Goal: Task Accomplishment & Management: Manage account settings

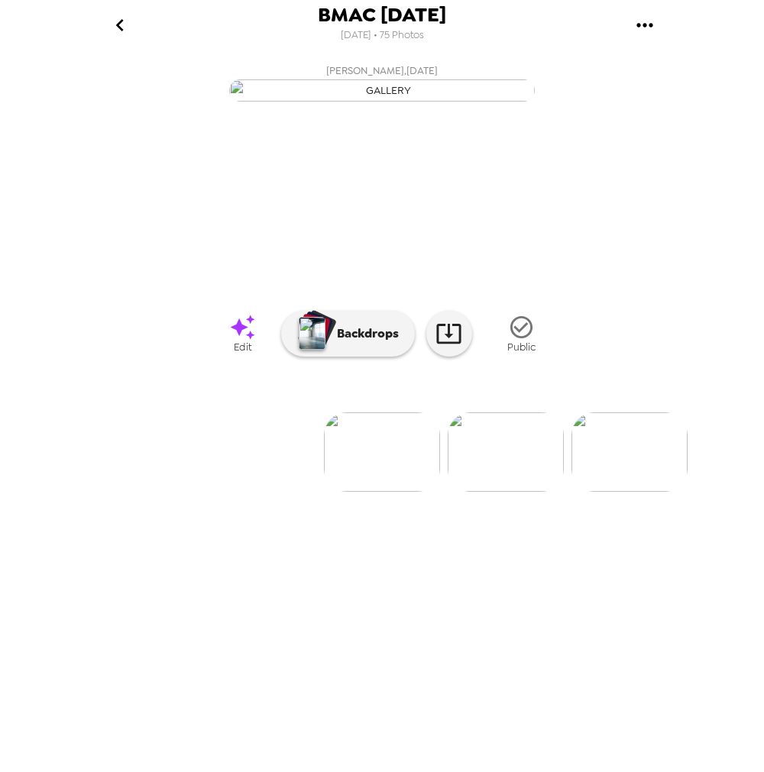
click at [532, 492] on img at bounding box center [505, 451] width 116 height 79
click at [491, 492] on img at bounding box center [505, 451] width 116 height 79
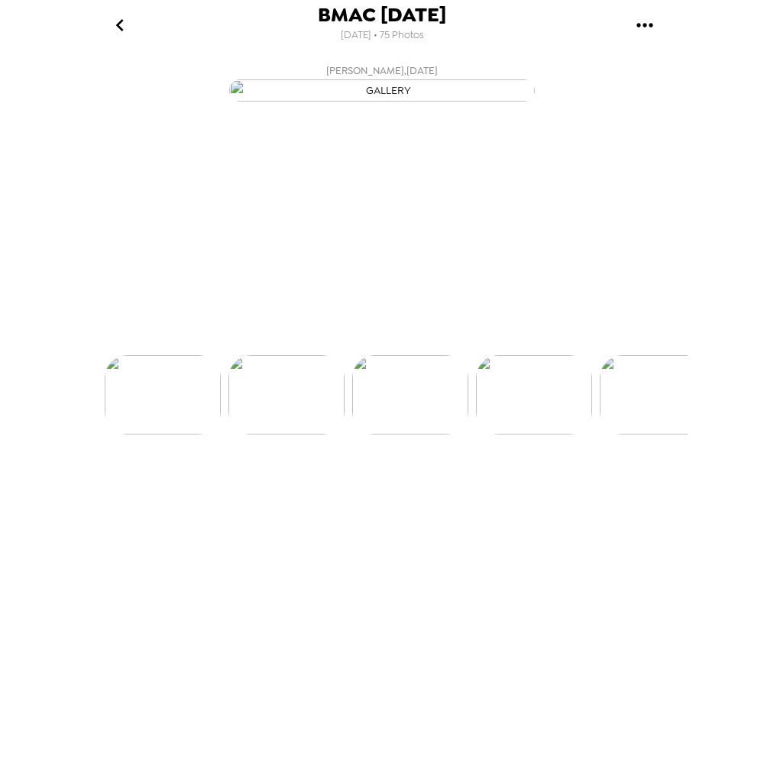
scroll to position [0, 247]
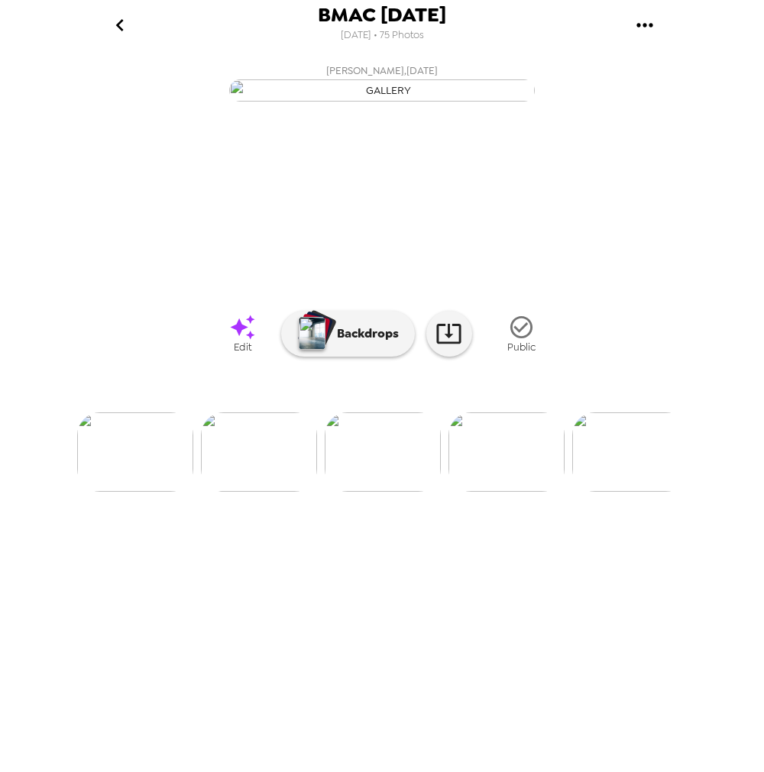
click at [489, 492] on img at bounding box center [506, 451] width 116 height 79
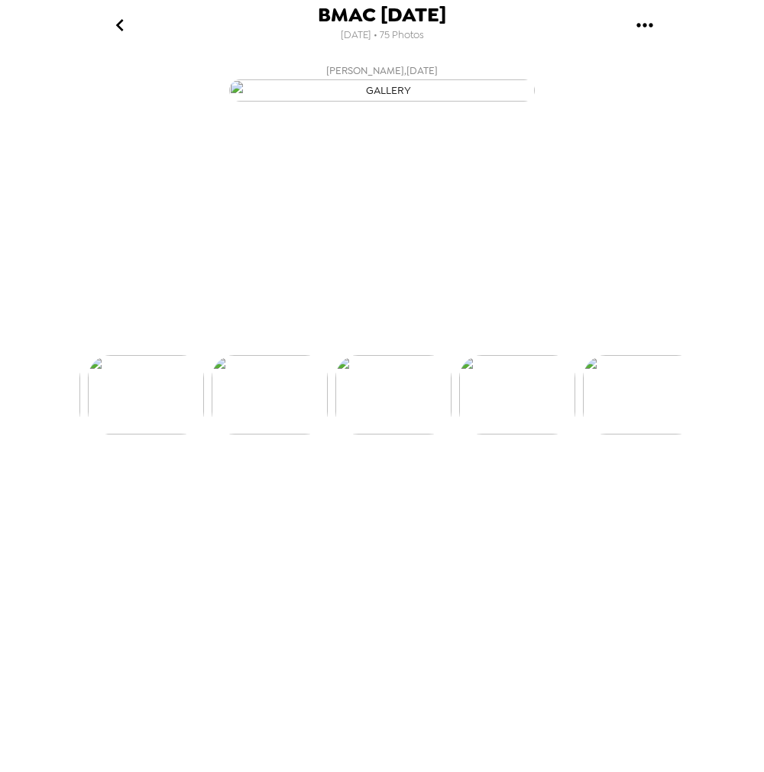
scroll to position [0, 370]
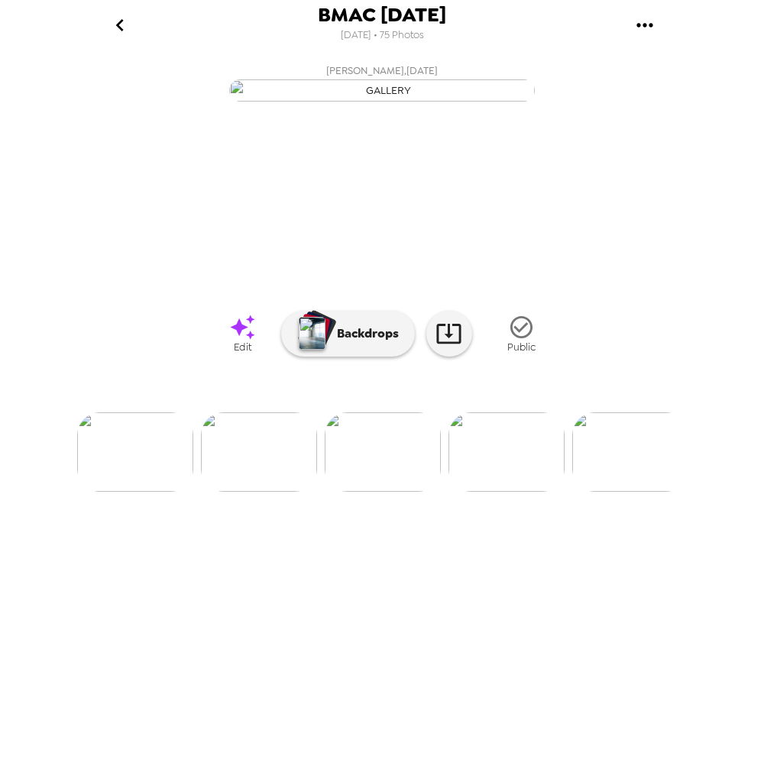
click at [493, 492] on img at bounding box center [506, 451] width 116 height 79
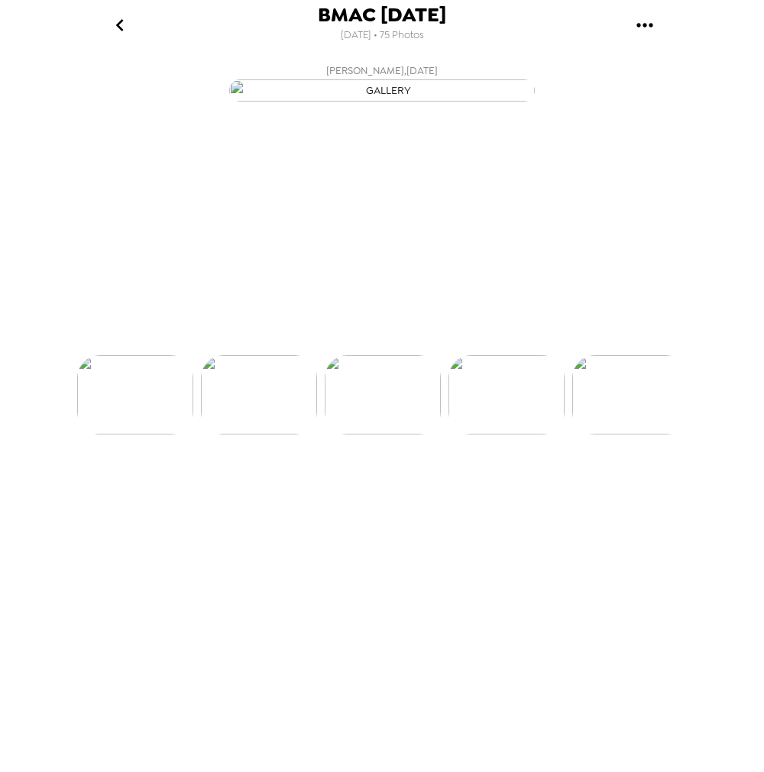
scroll to position [0, 494]
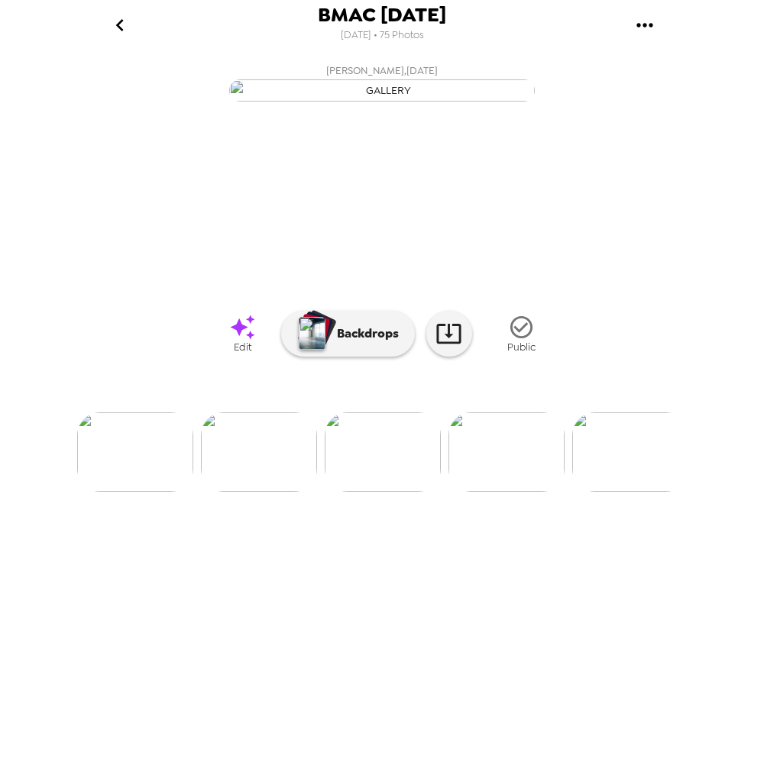
click at [494, 492] on img at bounding box center [506, 451] width 116 height 79
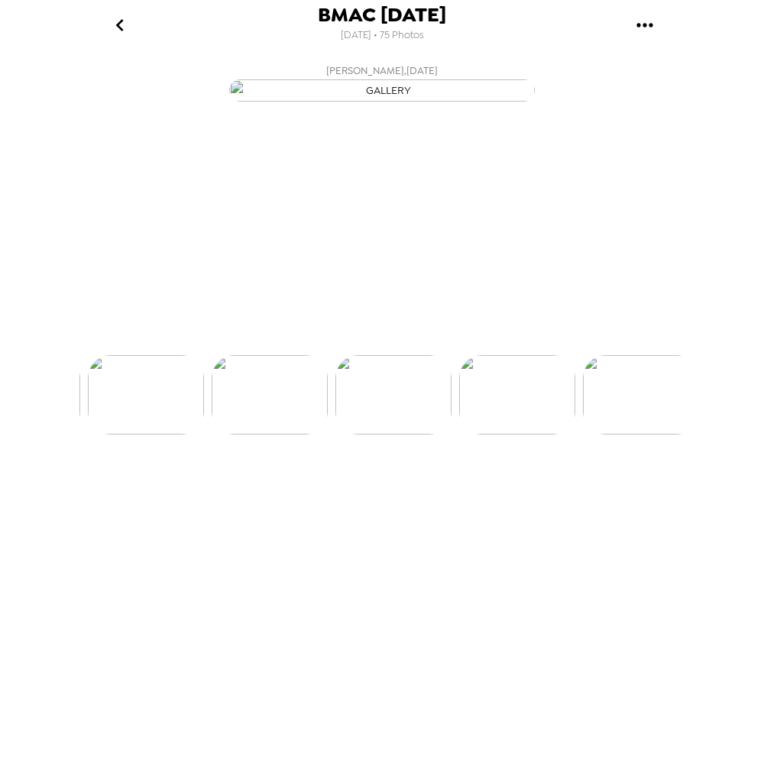
scroll to position [0, 617]
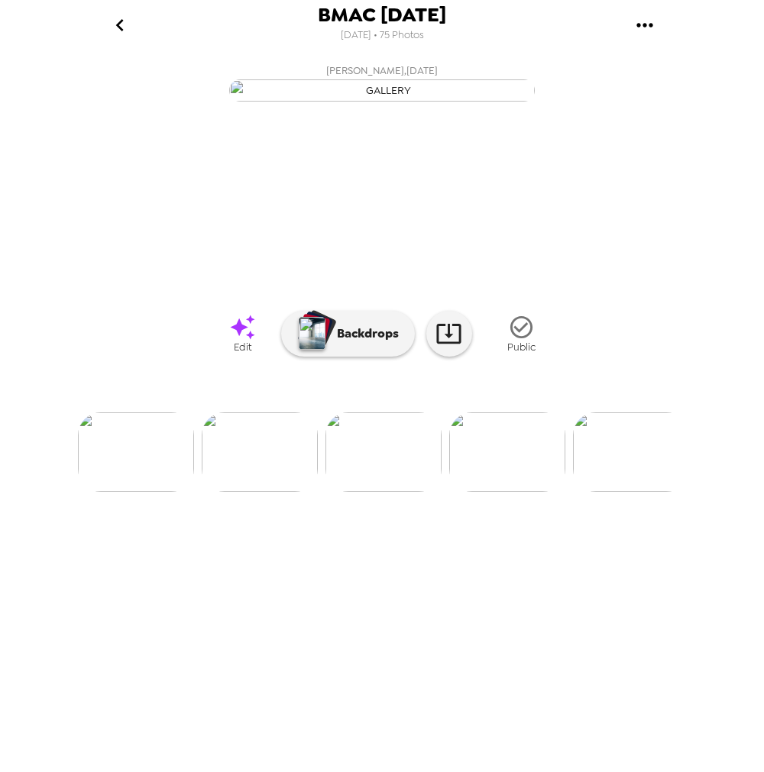
click at [495, 492] on img at bounding box center [507, 451] width 116 height 79
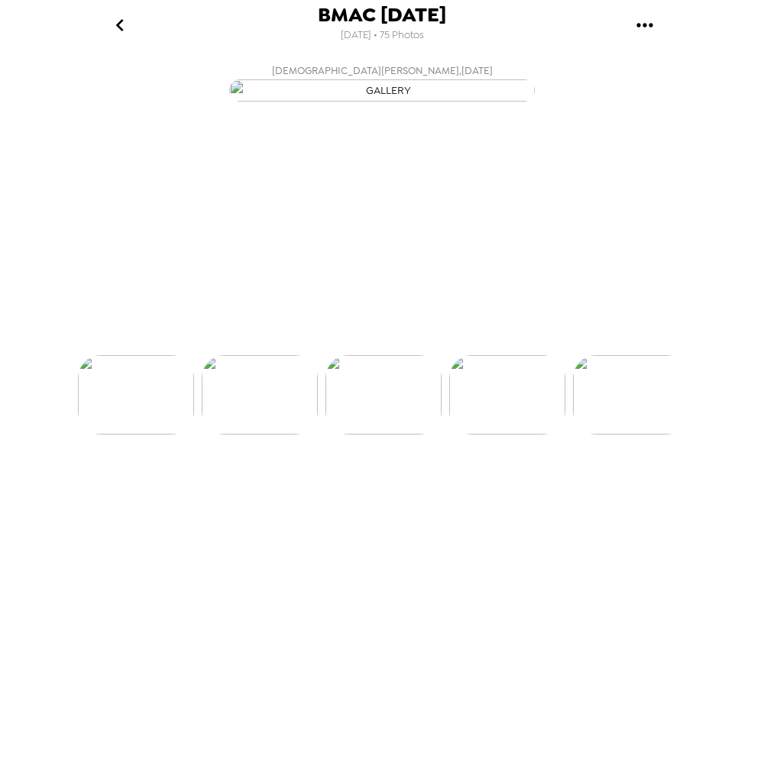
scroll to position [0, 741]
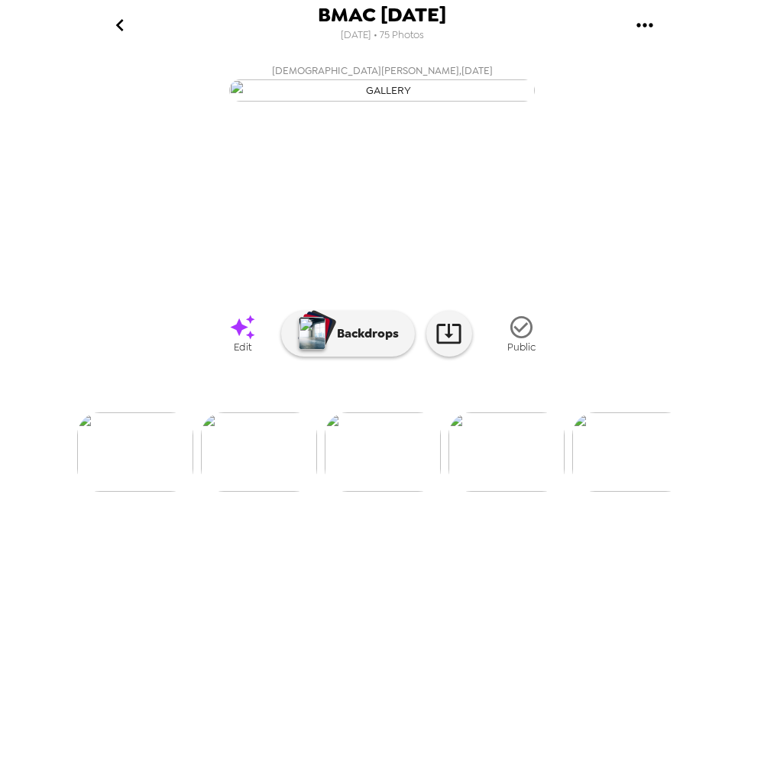
click at [495, 492] on img at bounding box center [506, 451] width 116 height 79
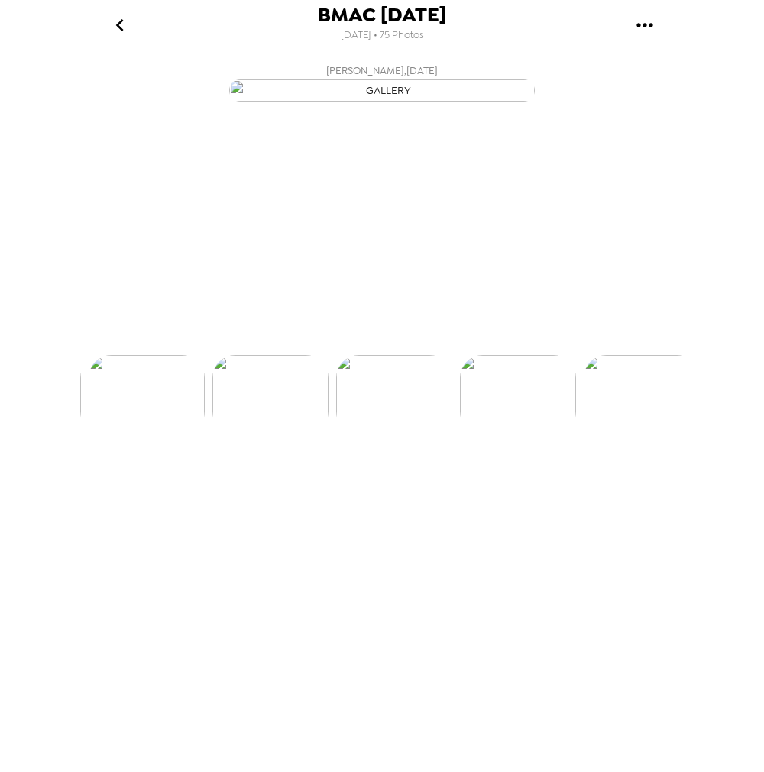
scroll to position [0, 865]
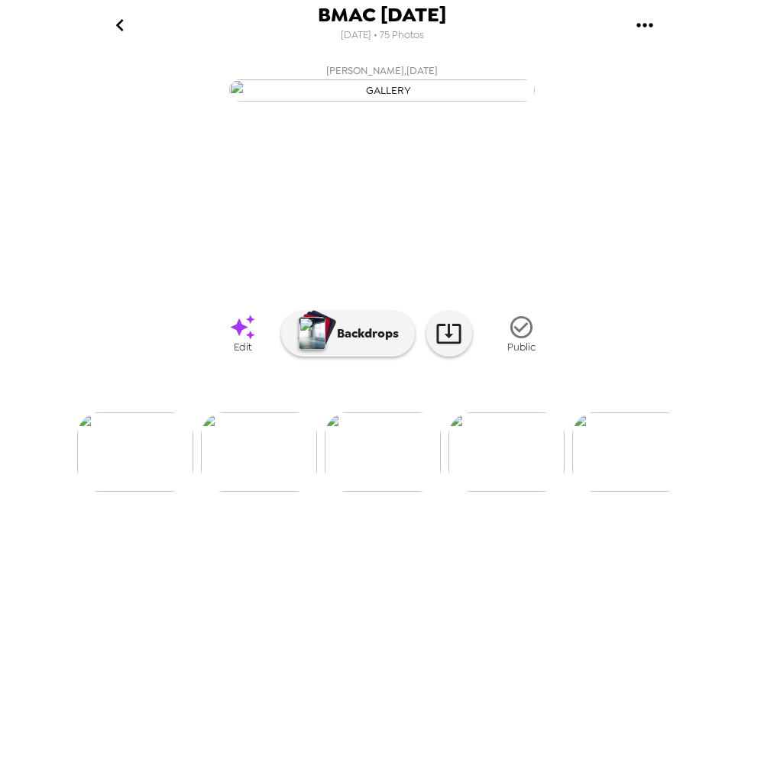
drag, startPoint x: 111, startPoint y: 24, endPoint x: 559, endPoint y: 32, distance: 448.3
click at [538, 35] on div "BMAC Sept 2025 8/18/2025 • 75 Photos" at bounding box center [381, 25] width 611 height 50
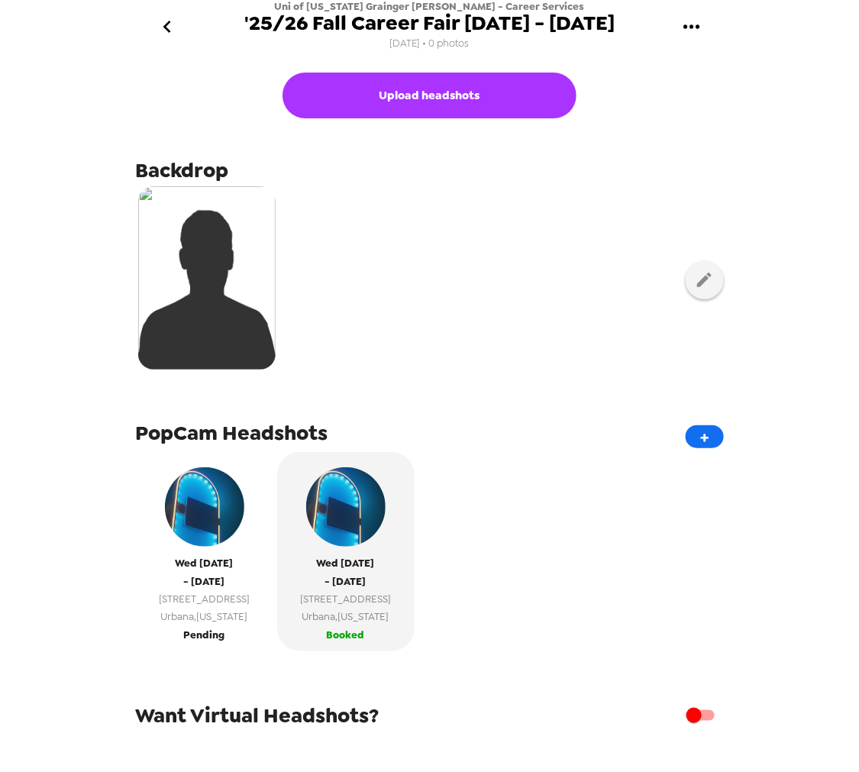
click at [212, 635] on span "Pending" at bounding box center [204, 635] width 41 height 18
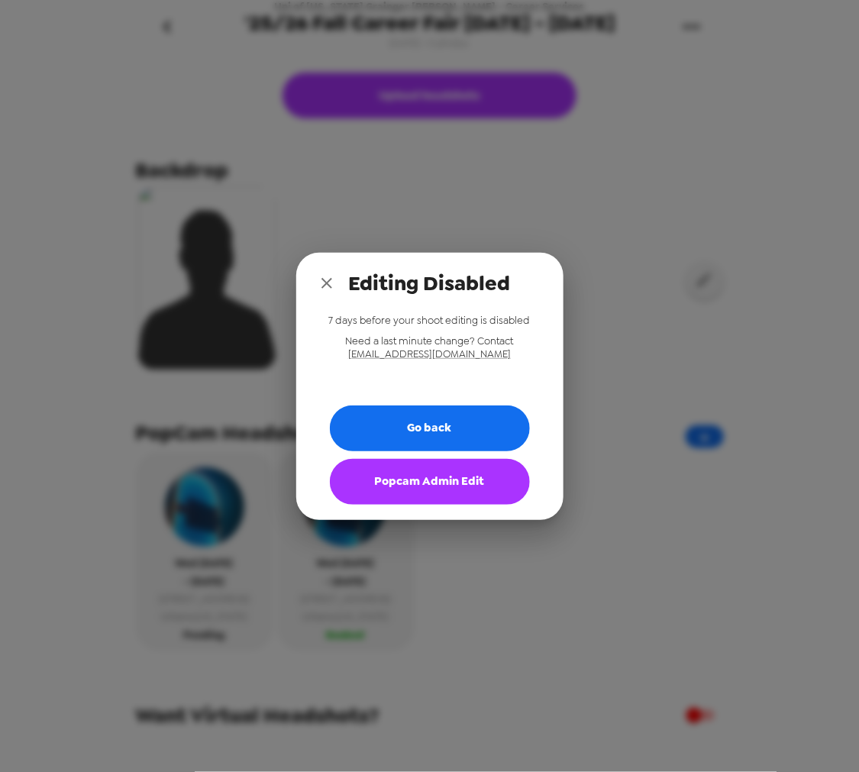
click at [418, 501] on button "Popcam Admin Edit" at bounding box center [430, 482] width 200 height 46
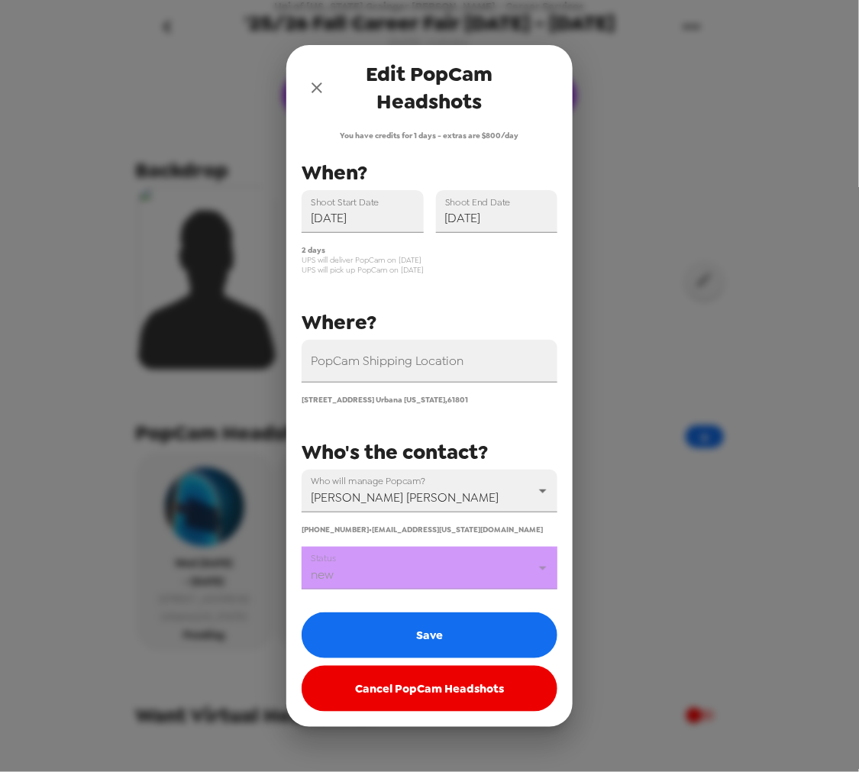
click at [384, 602] on div "You have credits for 1 days - extras are $800/day PopCam Shipping Location 1304…" at bounding box center [430, 422] width 256 height 582
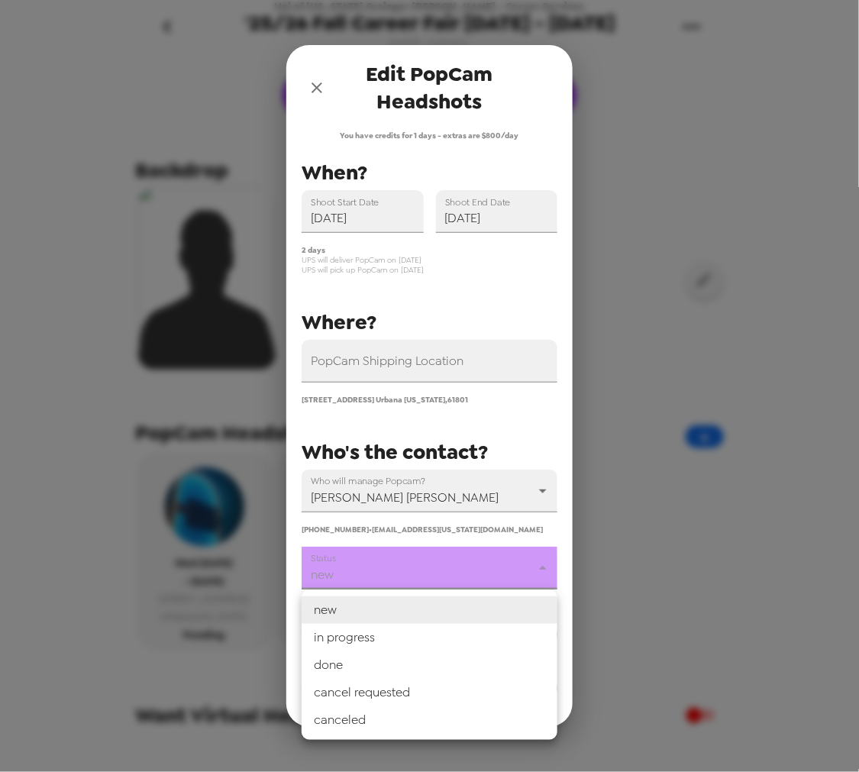
drag, startPoint x: 394, startPoint y: 576, endPoint x: 390, endPoint y: 616, distance: 40.7
click at [394, 577] on body "Uni of Illinois Grainger CoE - Career Services '25/26 Fall Career Fair 9/10 - 9…" at bounding box center [429, 386] width 859 height 772
click at [388, 632] on li "in progress" at bounding box center [430, 637] width 256 height 27
type input "in progress"
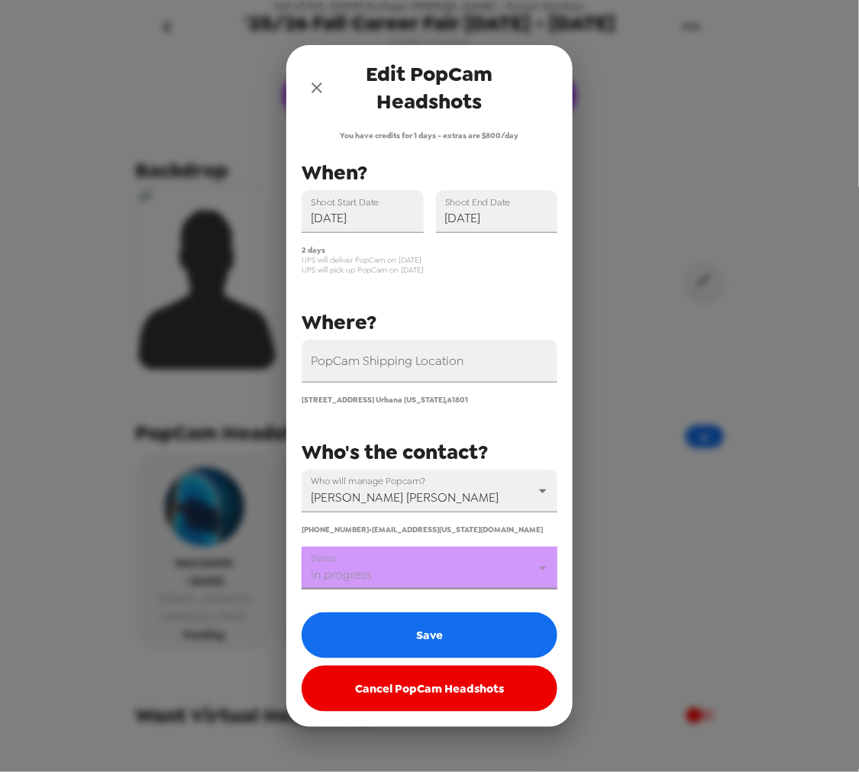
click at [397, 628] on button "Save" at bounding box center [430, 635] width 256 height 46
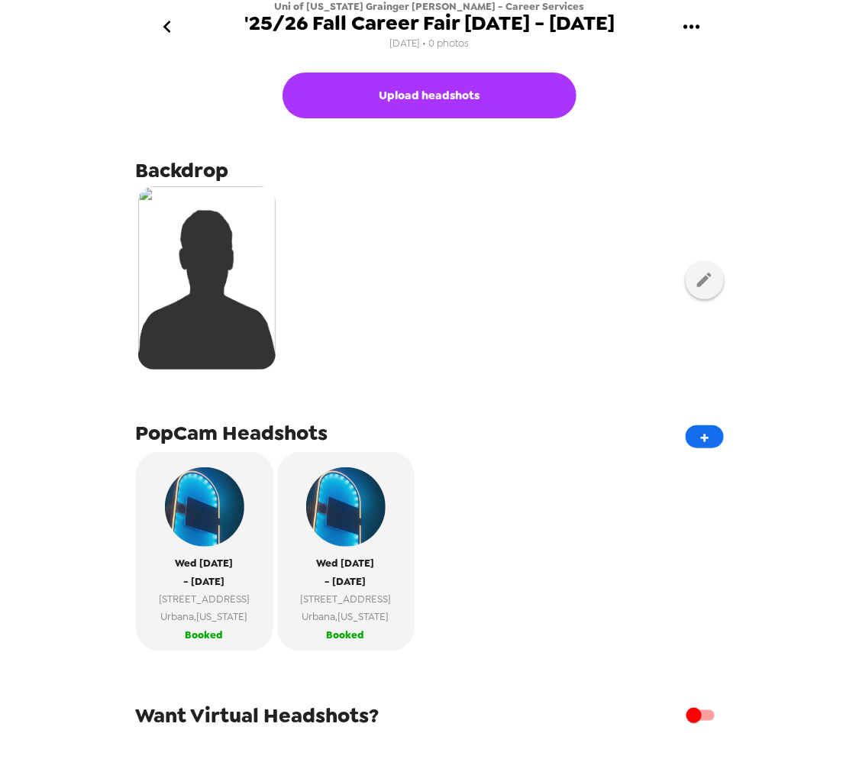
click at [158, 25] on icon "go back" at bounding box center [167, 27] width 24 height 24
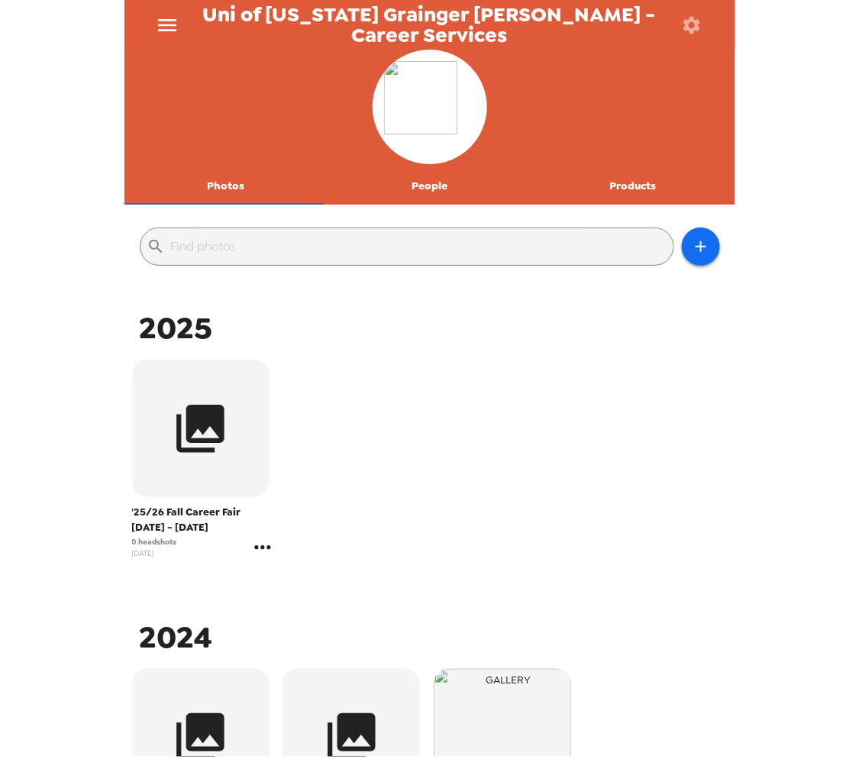
click at [269, 551] on icon "gallery menu" at bounding box center [262, 547] width 24 height 24
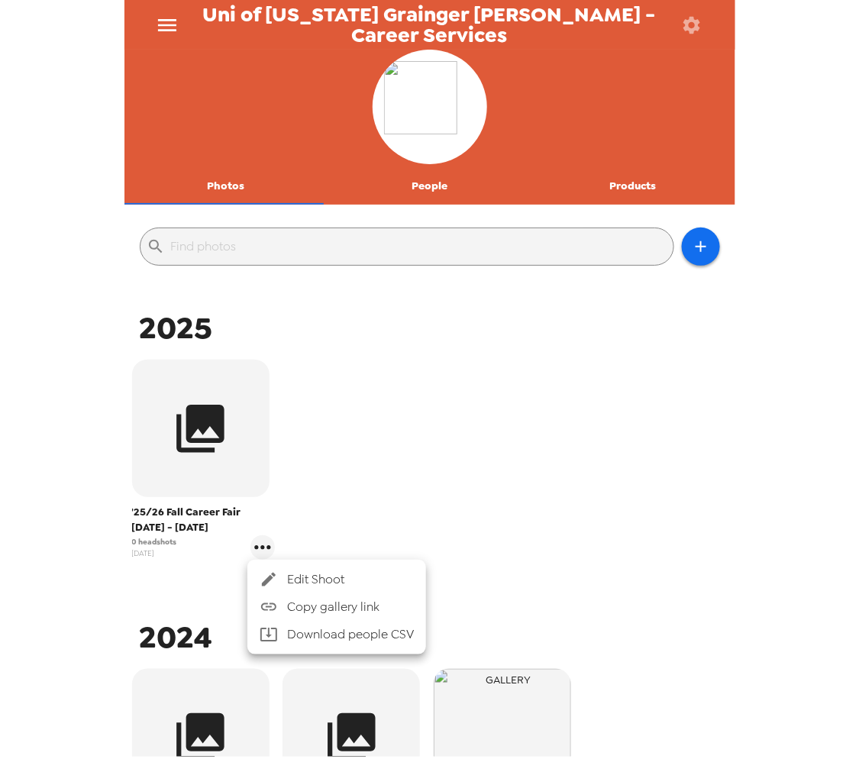
click at [304, 568] on li "Edit Shoot" at bounding box center [336, 579] width 179 height 27
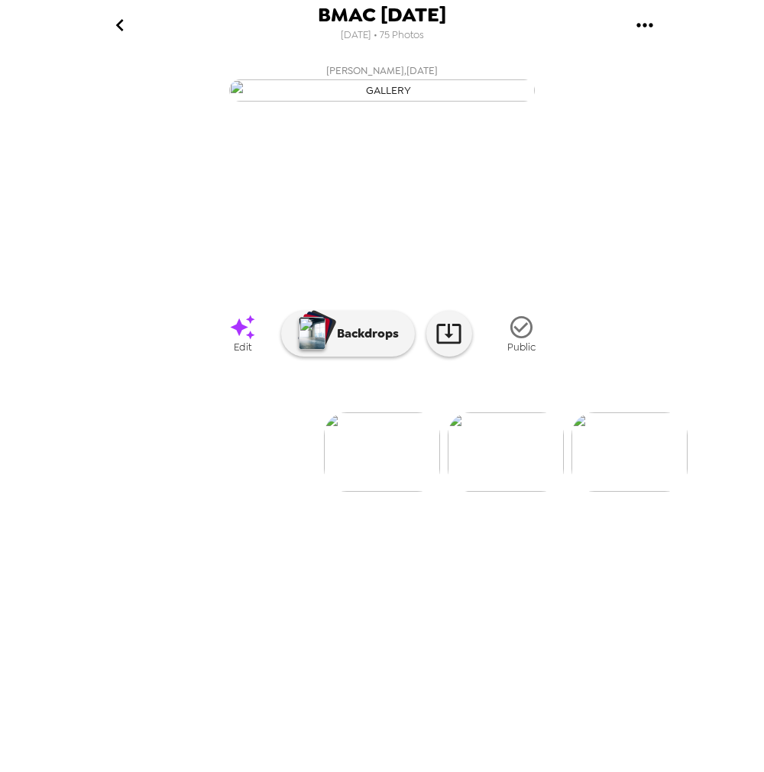
click at [124, 40] on button "go back" at bounding box center [120, 25] width 50 height 50
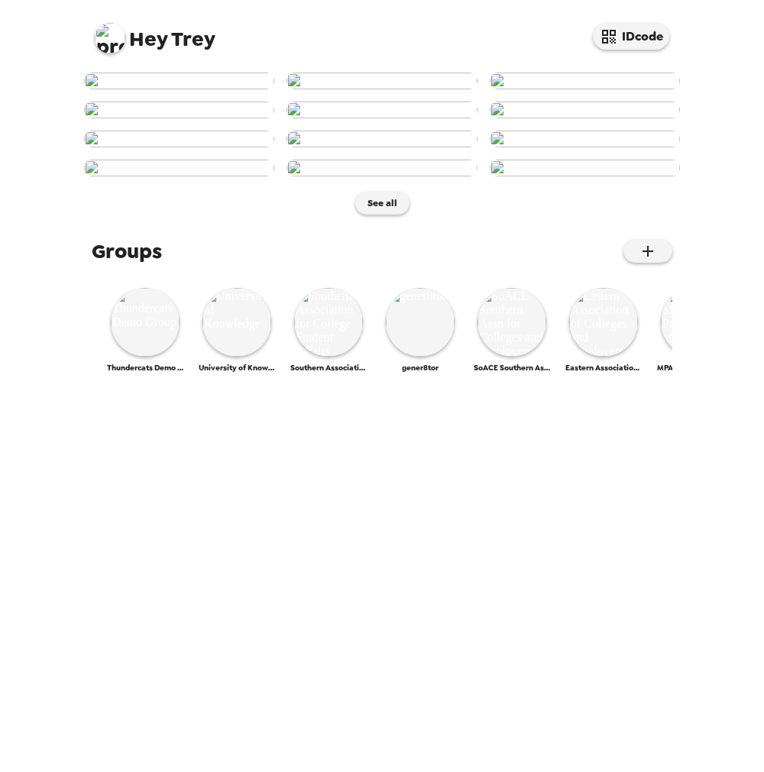
scroll to position [504, 0]
click at [133, 357] on img at bounding box center [145, 322] width 69 height 69
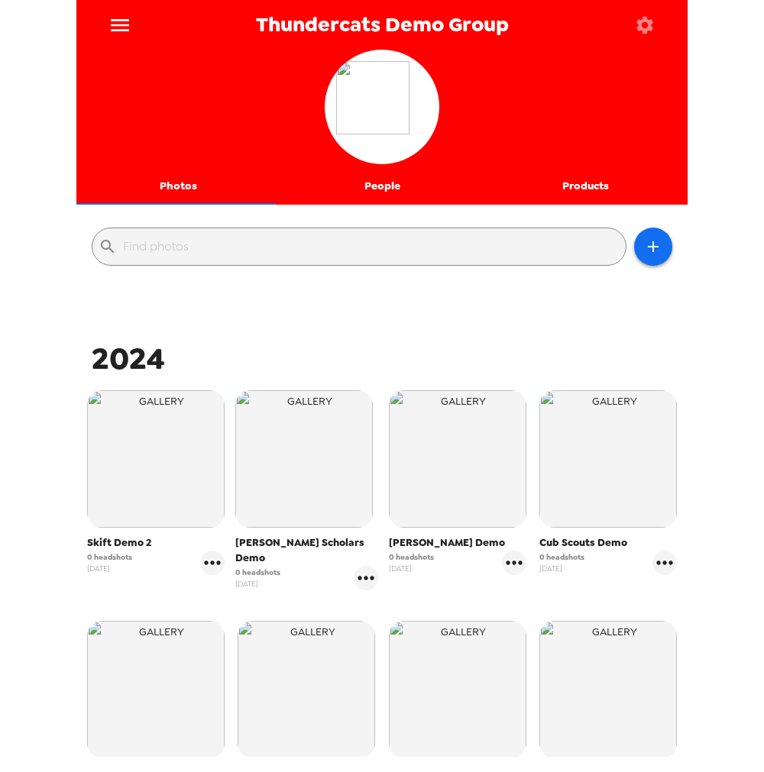
click at [107, 31] on button "menu" at bounding box center [120, 25] width 50 height 50
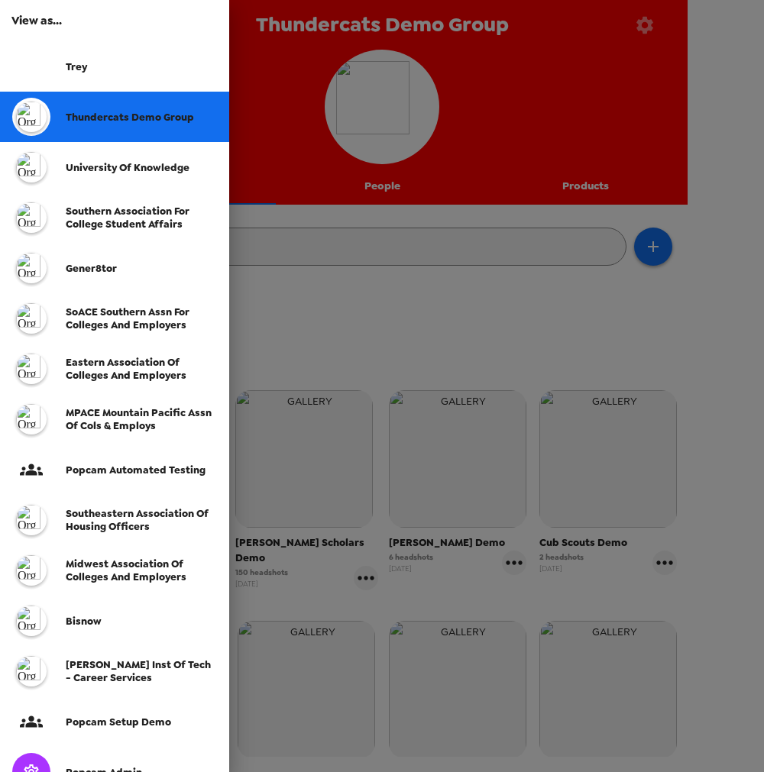
click at [389, 75] on div at bounding box center [382, 386] width 764 height 772
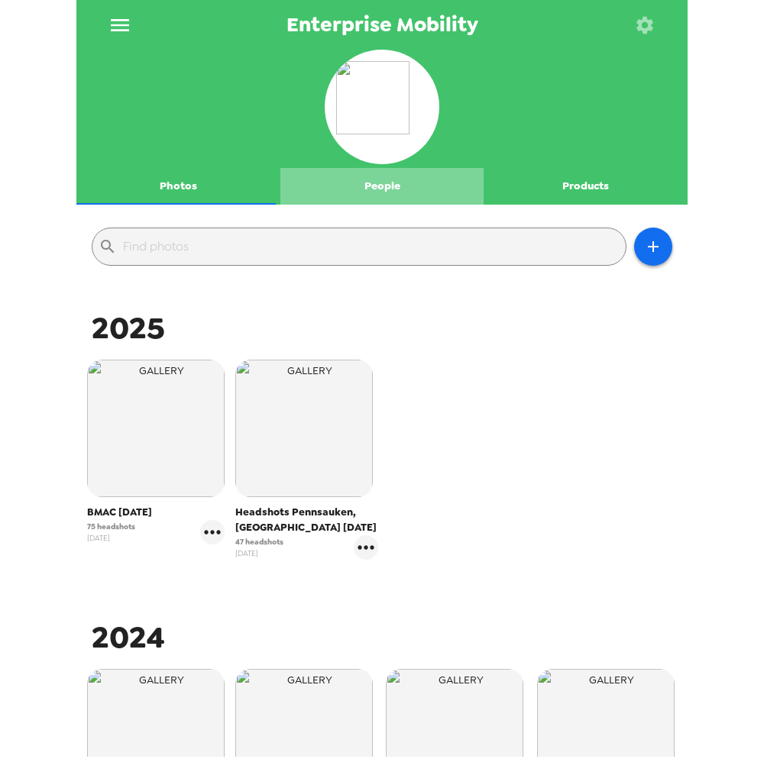
click at [384, 173] on button "People" at bounding box center [382, 186] width 204 height 37
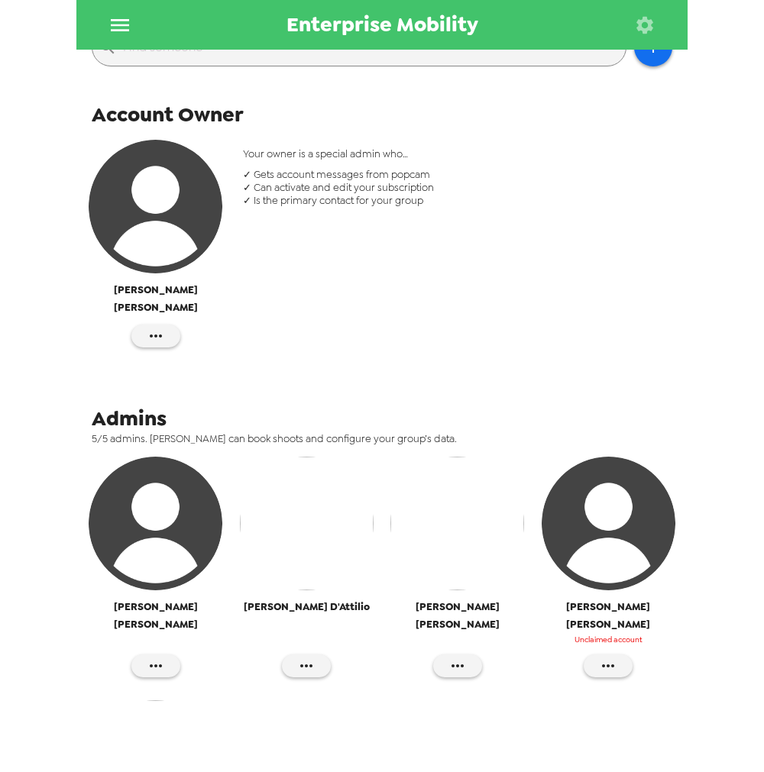
scroll to position [339, 0]
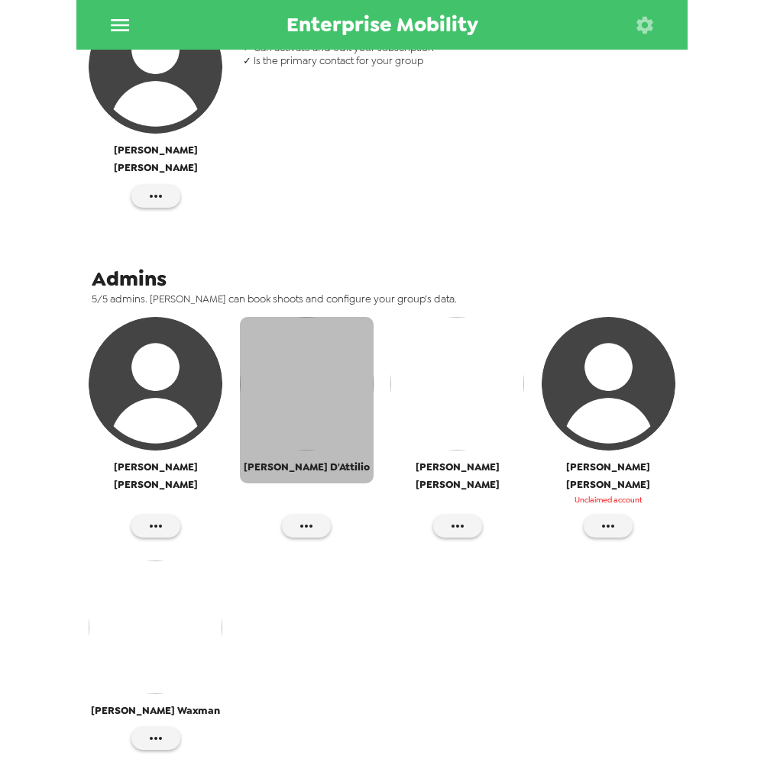
click at [317, 344] on img "button" at bounding box center [307, 384] width 134 height 134
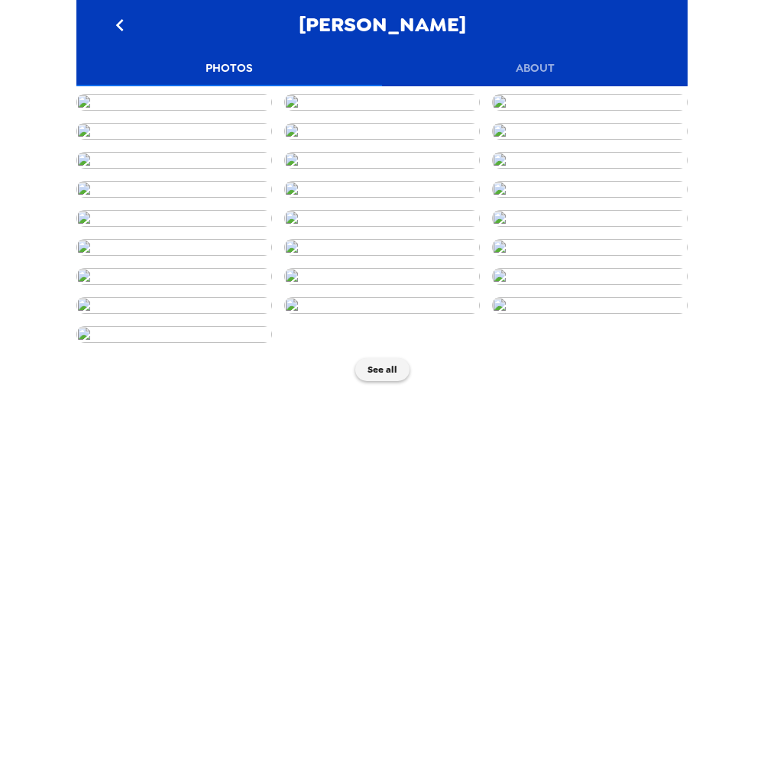
click at [538, 63] on button "About" at bounding box center [534, 68] width 305 height 37
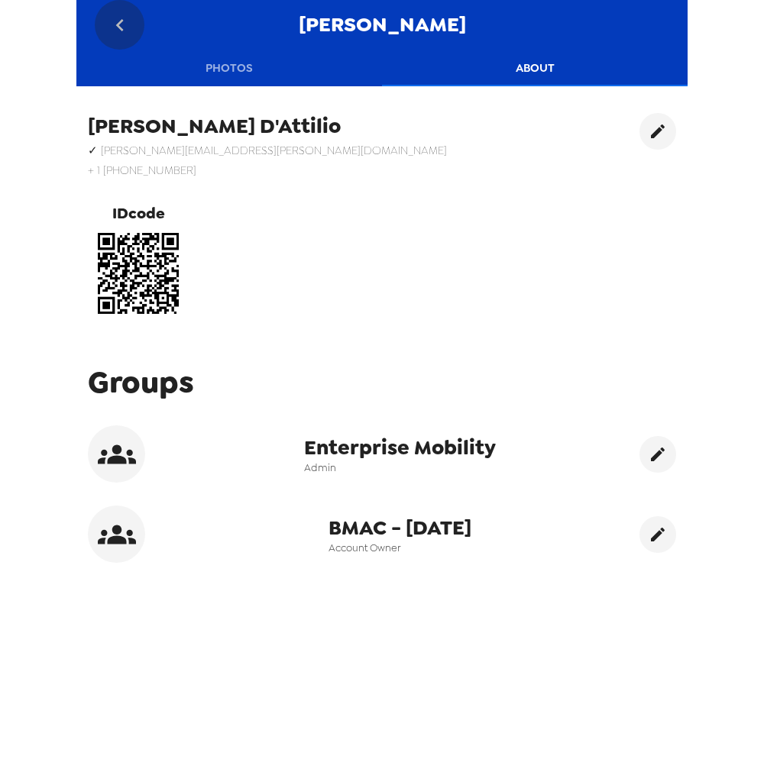
click at [120, 21] on icon "go back" at bounding box center [119, 25] width 8 height 12
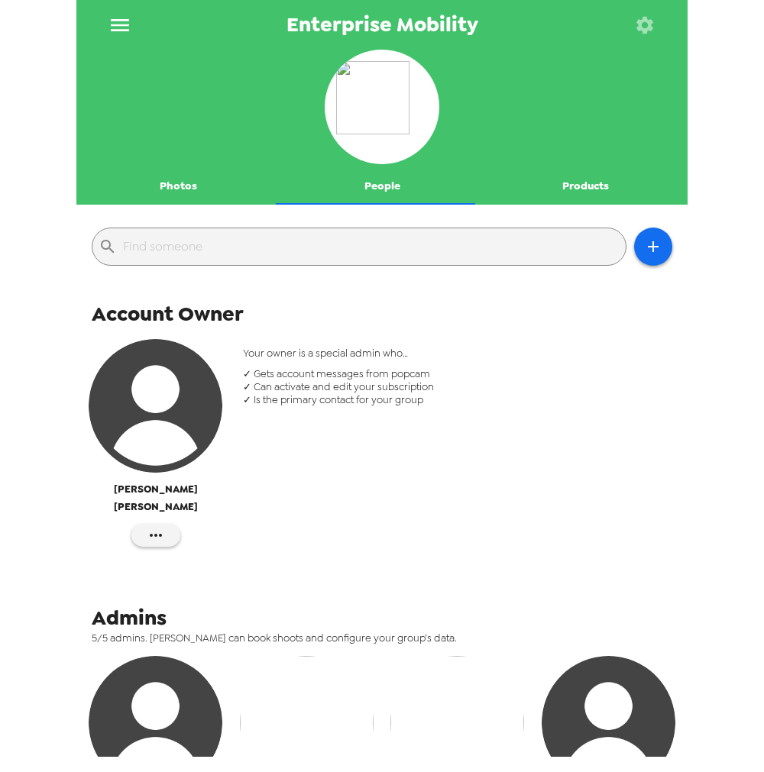
click at [194, 182] on button "Photos" at bounding box center [178, 186] width 204 height 37
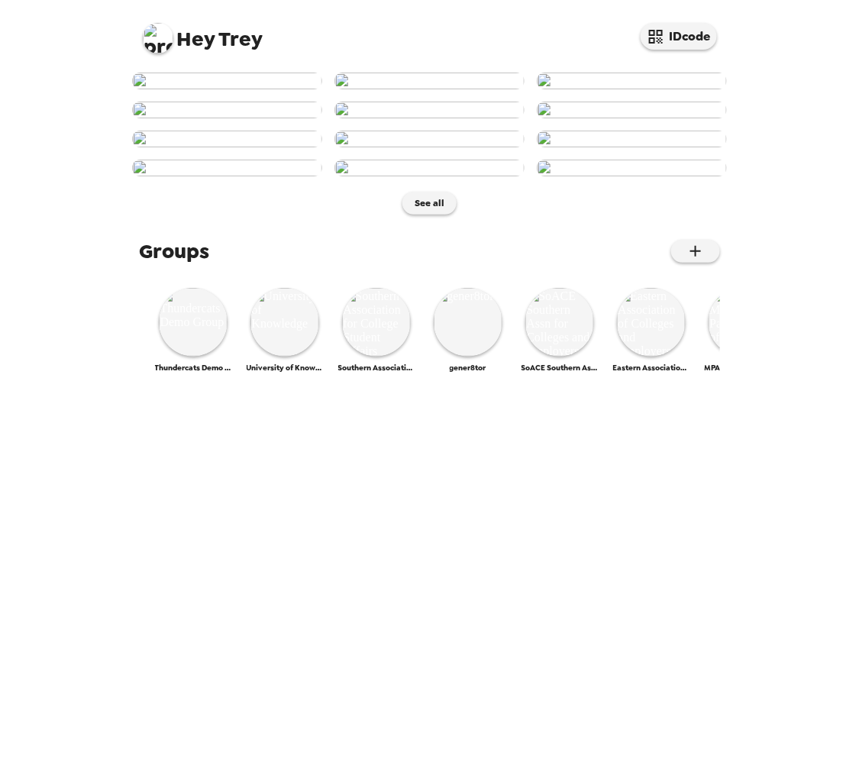
click at [154, 40] on img at bounding box center [158, 38] width 31 height 31
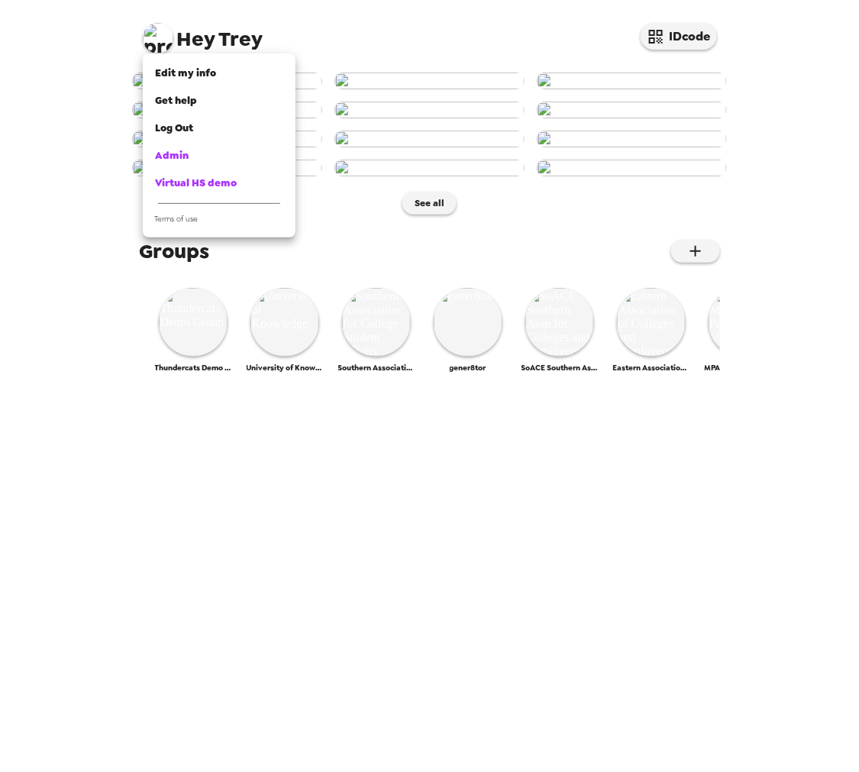
click at [84, 264] on div at bounding box center [429, 386] width 859 height 772
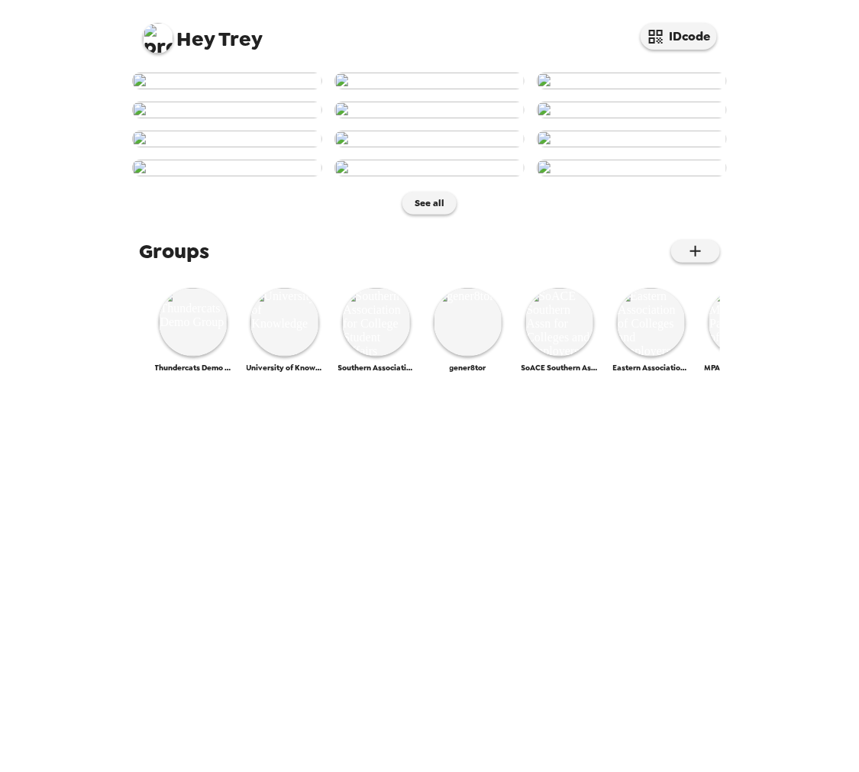
click at [164, 50] on img at bounding box center [158, 38] width 31 height 31
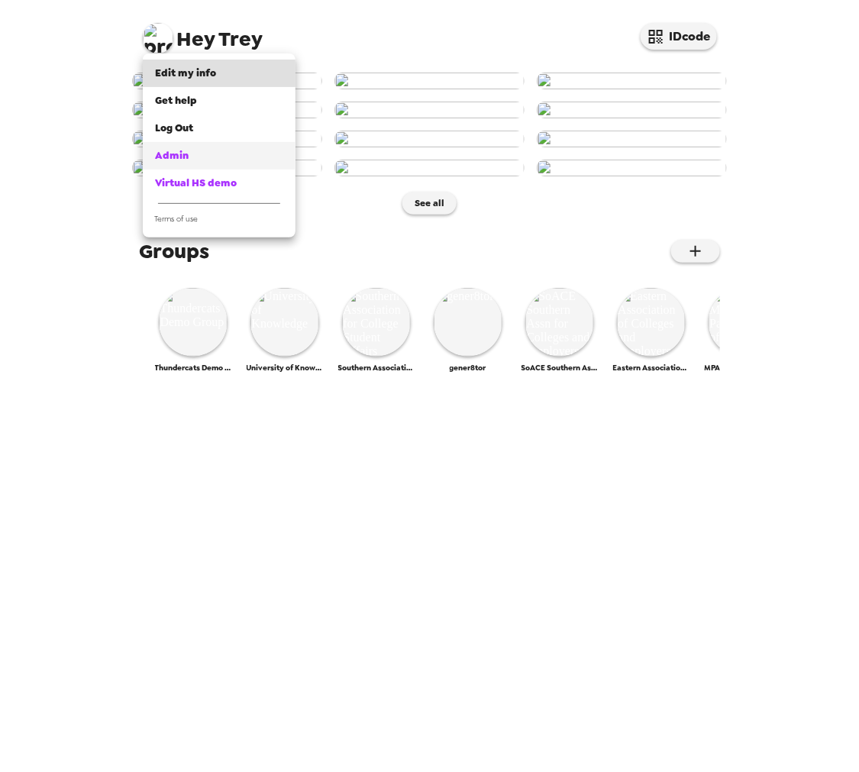
click at [226, 153] on div "Admin" at bounding box center [219, 155] width 128 height 15
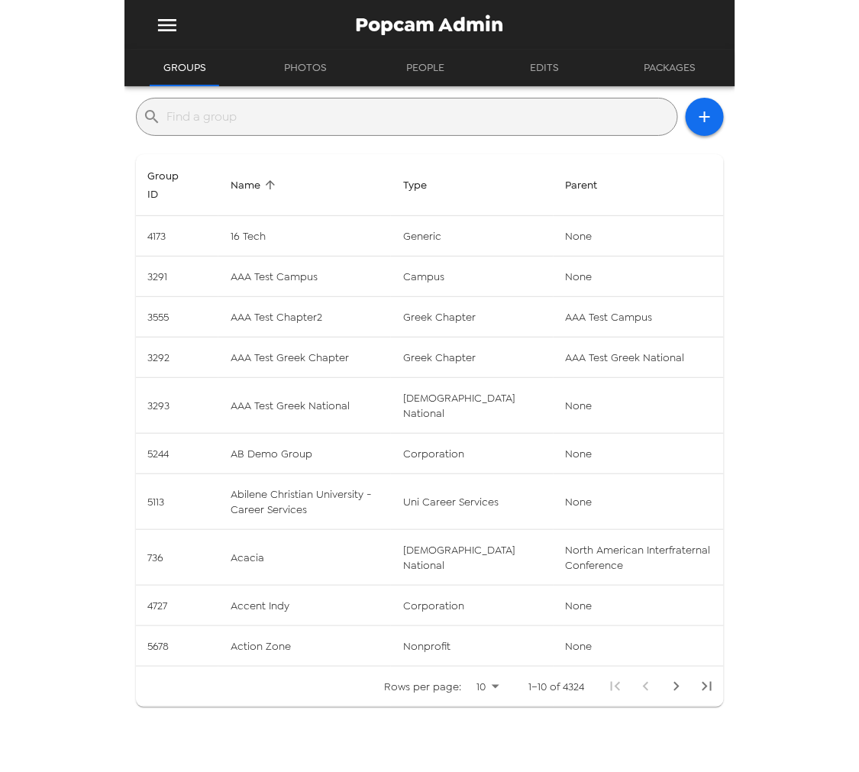
click at [412, 115] on input "text" at bounding box center [419, 117] width 504 height 24
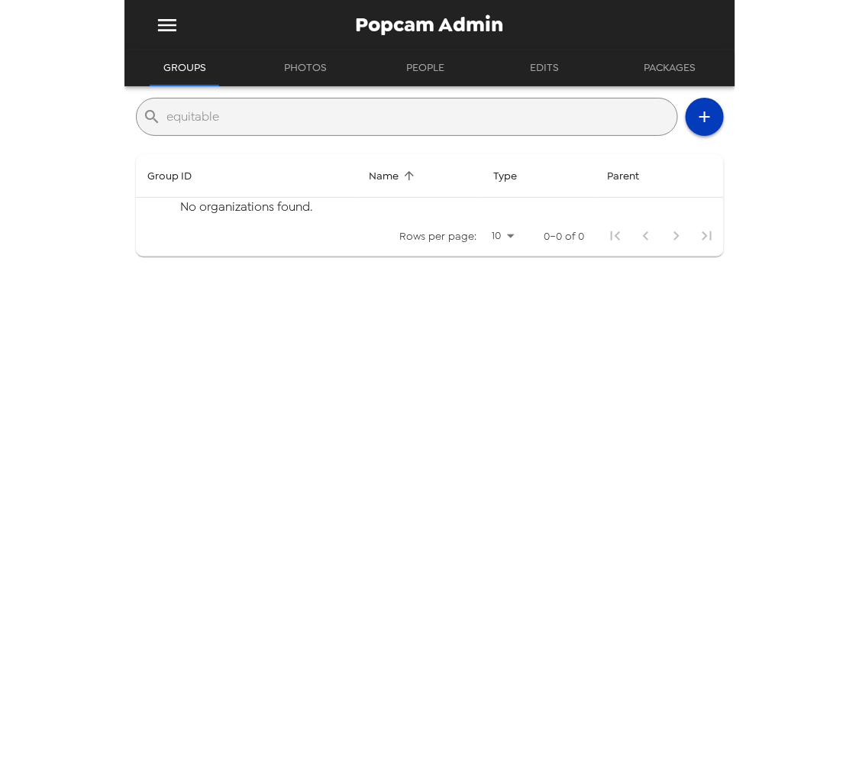
type input "equitable"
click at [706, 115] on button "button" at bounding box center [705, 117] width 38 height 38
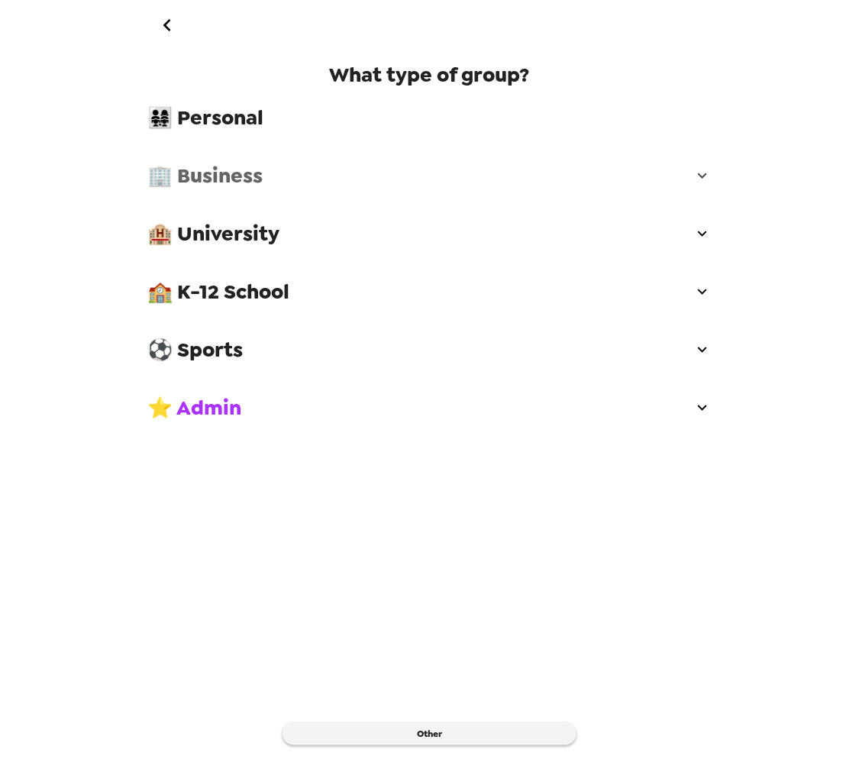
click at [280, 180] on span "🏢 Business" at bounding box center [420, 175] width 545 height 27
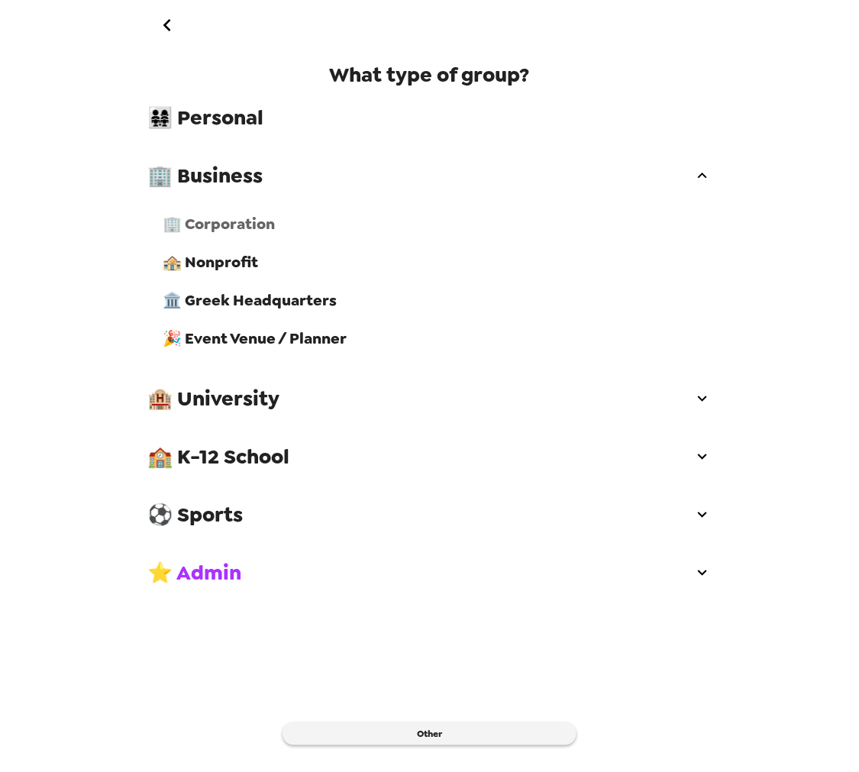
click at [247, 227] on span "🏢 Corporation" at bounding box center [437, 224] width 548 height 20
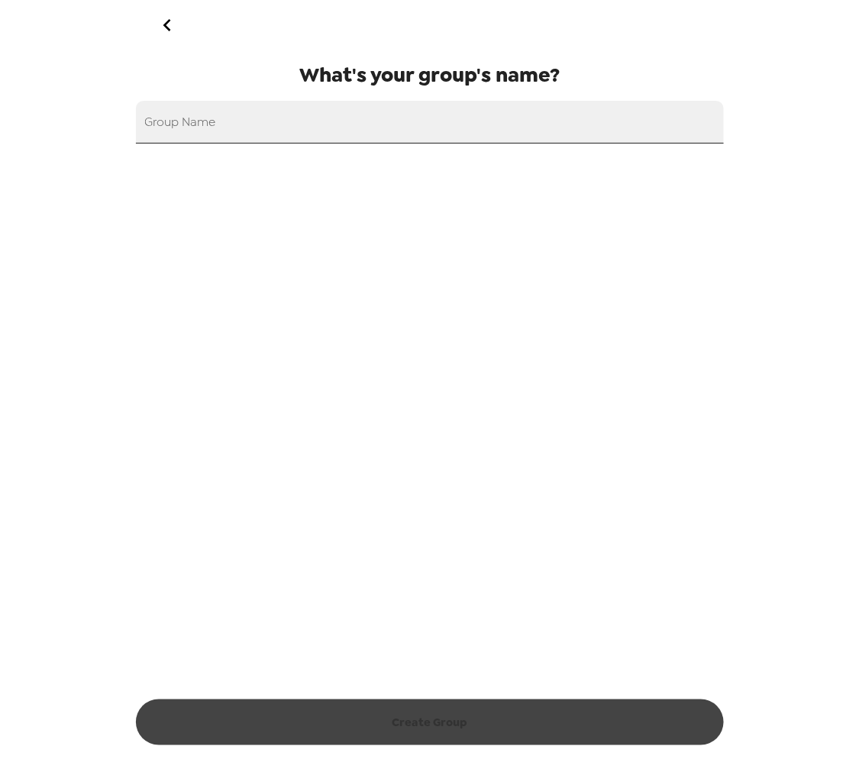
click at [248, 118] on input "Group Name" at bounding box center [430, 122] width 588 height 43
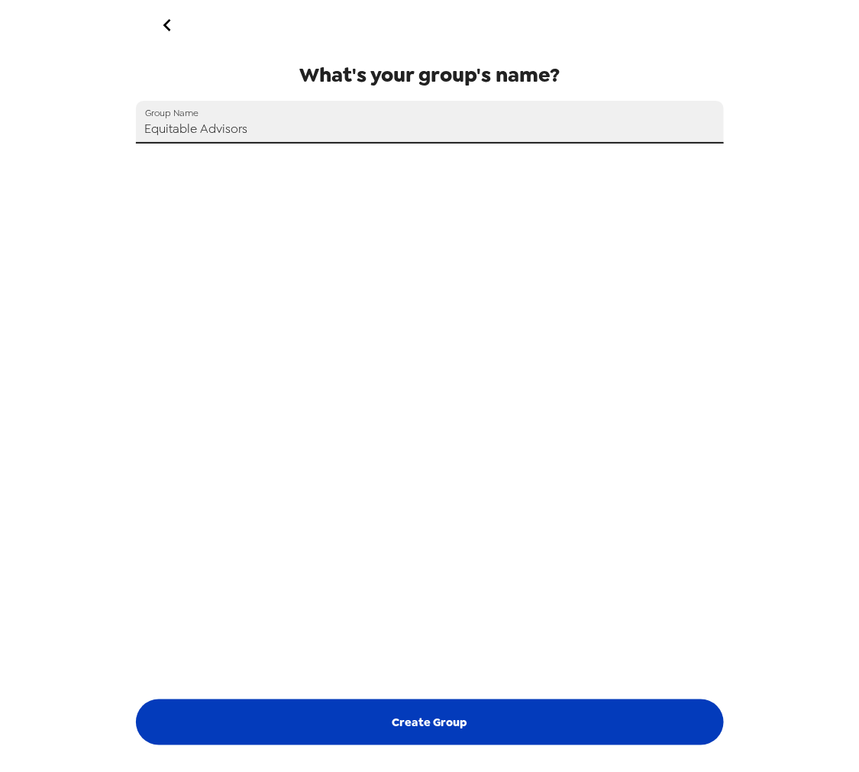
type input "Equitable Advisors"
click at [455, 730] on button "Create Group" at bounding box center [430, 722] width 588 height 46
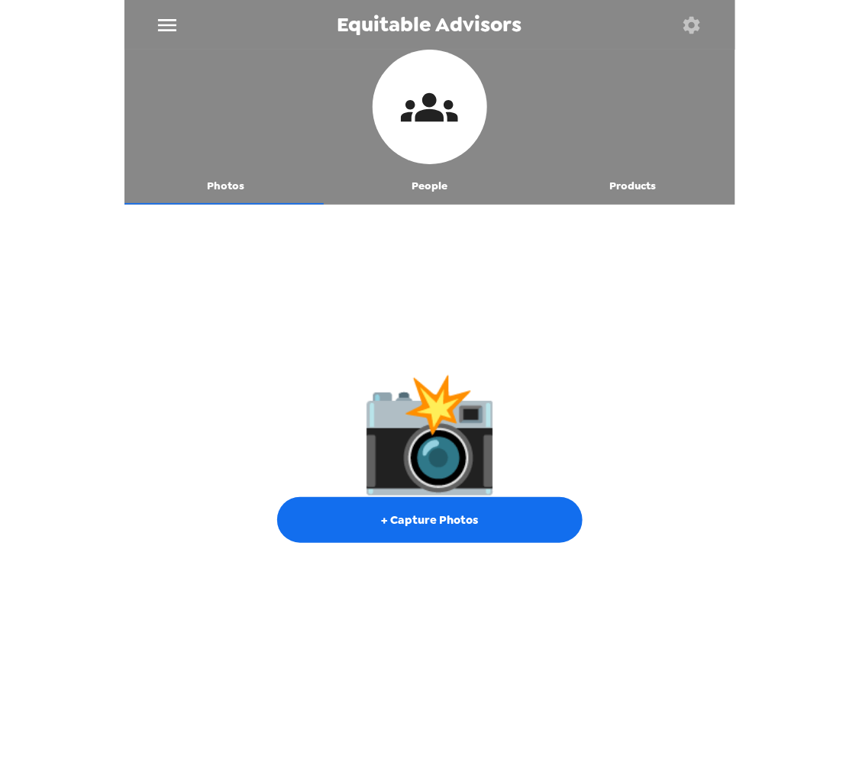
click at [693, 11] on button "button" at bounding box center [692, 25] width 50 height 50
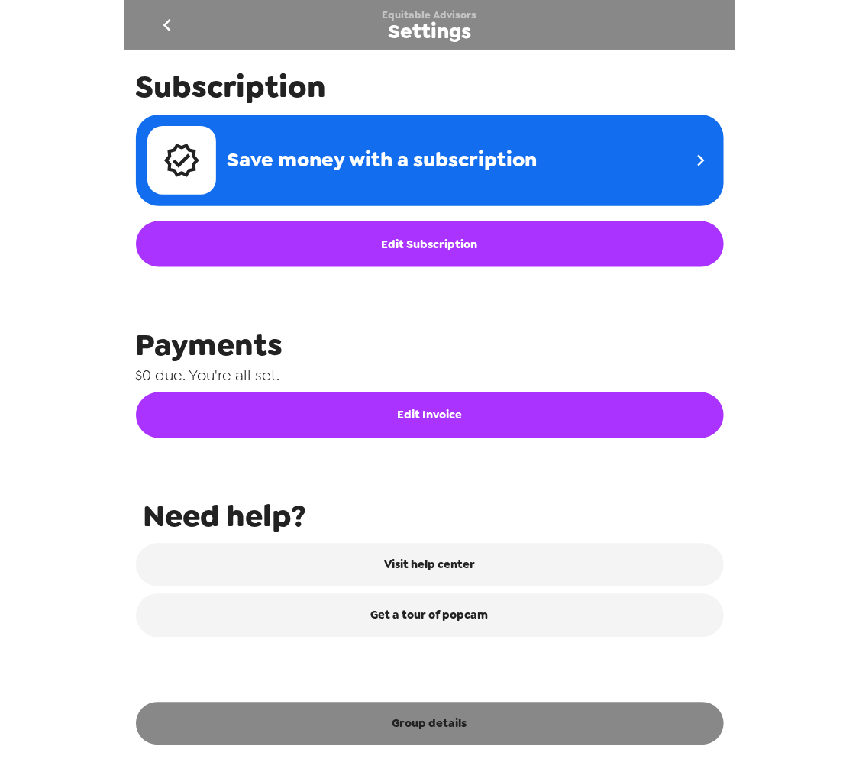
click at [506, 734] on button "Group details" at bounding box center [430, 724] width 588 height 43
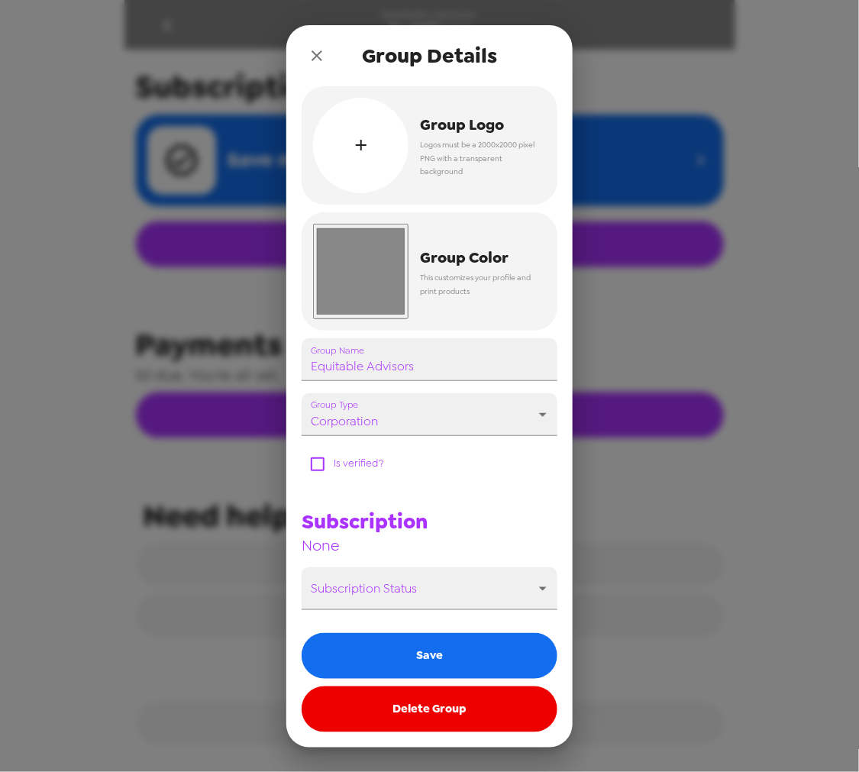
scroll to position [524, 0]
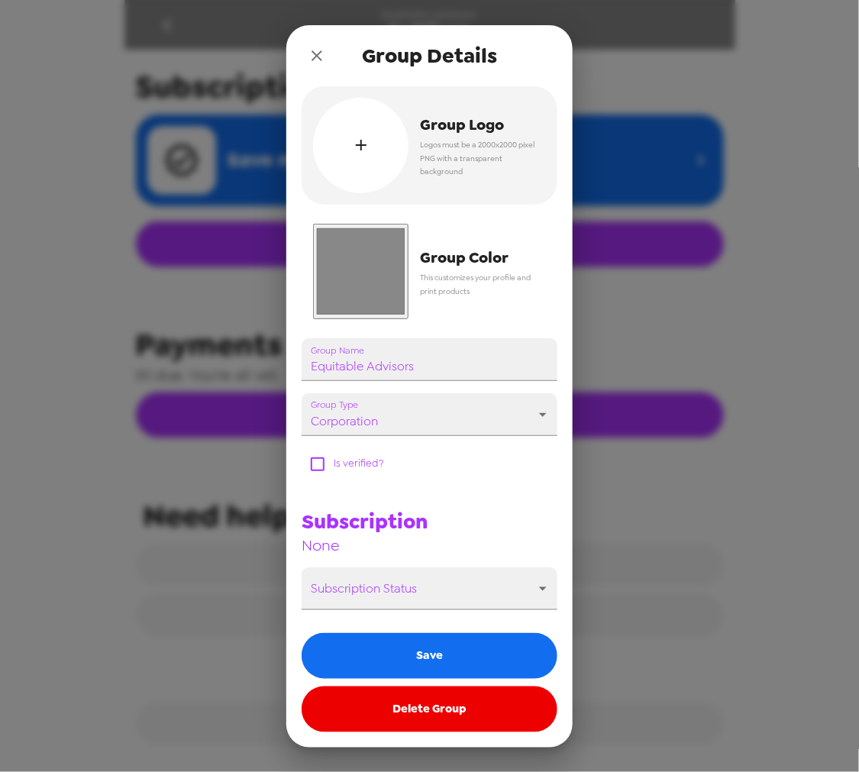
click at [396, 272] on input "#888888" at bounding box center [360, 271] width 95 height 95
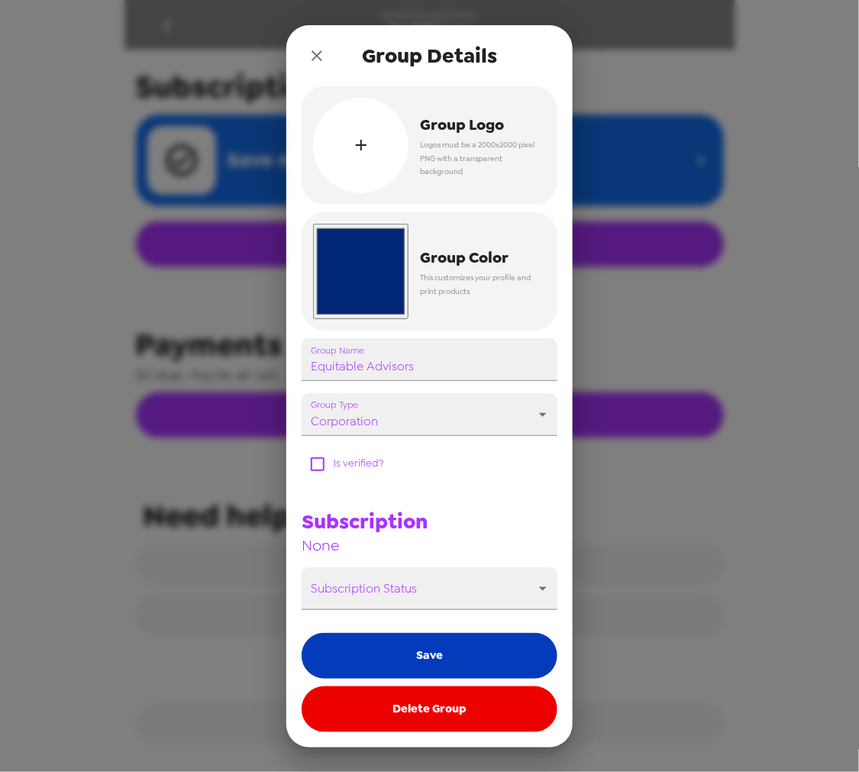
type input "#002677"
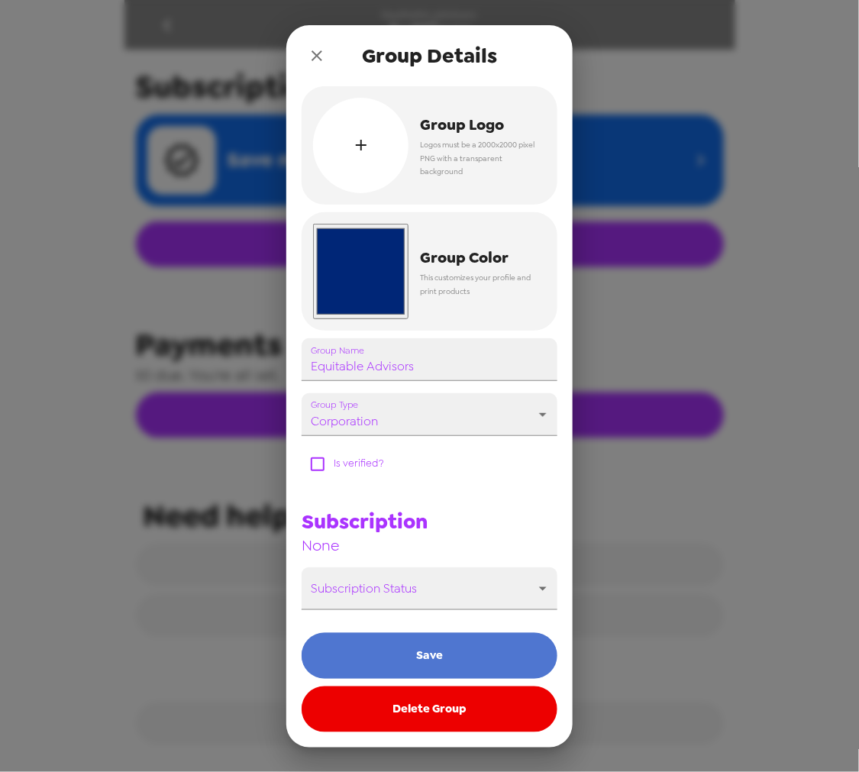
click at [447, 638] on button "Save" at bounding box center [430, 656] width 256 height 46
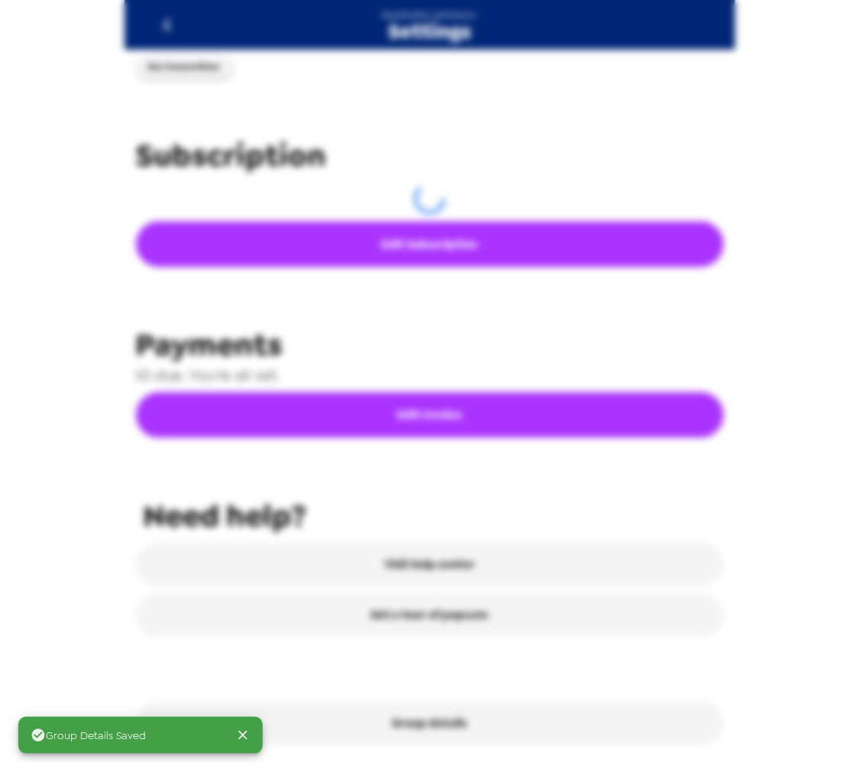
scroll to position [455, 0]
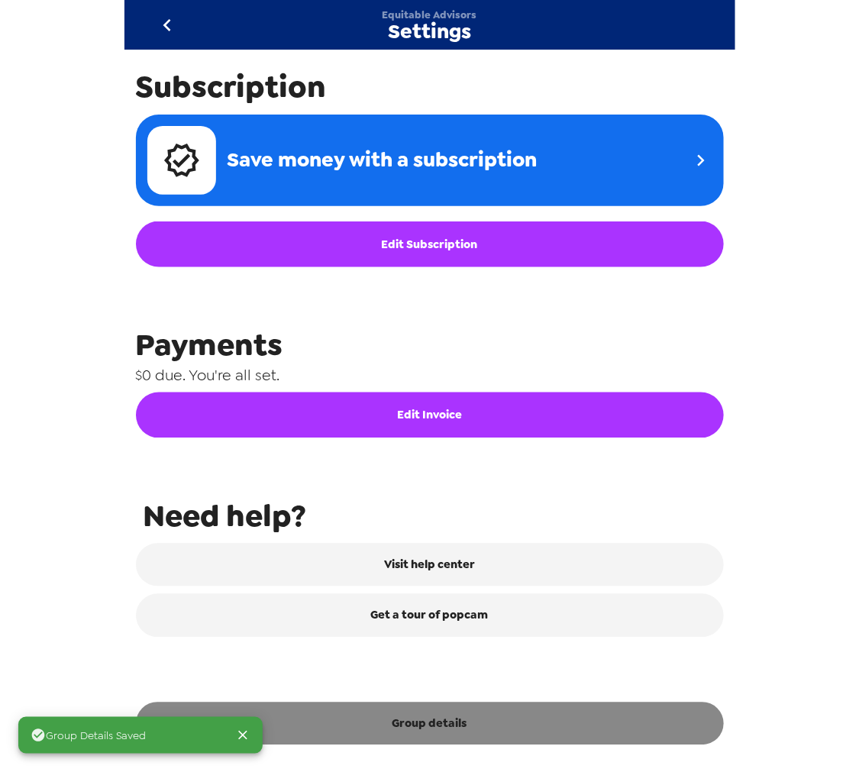
click at [493, 735] on button "Group details" at bounding box center [430, 724] width 588 height 43
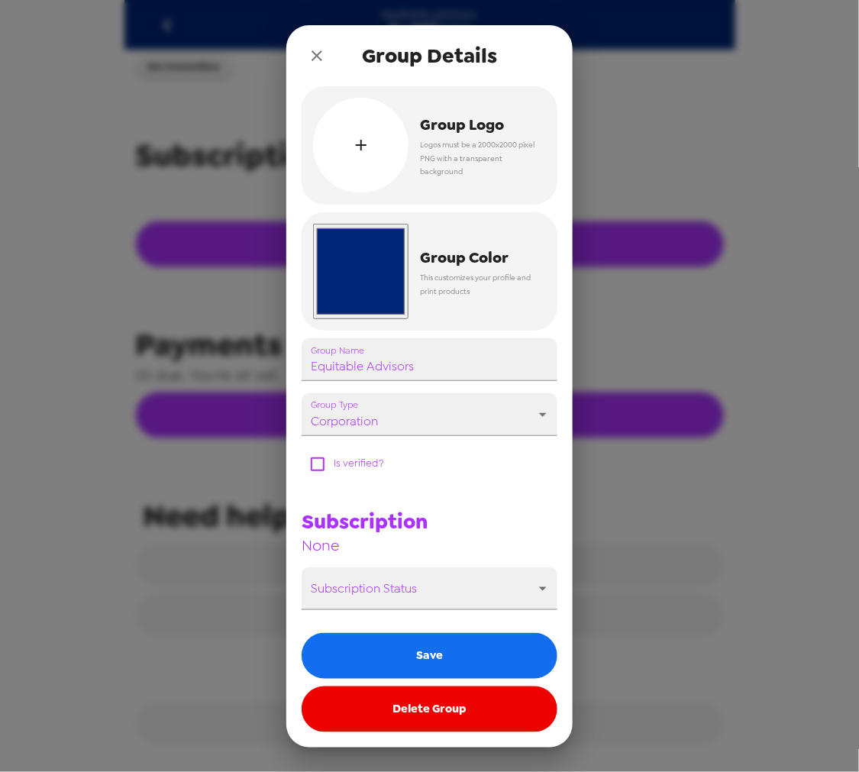
scroll to position [524, 0]
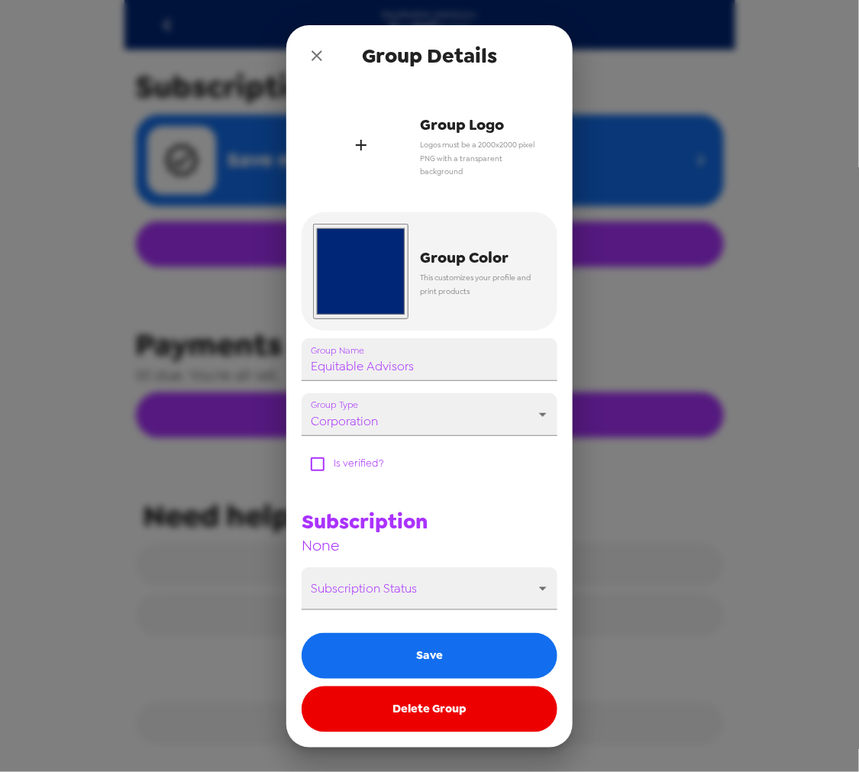
click at [385, 128] on div "button" at bounding box center [360, 145] width 95 height 95
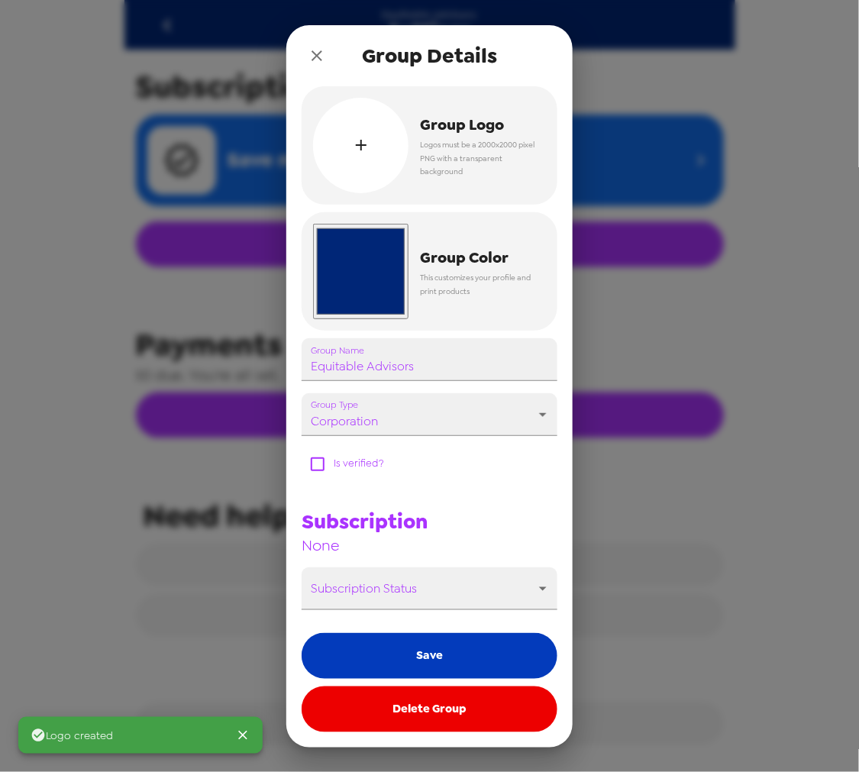
click at [489, 651] on button "Save" at bounding box center [430, 656] width 256 height 46
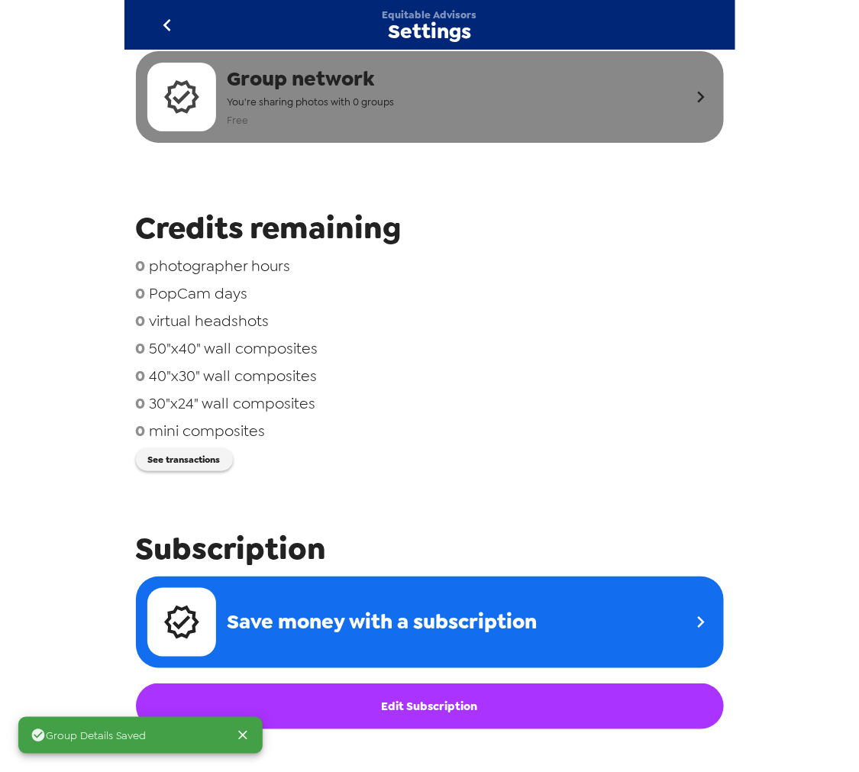
scroll to position [0, 0]
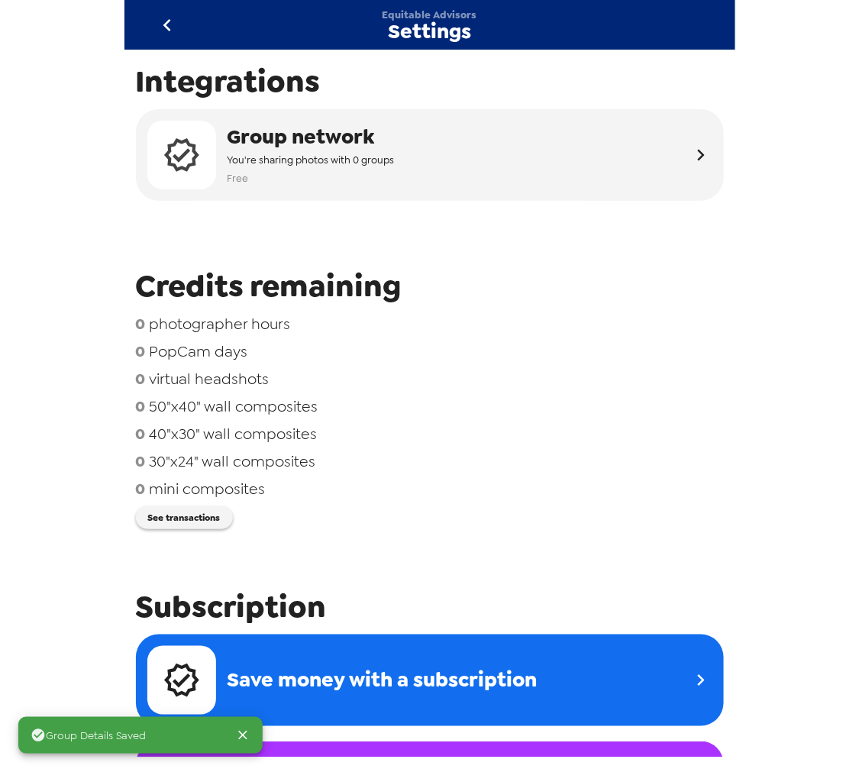
click at [170, 24] on icon "go back" at bounding box center [167, 25] width 24 height 24
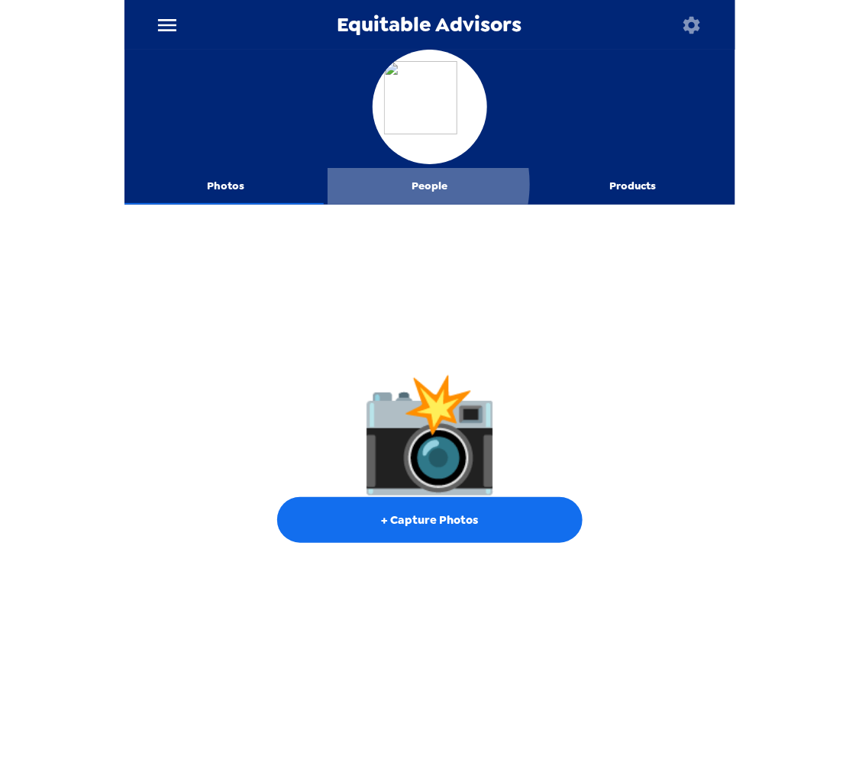
click at [399, 184] on button "People" at bounding box center [430, 186] width 204 height 37
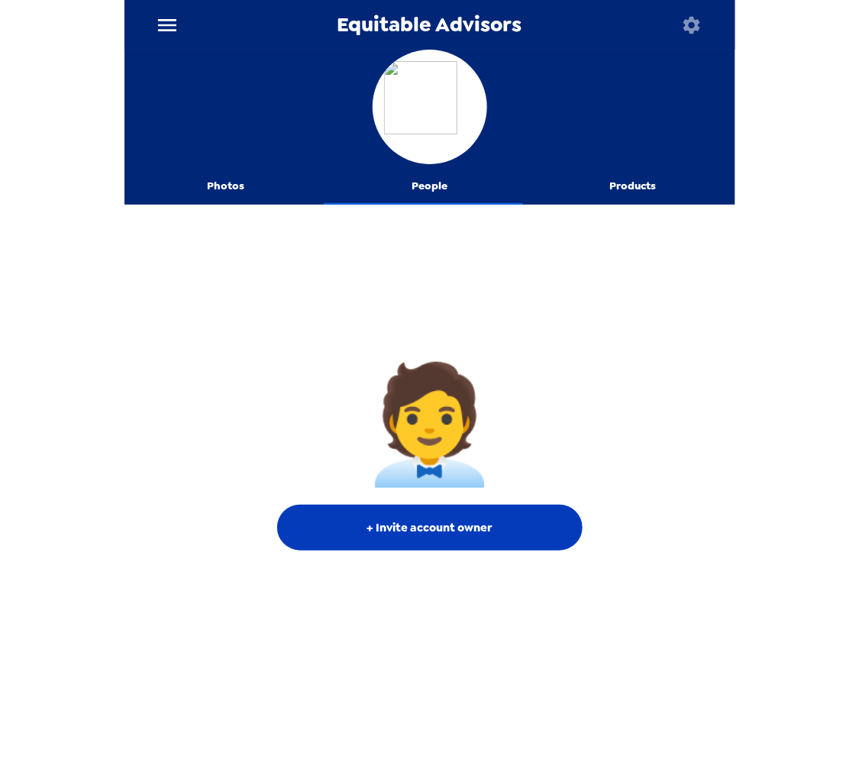
click at [523, 531] on button "+ Invite account owner" at bounding box center [429, 528] width 305 height 46
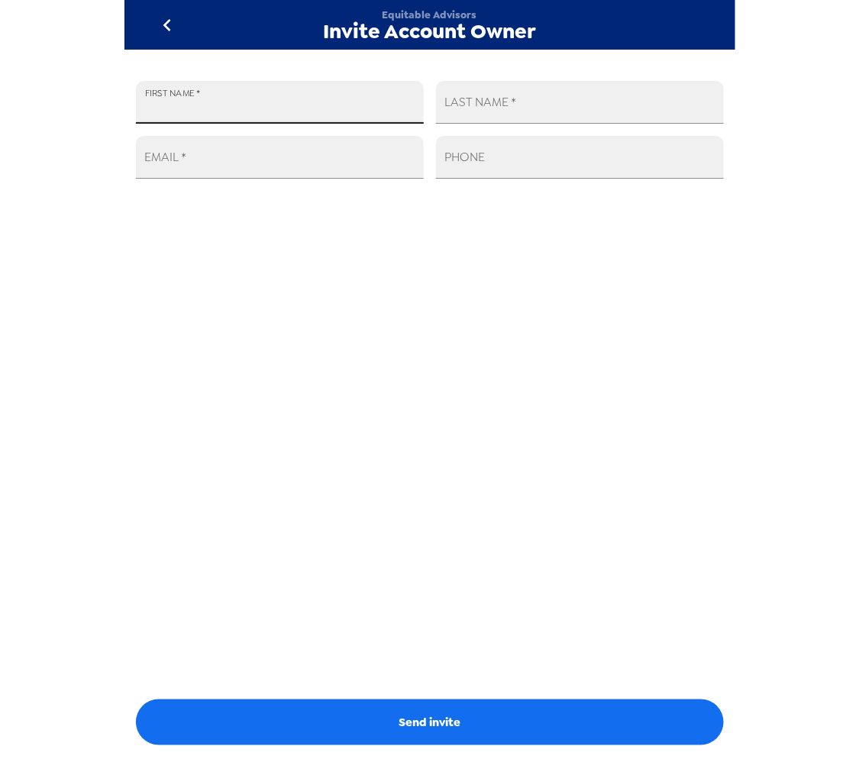
click at [270, 102] on input "FIRST NAME   *" at bounding box center [280, 102] width 288 height 43
type input "Eleonora"
type input "Anastasia"
paste input "Eleonora.Anastasia@equitable.com"
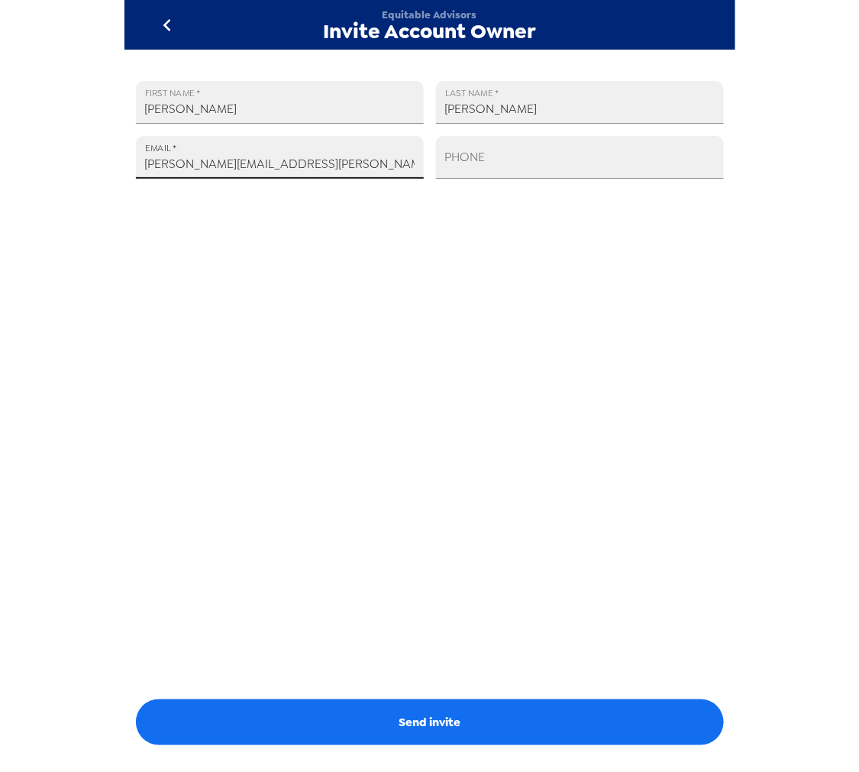
type input "Eleonora.Anastasia@equitable.com"
click at [509, 716] on button "Send invite" at bounding box center [430, 722] width 588 height 46
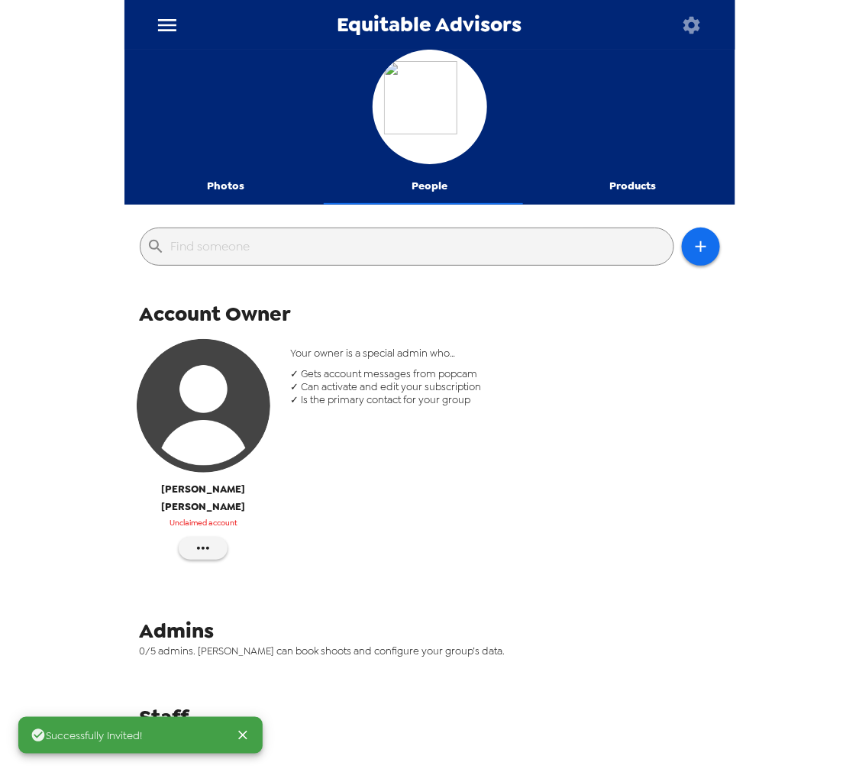
drag, startPoint x: 207, startPoint y: 178, endPoint x: 248, endPoint y: 145, distance: 52.7
click at [207, 178] on button "Photos" at bounding box center [226, 186] width 204 height 37
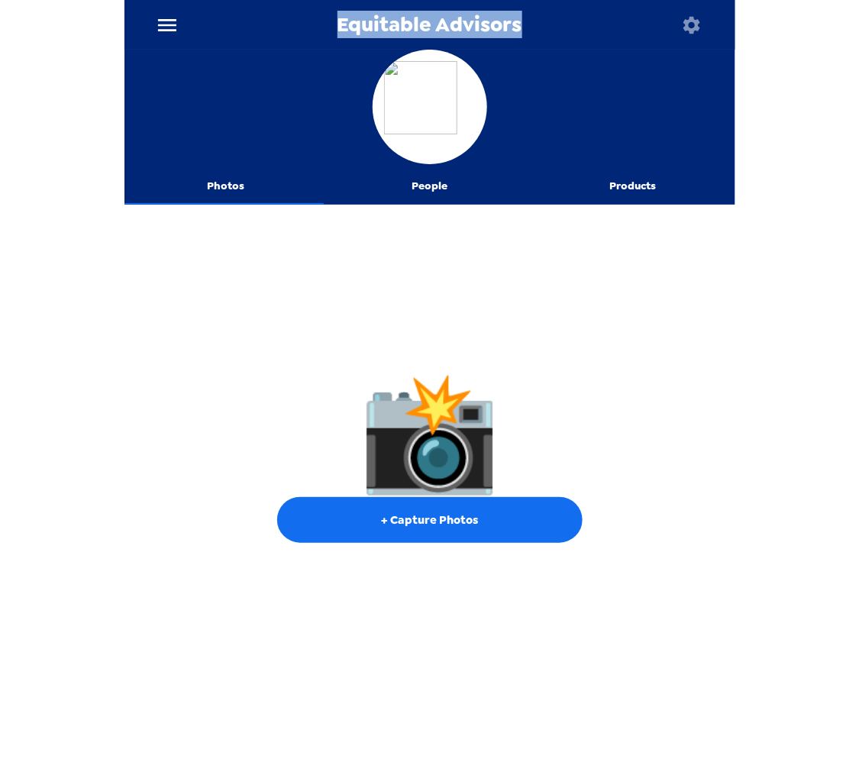
drag, startPoint x: 524, startPoint y: 20, endPoint x: 334, endPoint y: 27, distance: 189.5
click at [334, 27] on div "Equitable Advisors" at bounding box center [429, 25] width 611 height 50
copy span "Equitable Advisors"
click at [575, 90] on div at bounding box center [429, 109] width 611 height 118
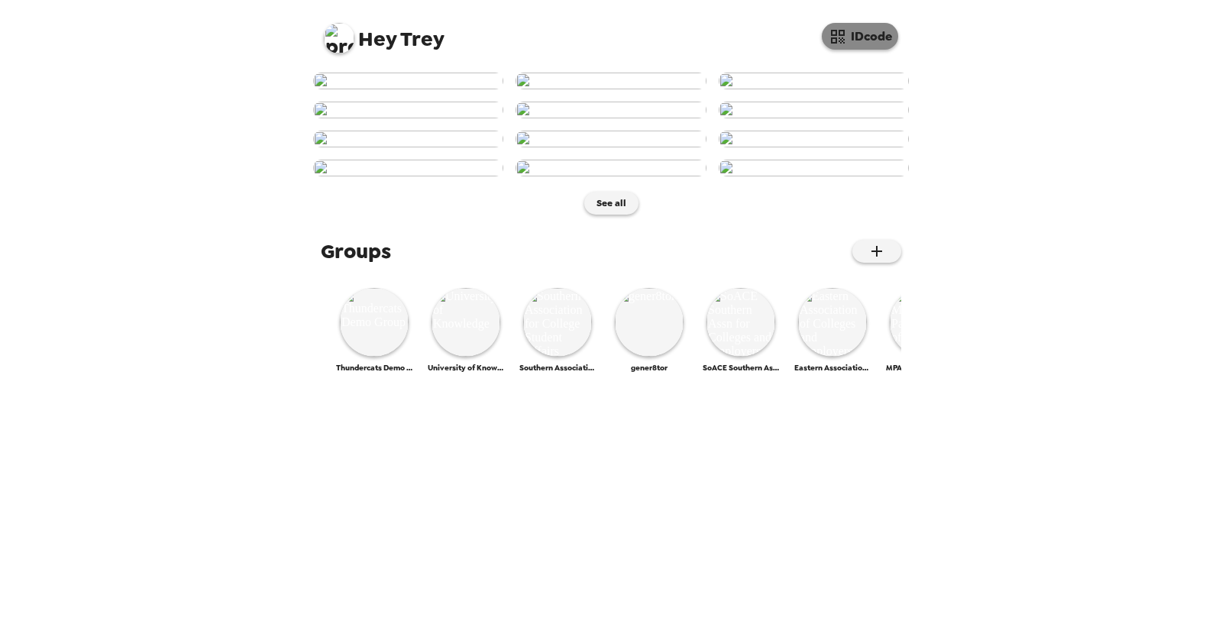
click at [861, 37] on button "IDcode" at bounding box center [860, 36] width 76 height 27
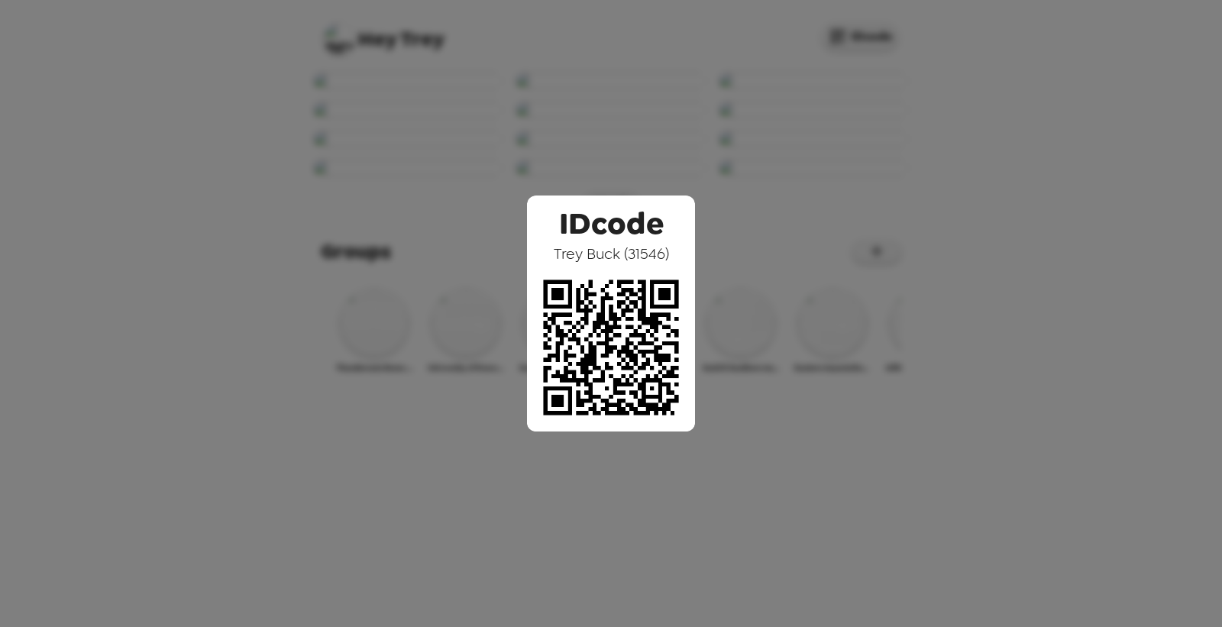
drag, startPoint x: 433, startPoint y: 249, endPoint x: 428, endPoint y: 279, distance: 30.9
click at [432, 248] on div "IDcode [PERSON_NAME] ( 31546 )" at bounding box center [611, 313] width 1222 height 627
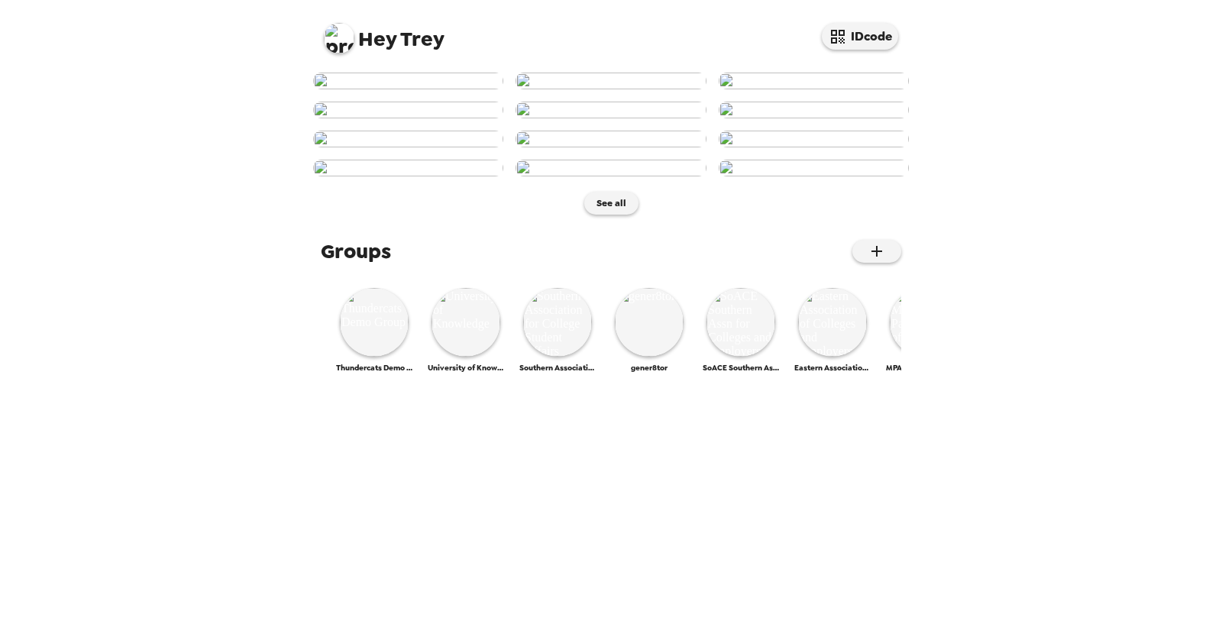
click at [412, 89] on img at bounding box center [408, 81] width 190 height 17
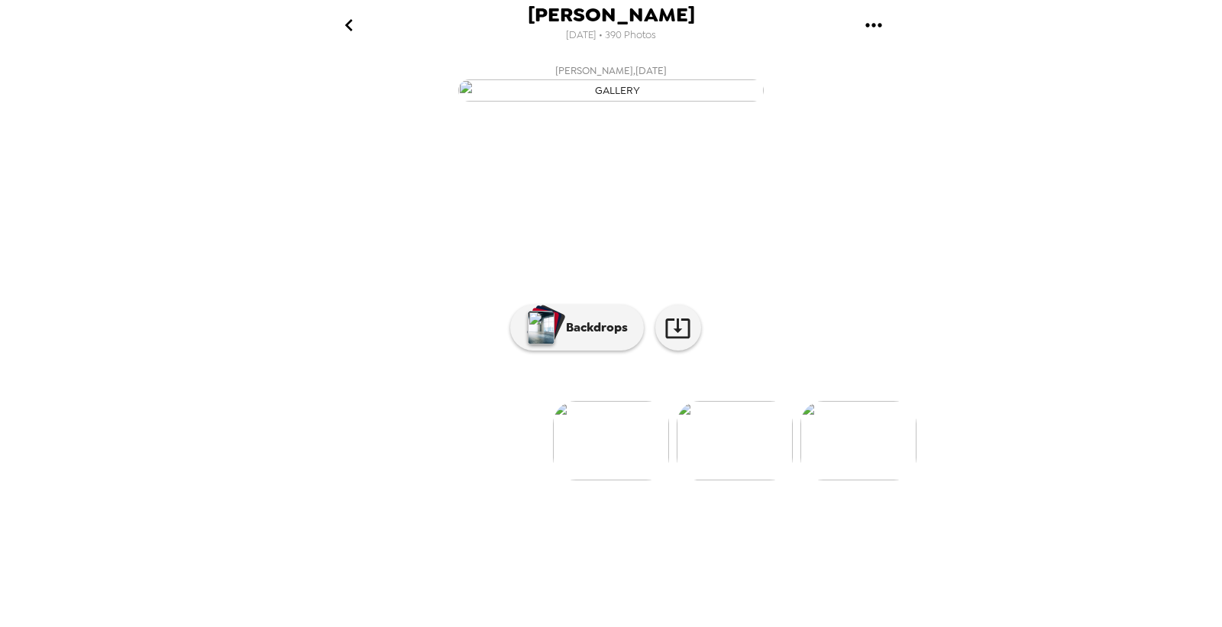
click at [739, 480] on img at bounding box center [735, 440] width 116 height 79
click at [723, 480] on img at bounding box center [741, 440] width 116 height 79
click at [561, 351] on button "Backdrops" at bounding box center [577, 328] width 134 height 46
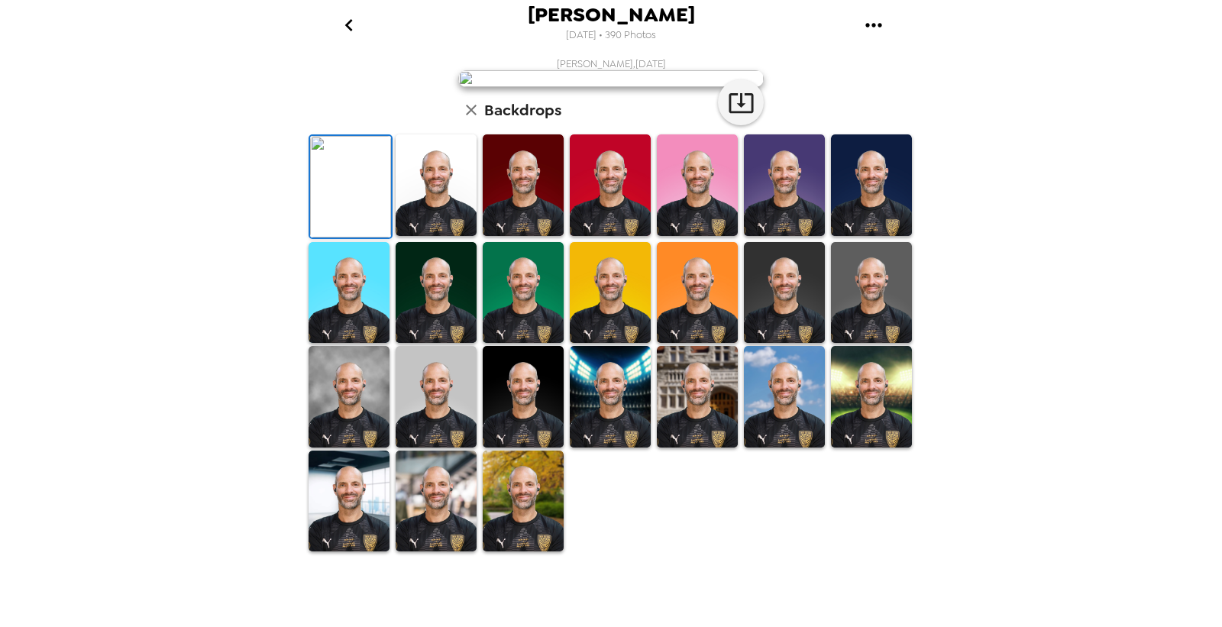
scroll to position [0, 0]
click at [353, 22] on icon "go back" at bounding box center [349, 25] width 24 height 24
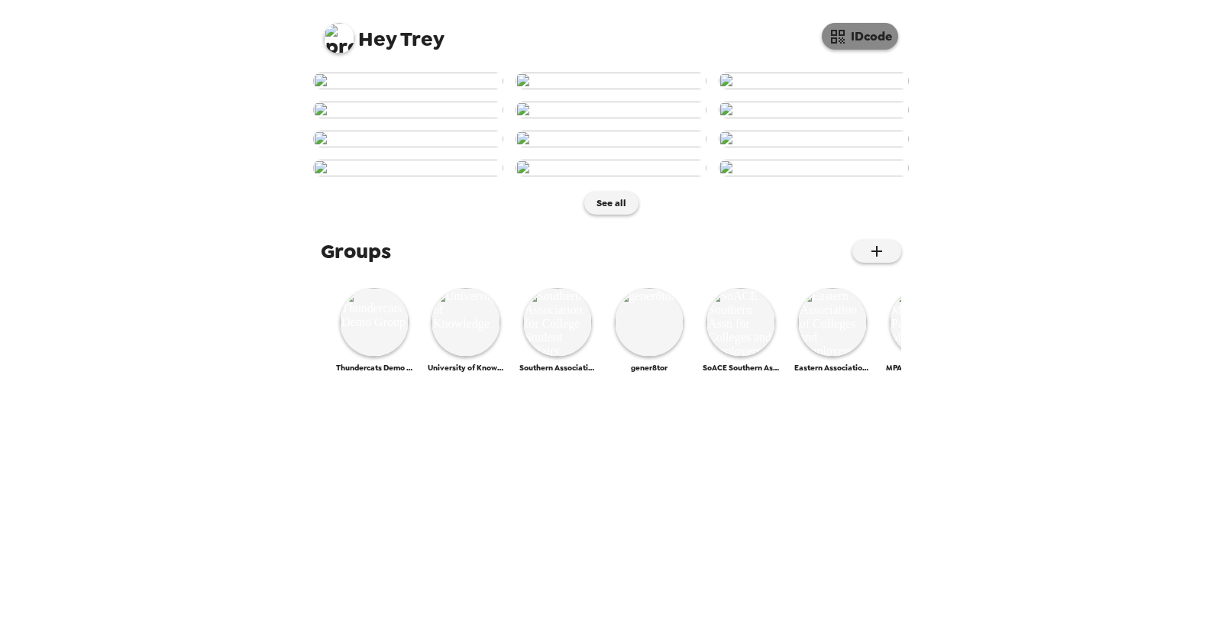
click at [857, 48] on button "IDcode" at bounding box center [860, 36] width 76 height 27
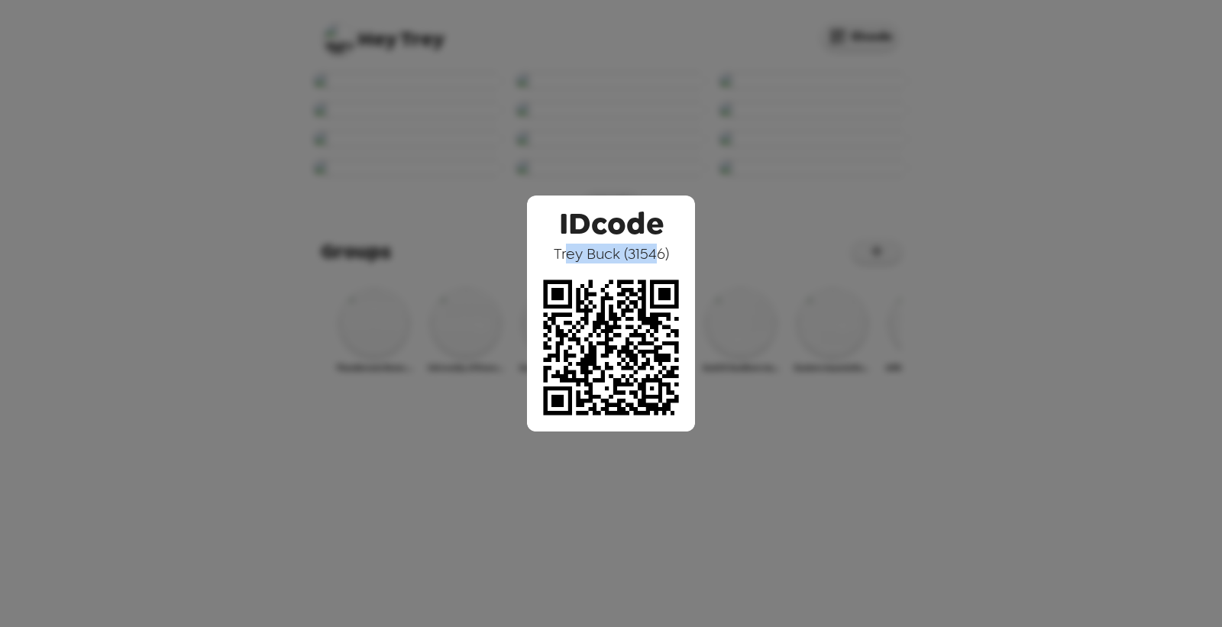
drag, startPoint x: 569, startPoint y: 257, endPoint x: 659, endPoint y: 256, distance: 90.1
click at [659, 256] on span "Trey Buck ( 31546 )" at bounding box center [611, 254] width 115 height 20
click at [655, 254] on span "Trey Buck ( 31546 )" at bounding box center [611, 254] width 115 height 20
click at [408, 275] on div "IDcode Trey Buck ( 31546 )" at bounding box center [611, 313] width 1222 height 627
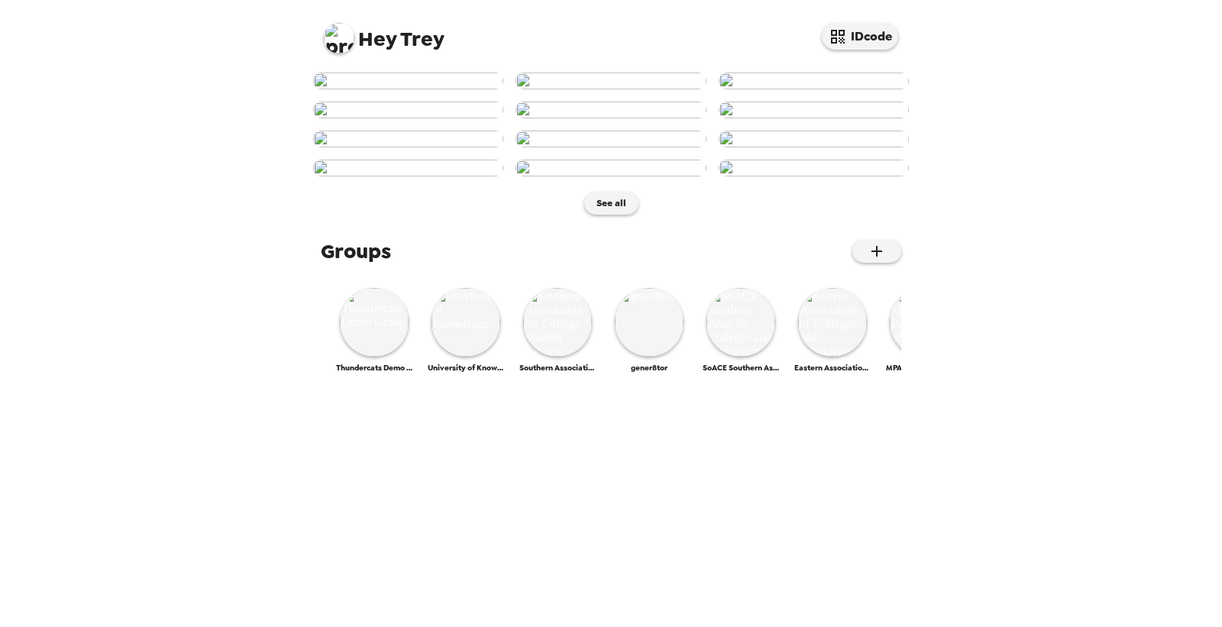
click at [351, 42] on img at bounding box center [339, 38] width 31 height 31
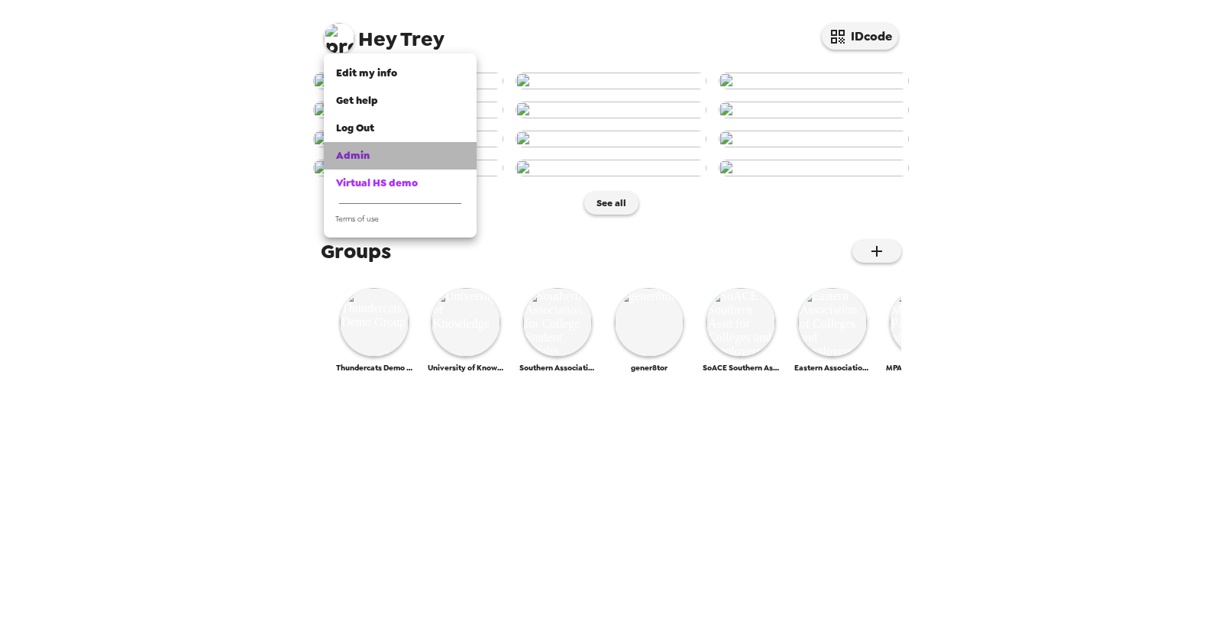
click at [412, 153] on div "Admin" at bounding box center [400, 155] width 128 height 15
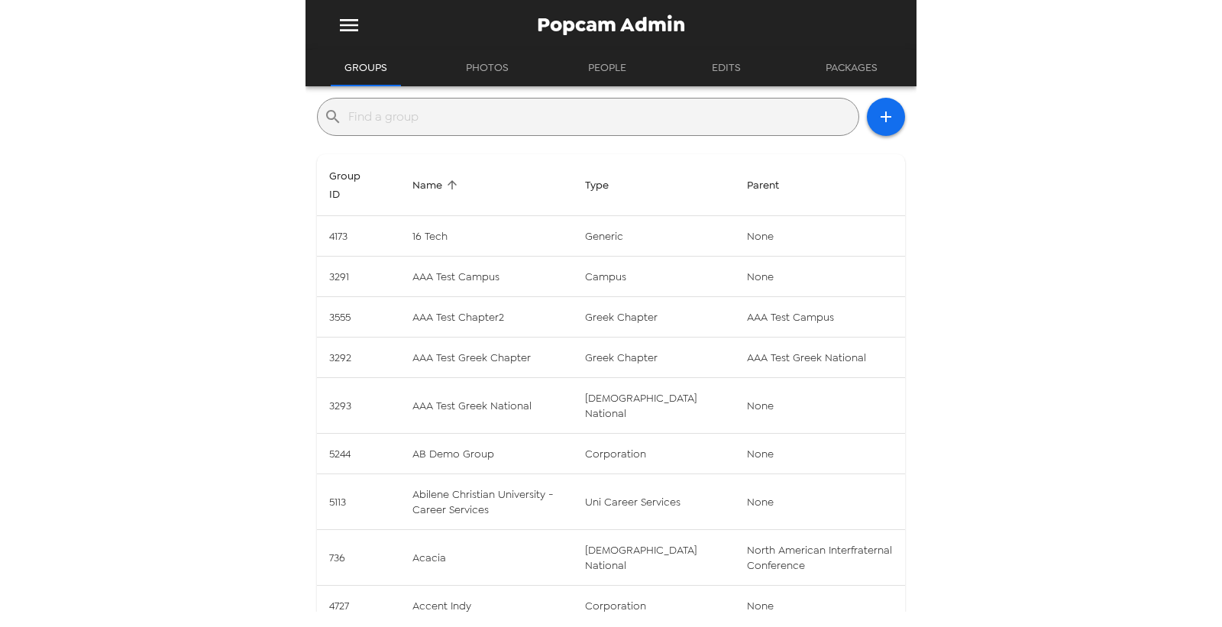
click at [493, 121] on input "text" at bounding box center [600, 117] width 504 height 24
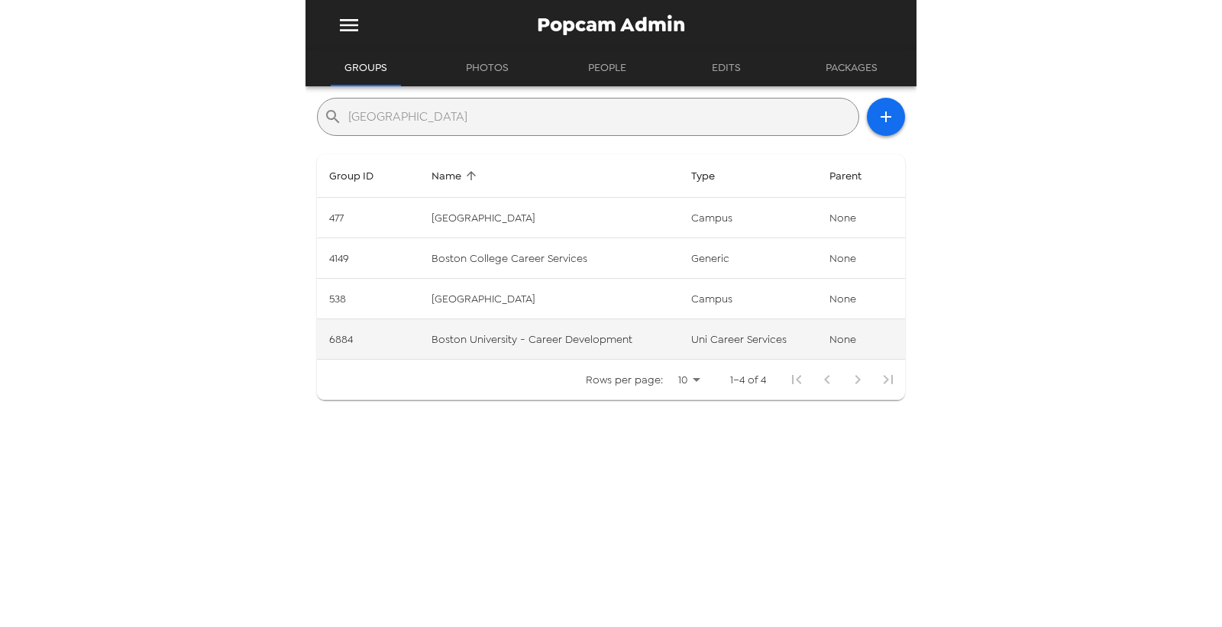
type input "[GEOGRAPHIC_DATA]"
click at [573, 327] on td "Boston University - Career Development" at bounding box center [549, 339] width 260 height 40
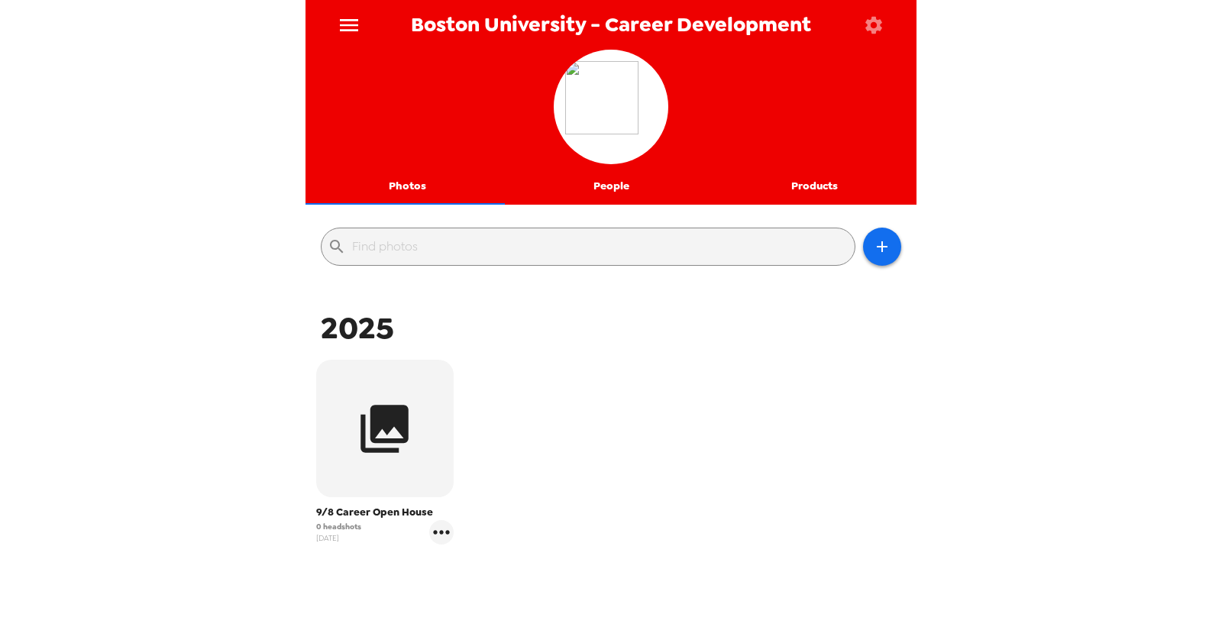
click at [611, 187] on button "People" at bounding box center [611, 186] width 204 height 37
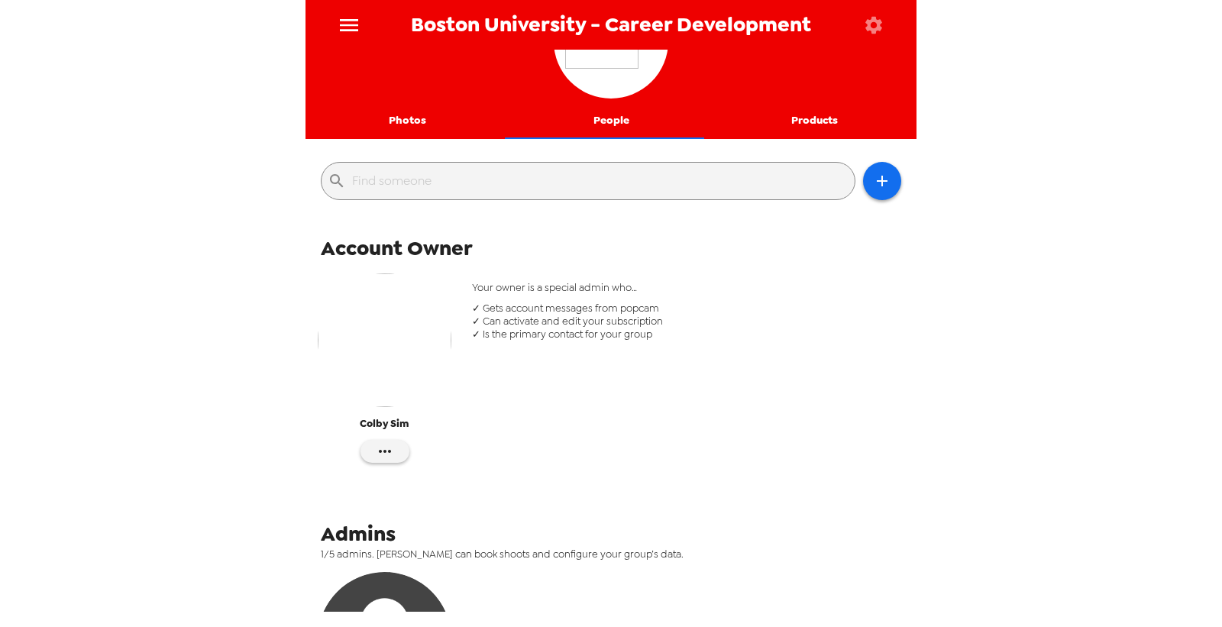
scroll to position [85, 0]
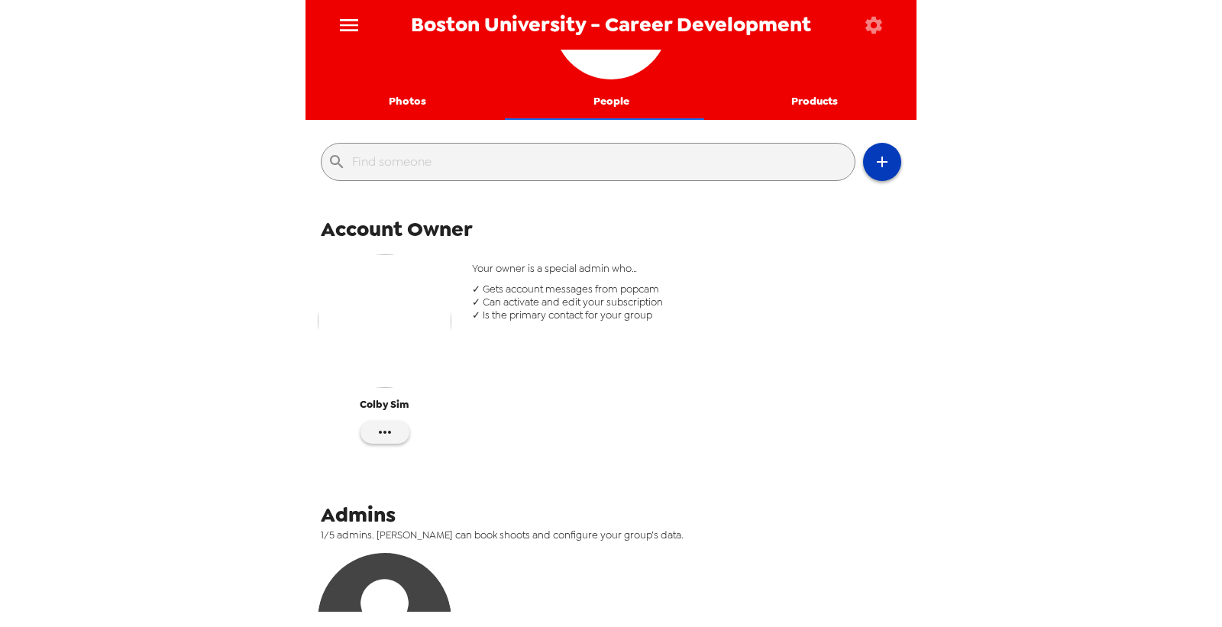
click at [873, 165] on icon "button" at bounding box center [882, 162] width 18 height 18
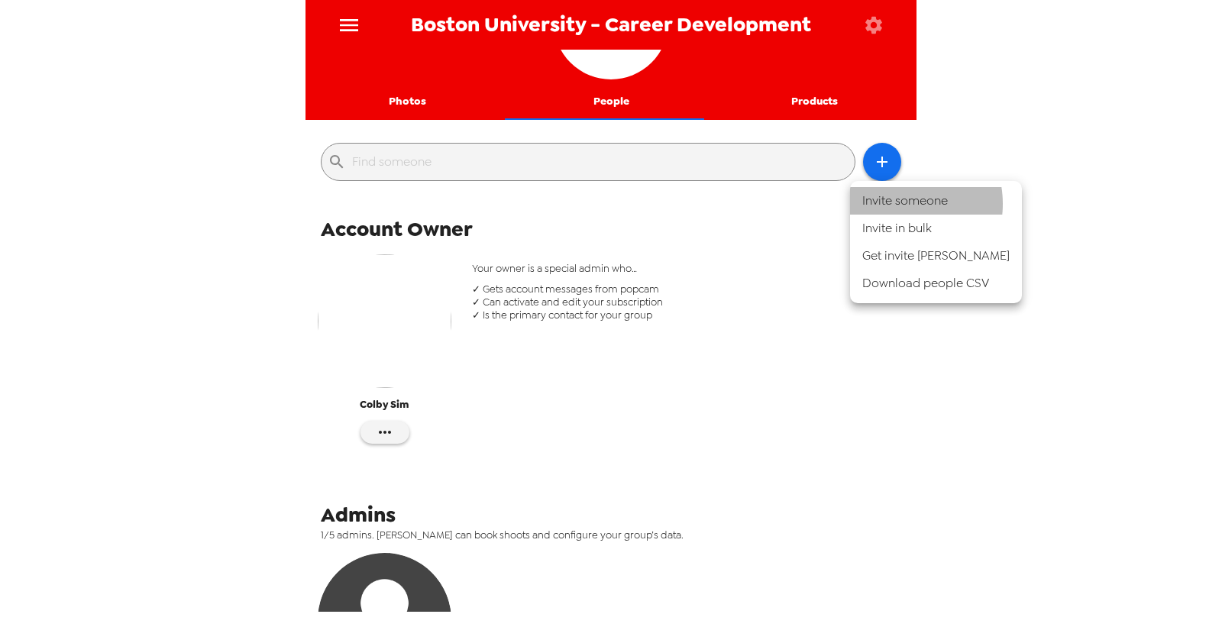
click at [894, 204] on li "Invite someone" at bounding box center [936, 200] width 172 height 27
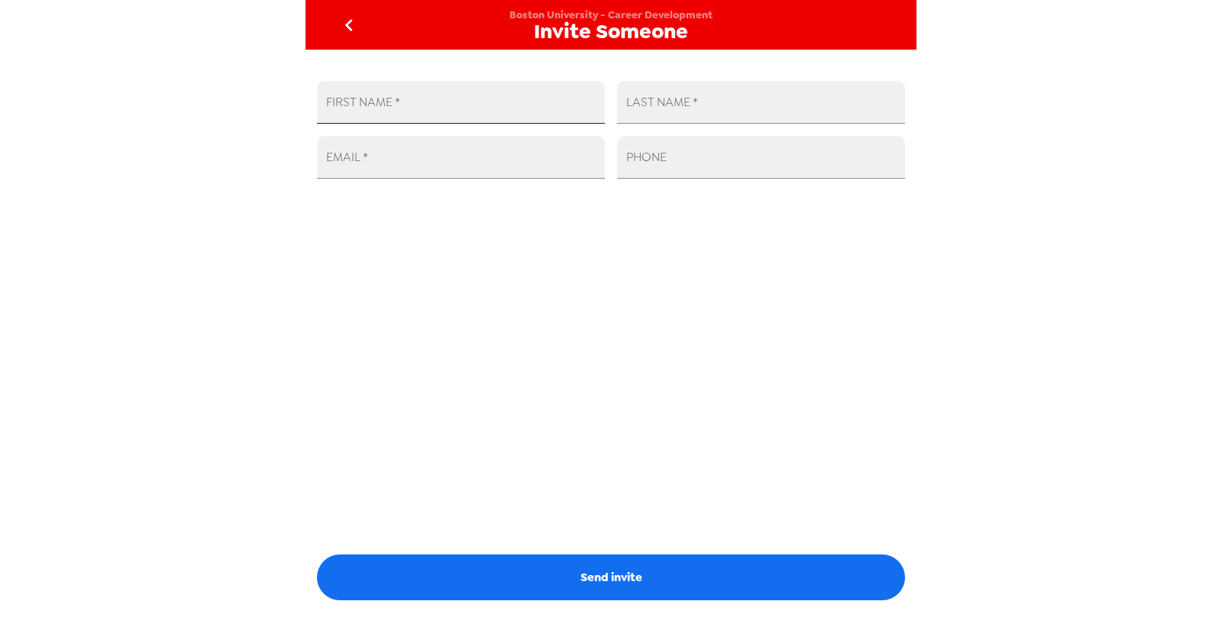
click at [455, 89] on input "FIRST NAME   *" at bounding box center [461, 102] width 288 height 43
type input "Olivia"
click at [487, 159] on input "EMAIL   *" at bounding box center [461, 157] width 288 height 43
paste input "osilva@bu.edu"
type input "osilva@bu.edu"
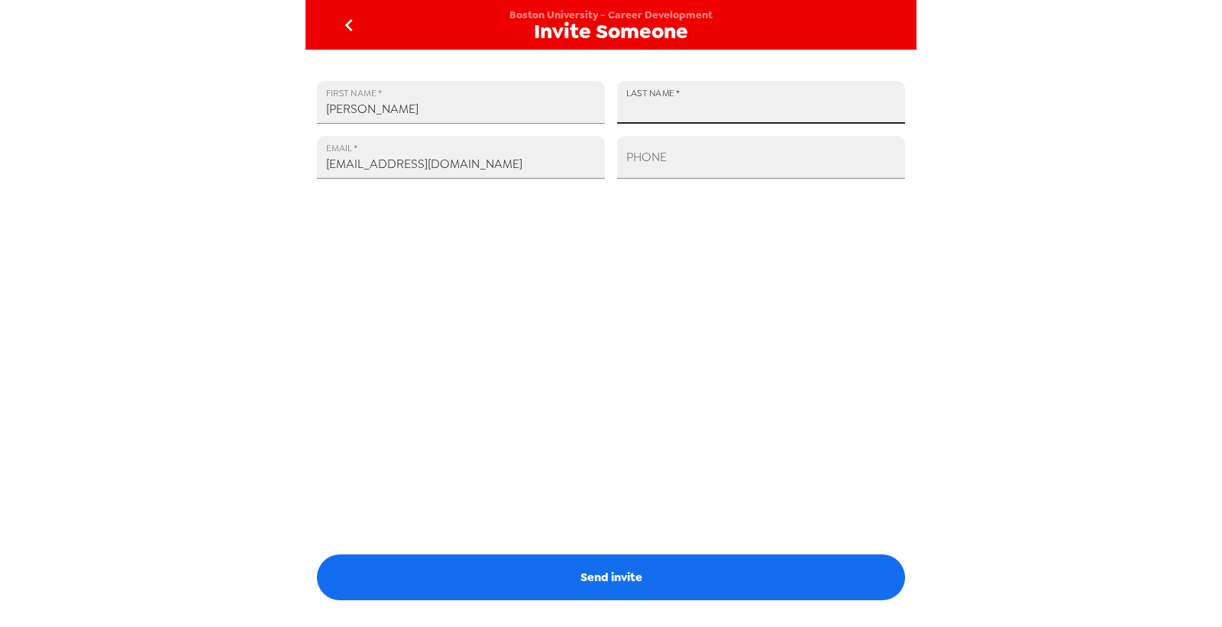
click at [694, 92] on input "LAST NAME   *" at bounding box center [761, 102] width 288 height 43
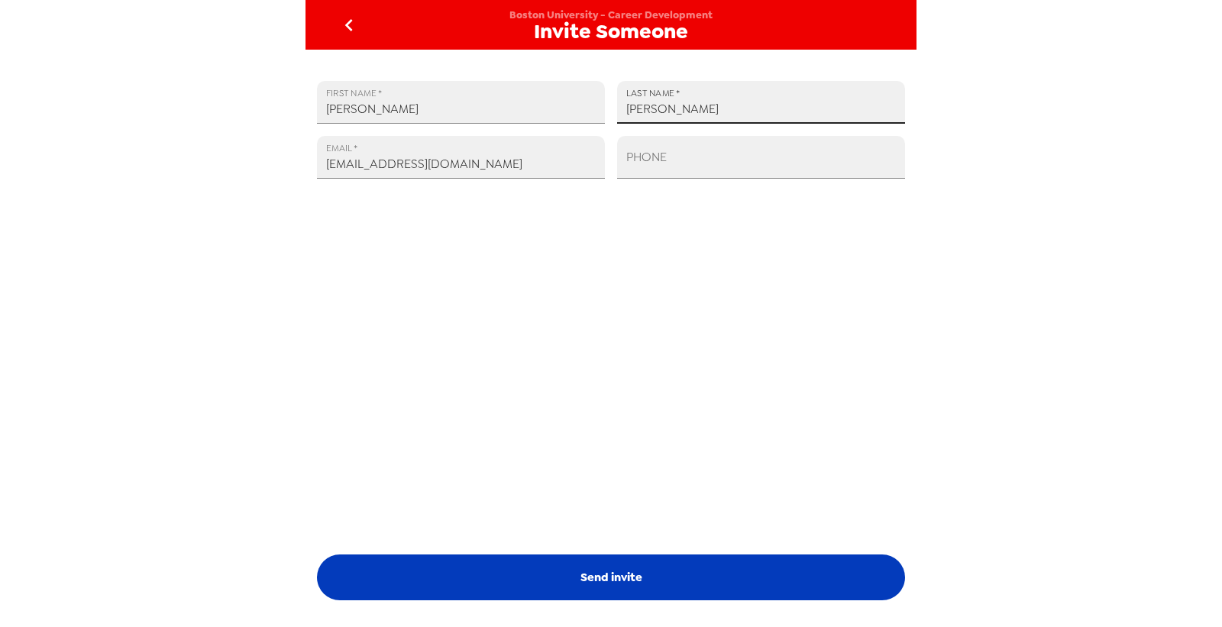
type input "Silva"
click at [655, 557] on button "Send invite" at bounding box center [611, 577] width 588 height 46
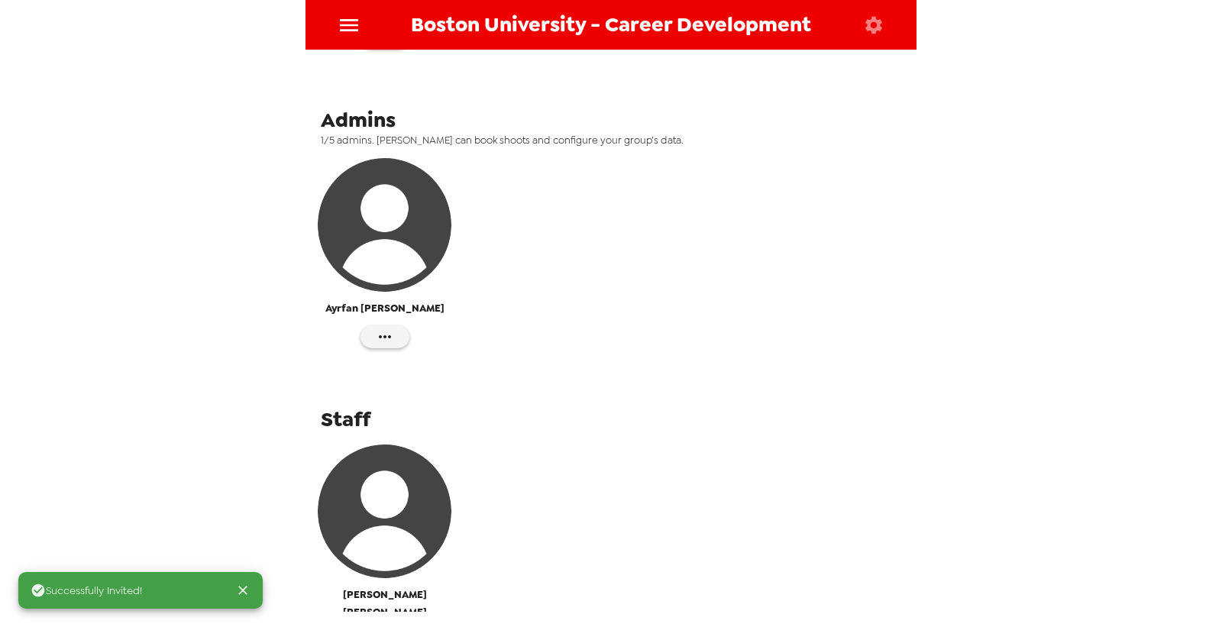
scroll to position [567, 0]
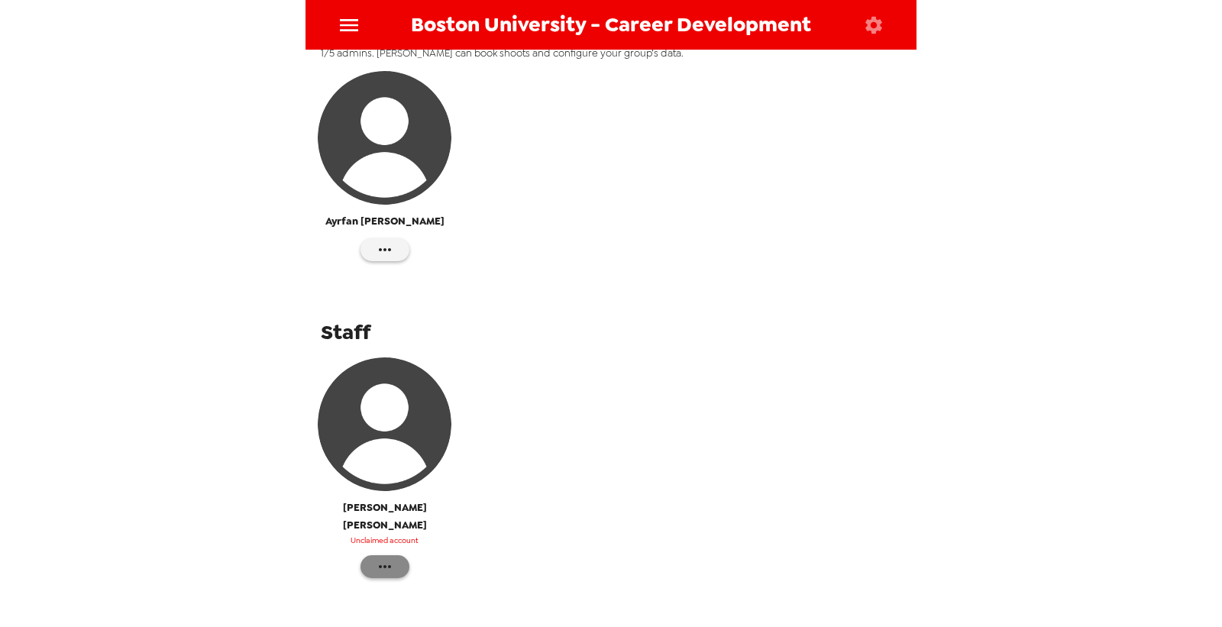
click at [395, 555] on button "button" at bounding box center [384, 566] width 49 height 23
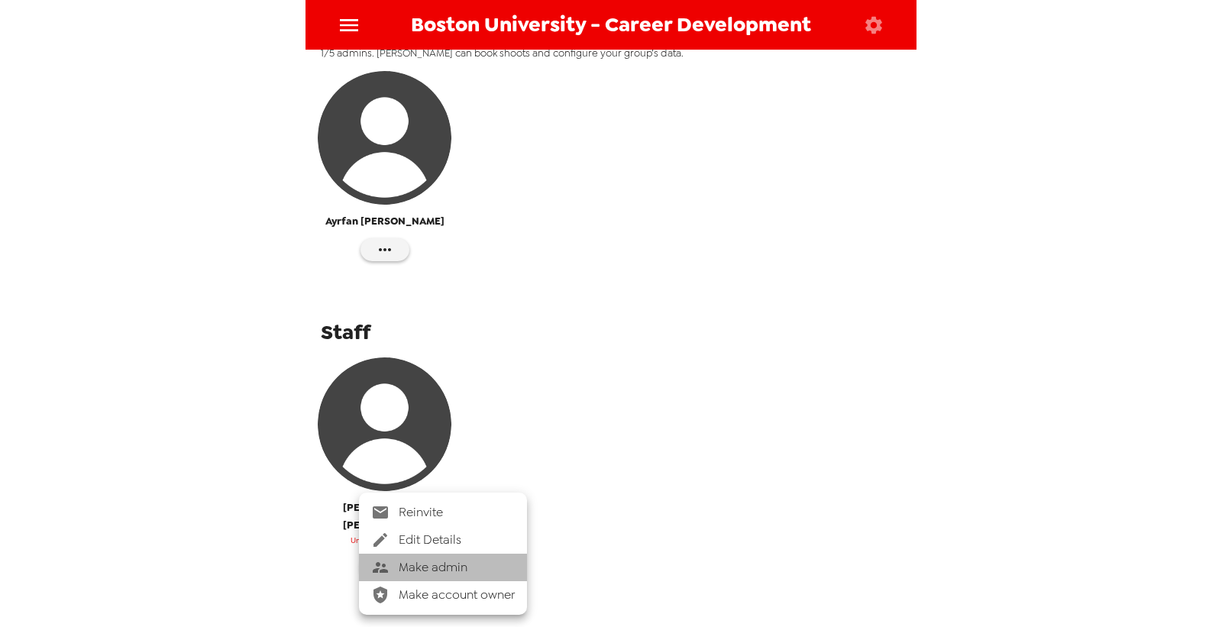
click at [445, 566] on span "Make admin" at bounding box center [457, 567] width 116 height 18
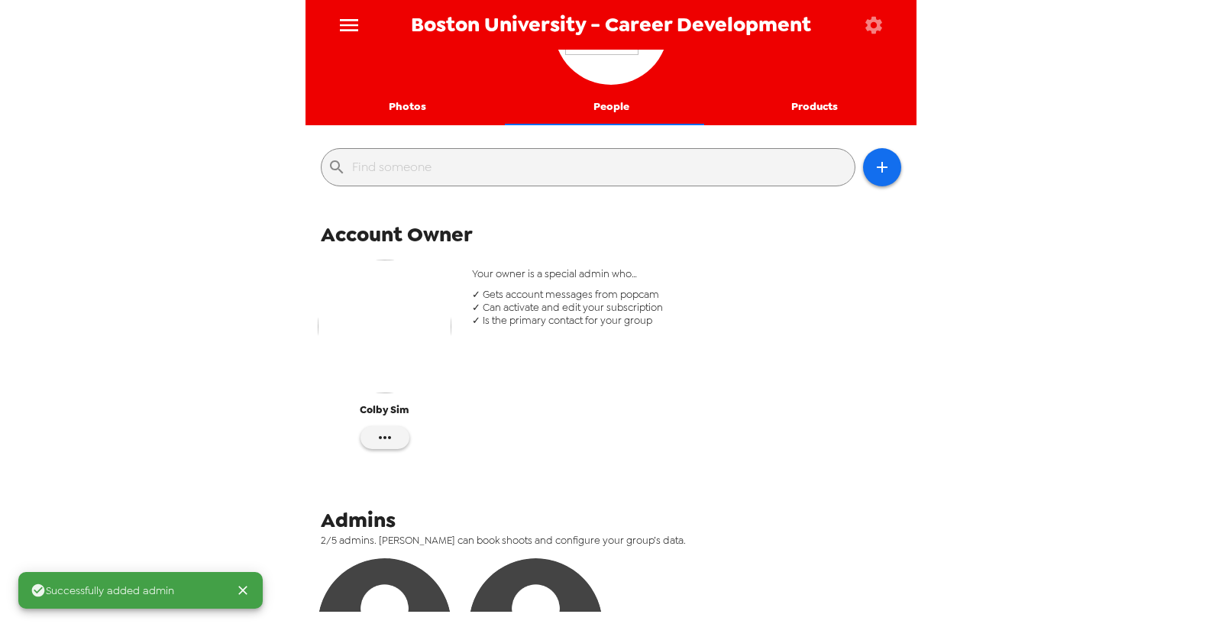
scroll to position [99, 0]
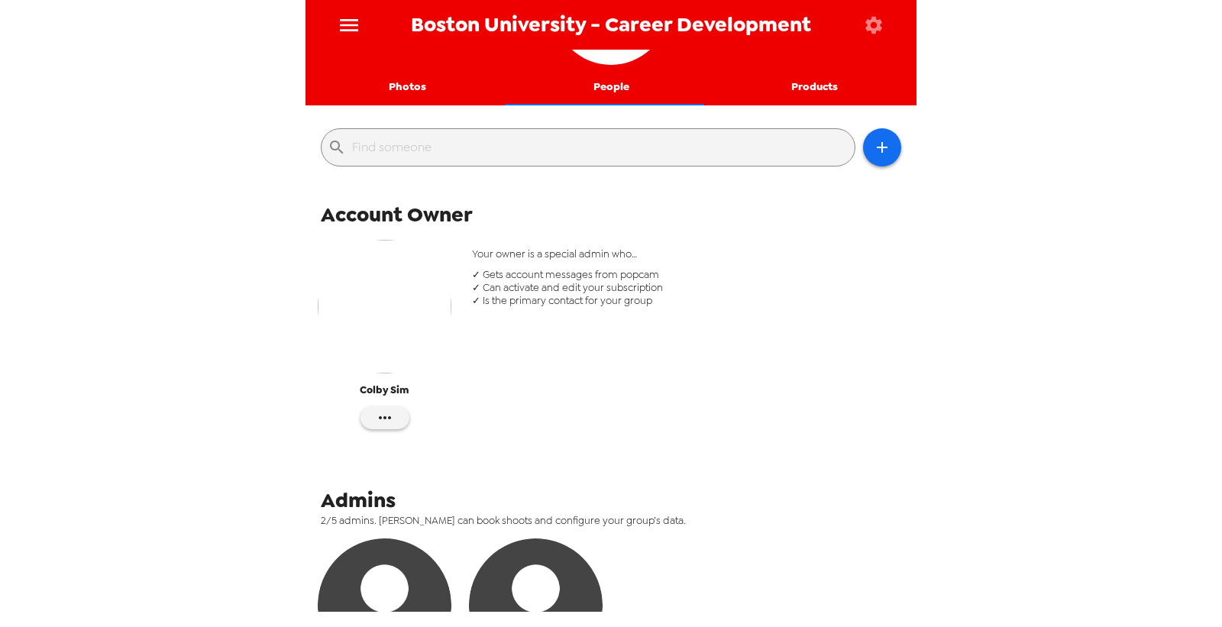
click at [399, 89] on button "Photos" at bounding box center [407, 87] width 204 height 37
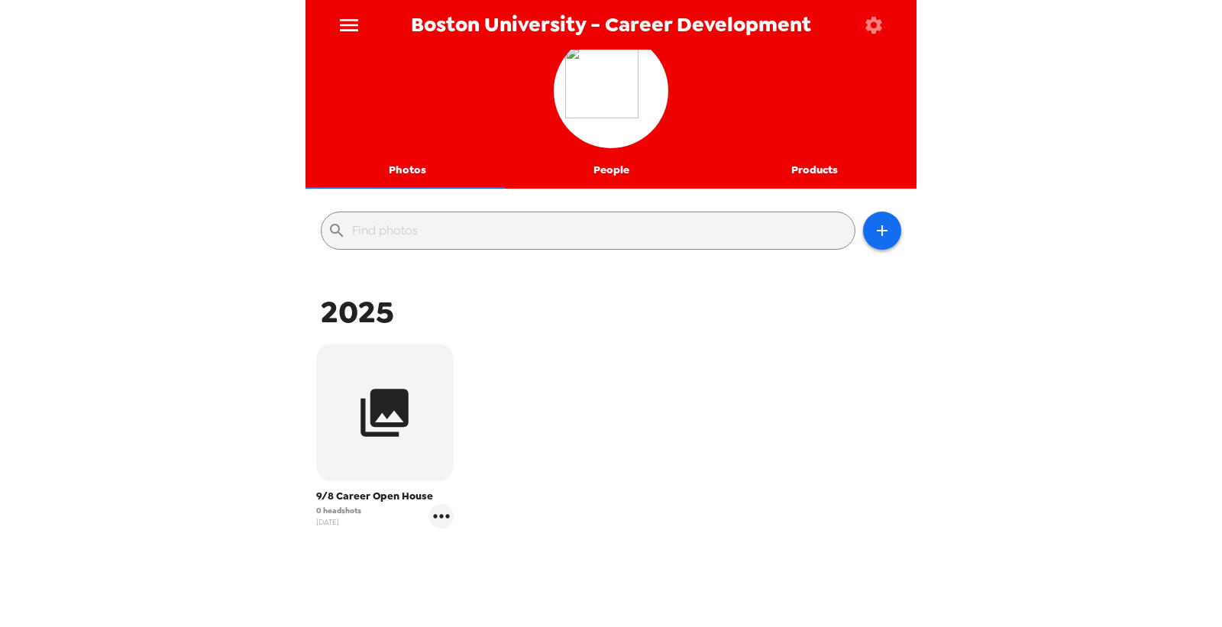
scroll to position [1, 0]
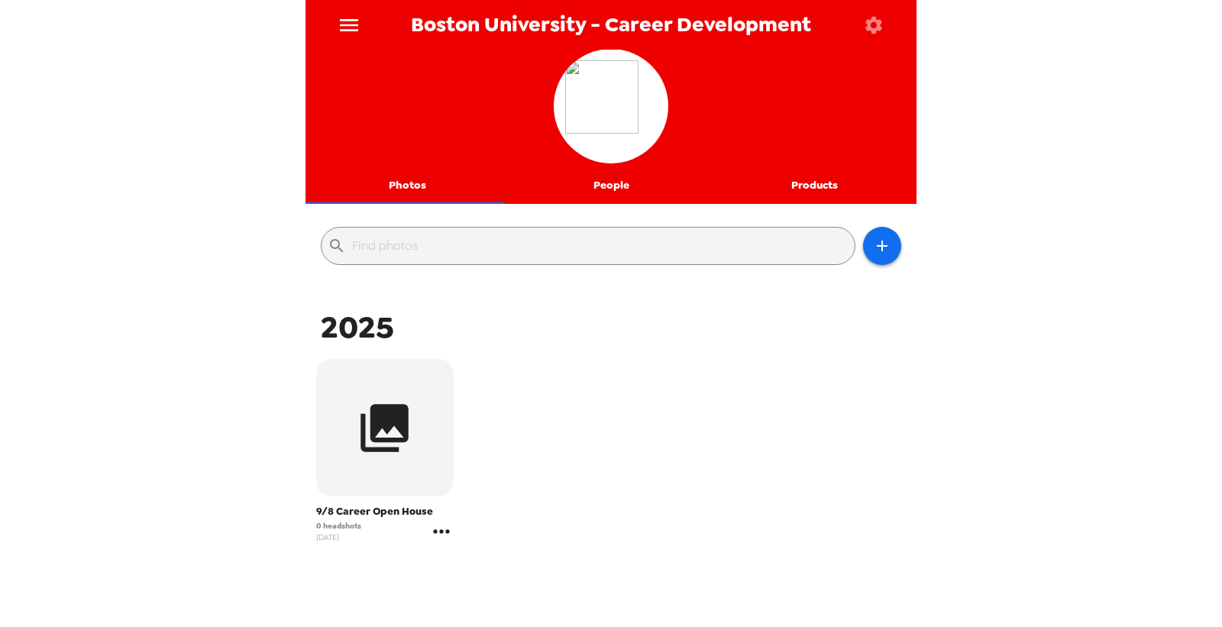
click at [439, 531] on icon "gallery menu" at bounding box center [441, 531] width 16 height 4
click at [512, 538] on span "Edit Shoot" at bounding box center [530, 540] width 127 height 18
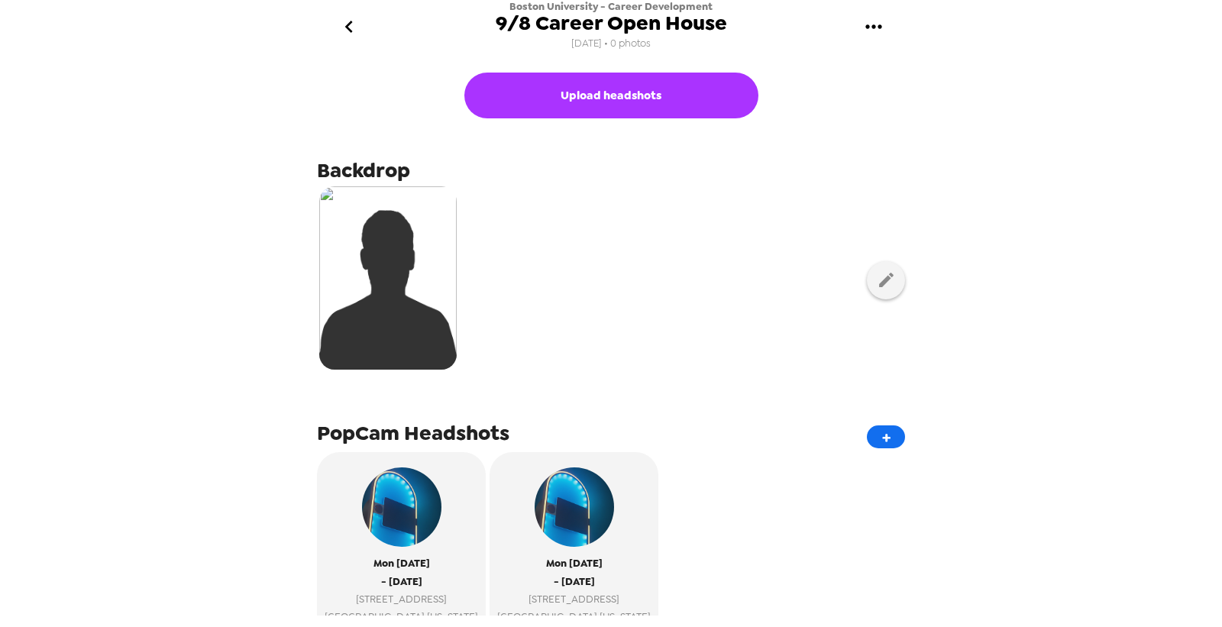
drag, startPoint x: 877, startPoint y: 283, endPoint x: 369, endPoint y: 230, distance: 510.5
click at [477, 246] on div at bounding box center [611, 280] width 588 height 192
click at [855, 276] on div at bounding box center [611, 280] width 588 height 192
click at [880, 277] on button "button" at bounding box center [886, 280] width 38 height 38
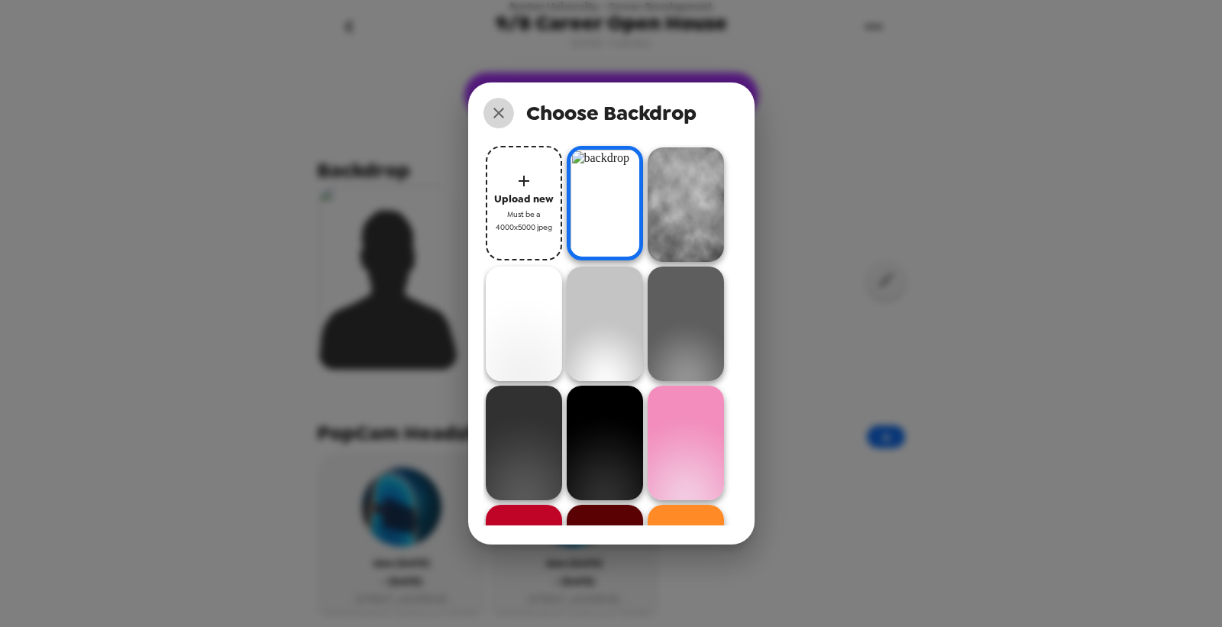
click at [498, 109] on icon "close" at bounding box center [498, 113] width 18 height 18
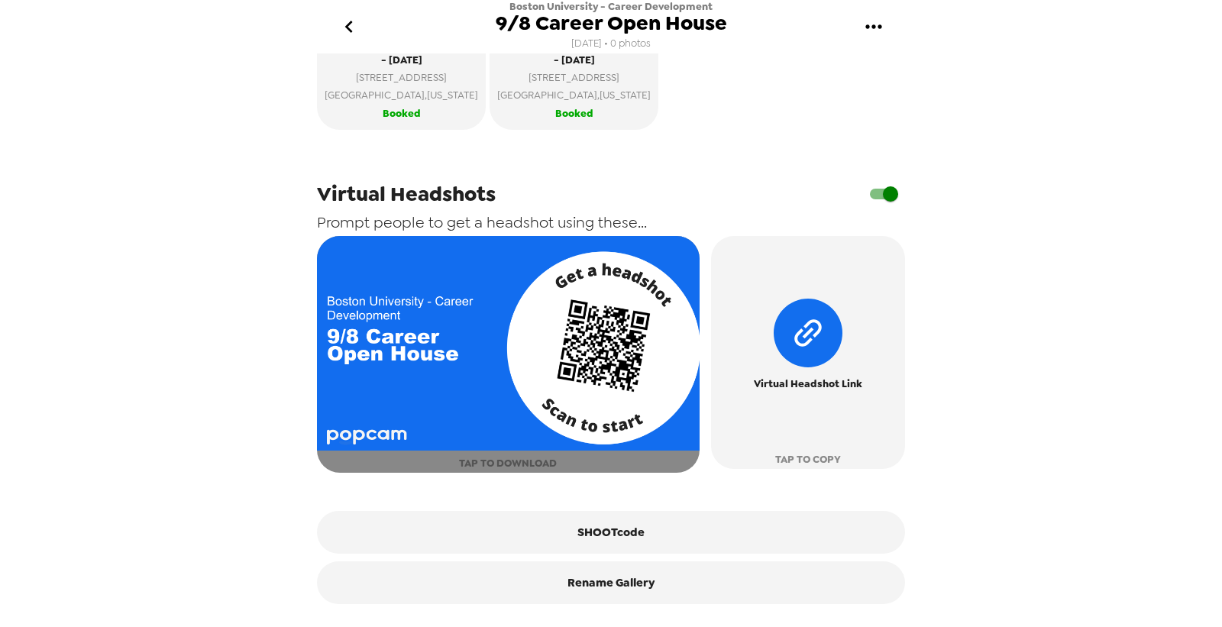
scroll to position [529, 0]
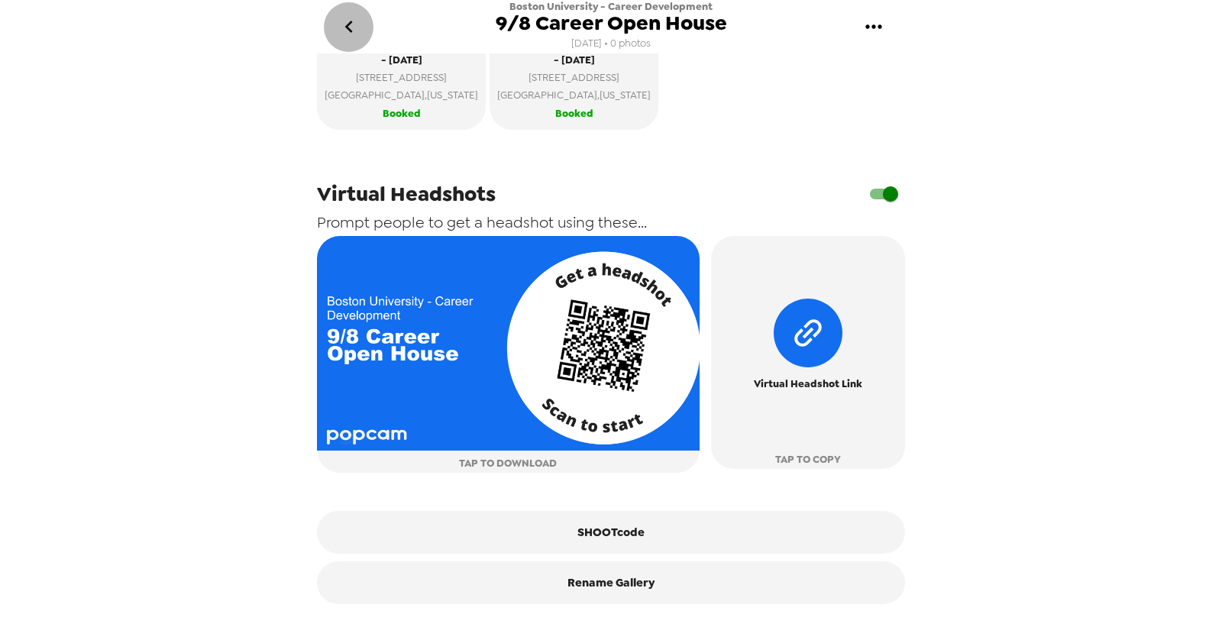
click at [357, 34] on icon "go back" at bounding box center [349, 27] width 24 height 24
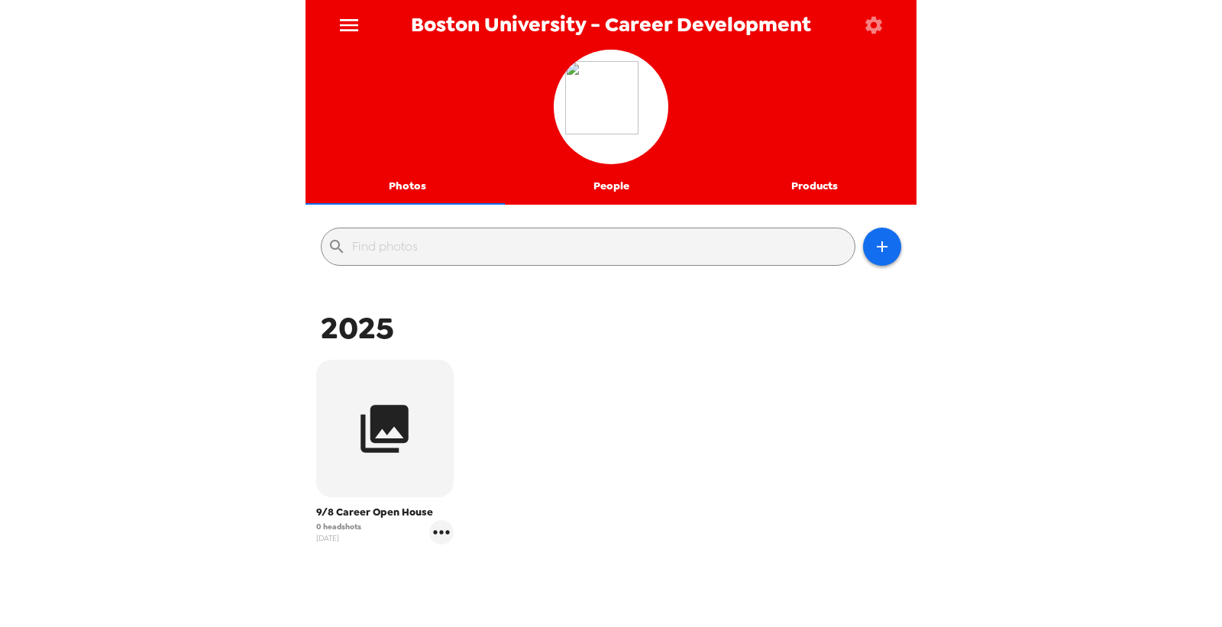
click at [351, 27] on icon "menu" at bounding box center [349, 25] width 24 height 24
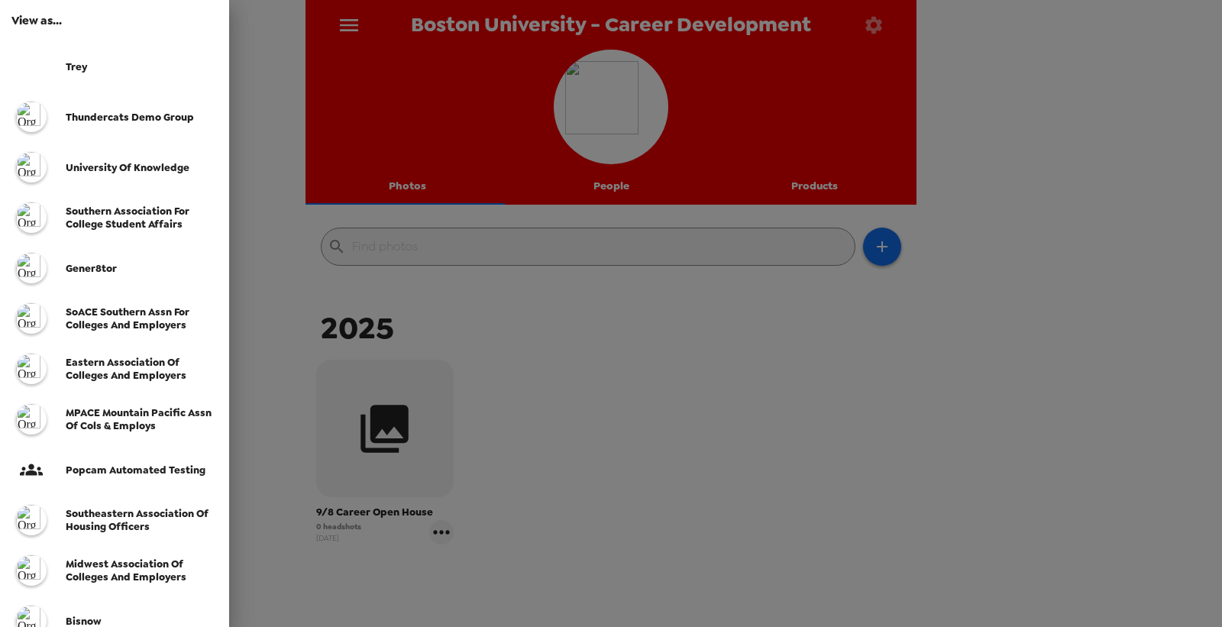
click at [147, 301] on div "SoACE Southern Assn for Colleges and Employers" at bounding box center [114, 318] width 229 height 50
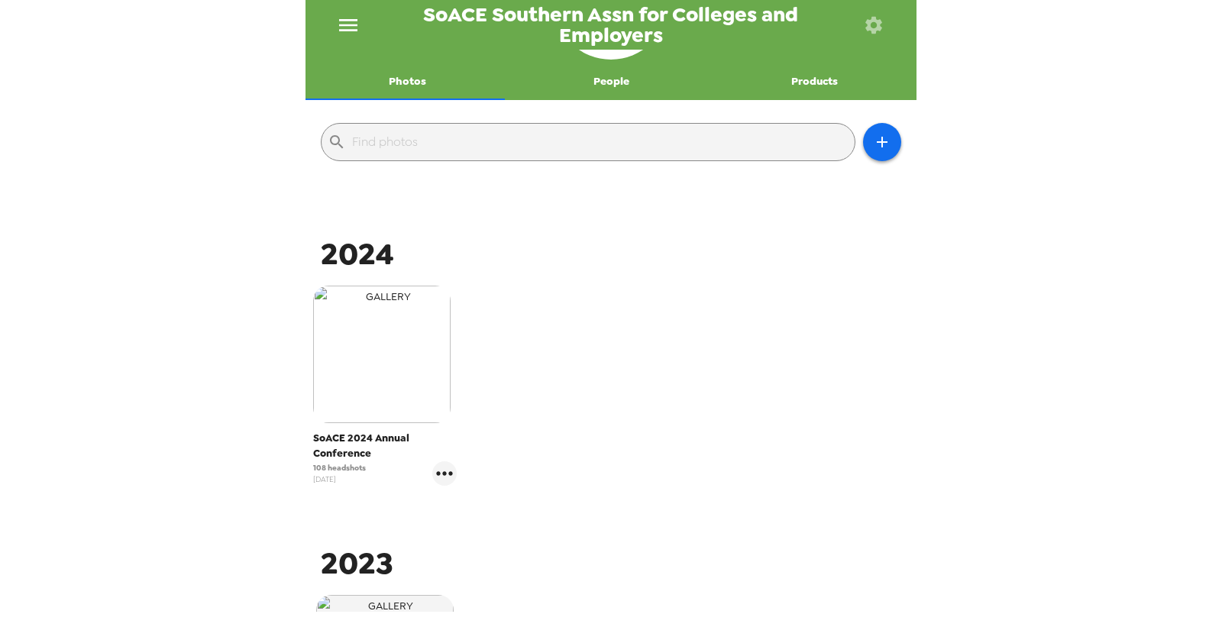
scroll to position [170, 0]
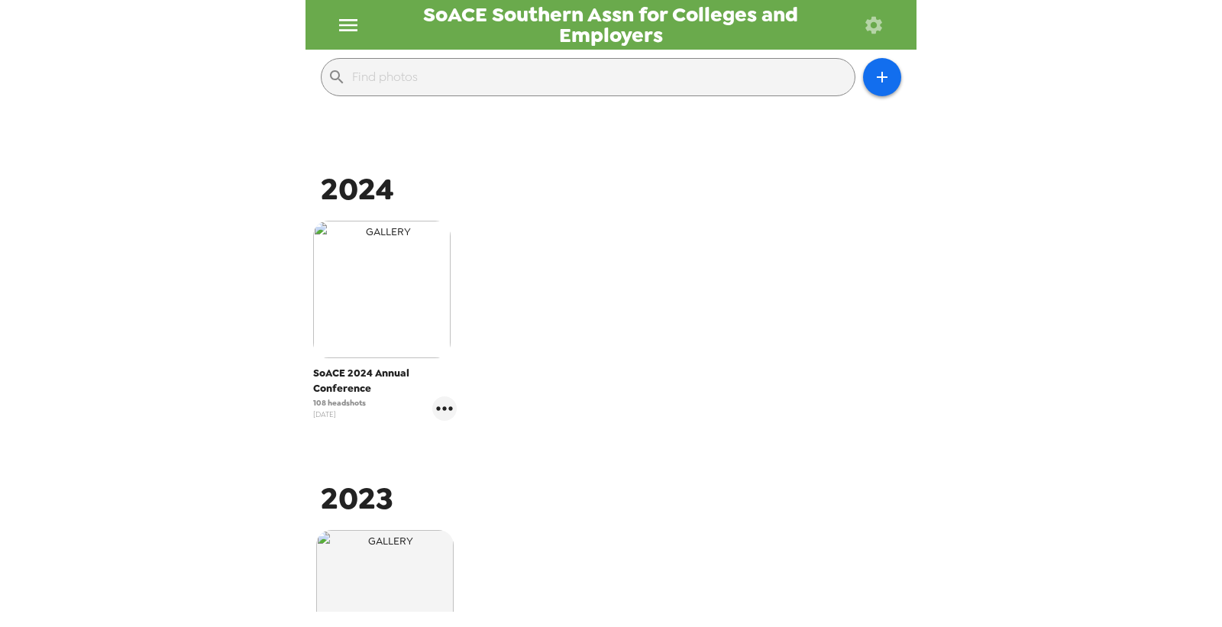
click at [358, 279] on img "button" at bounding box center [381, 289] width 137 height 137
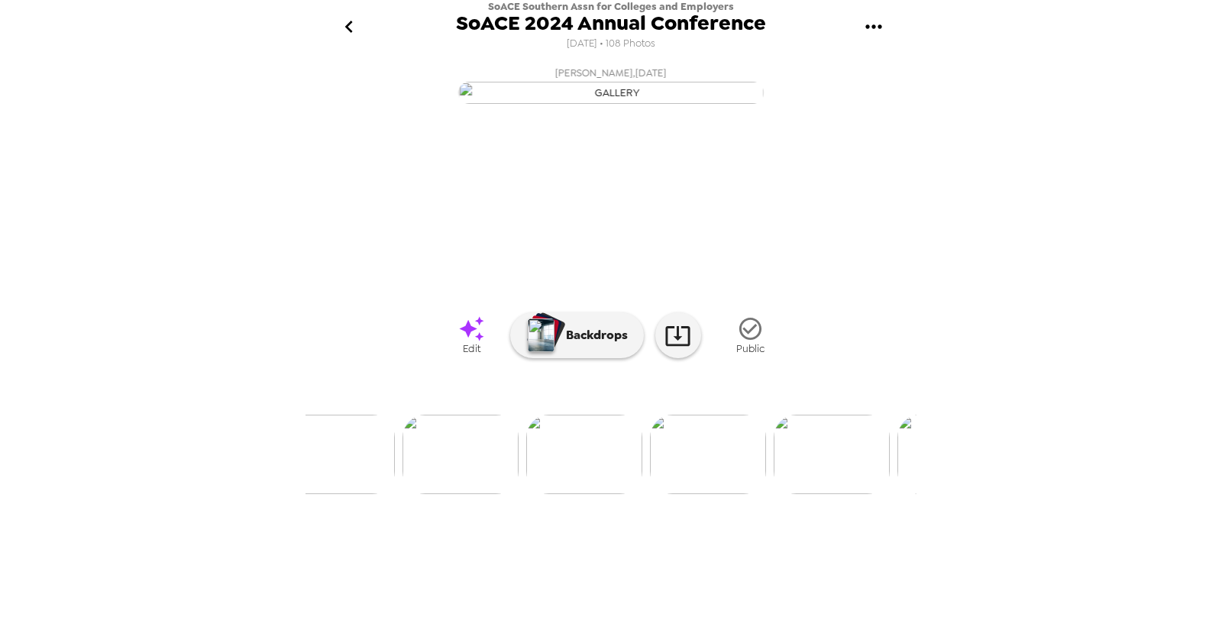
scroll to position [0, 1841]
click at [521, 494] on img at bounding box center [502, 454] width 116 height 79
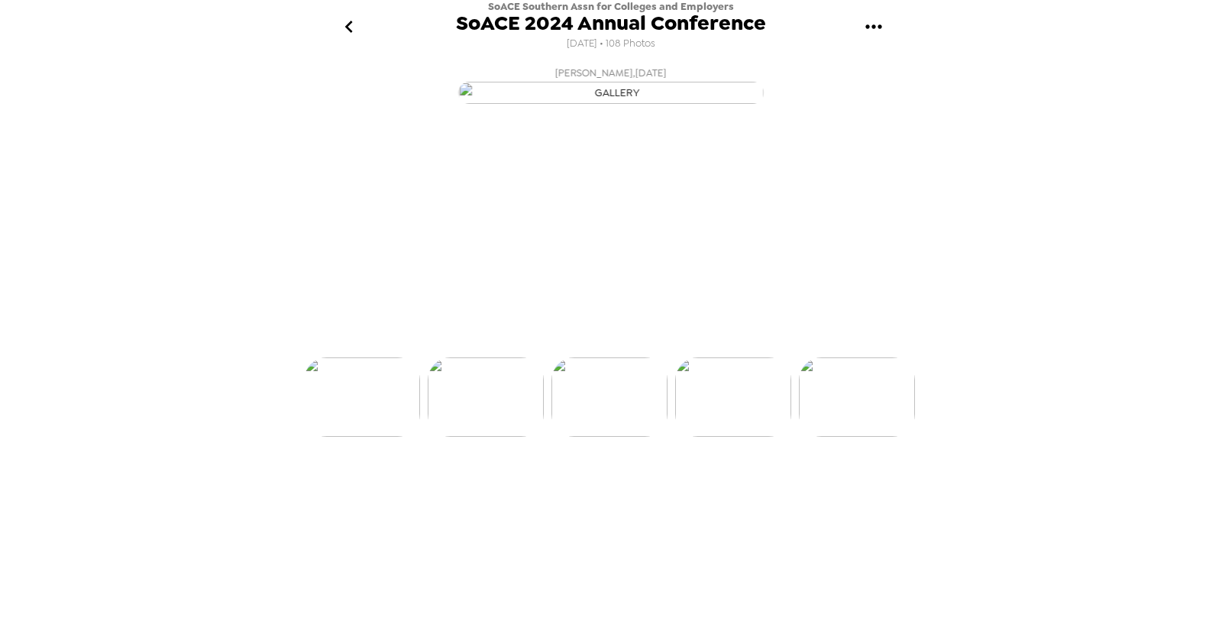
scroll to position [0, 1730]
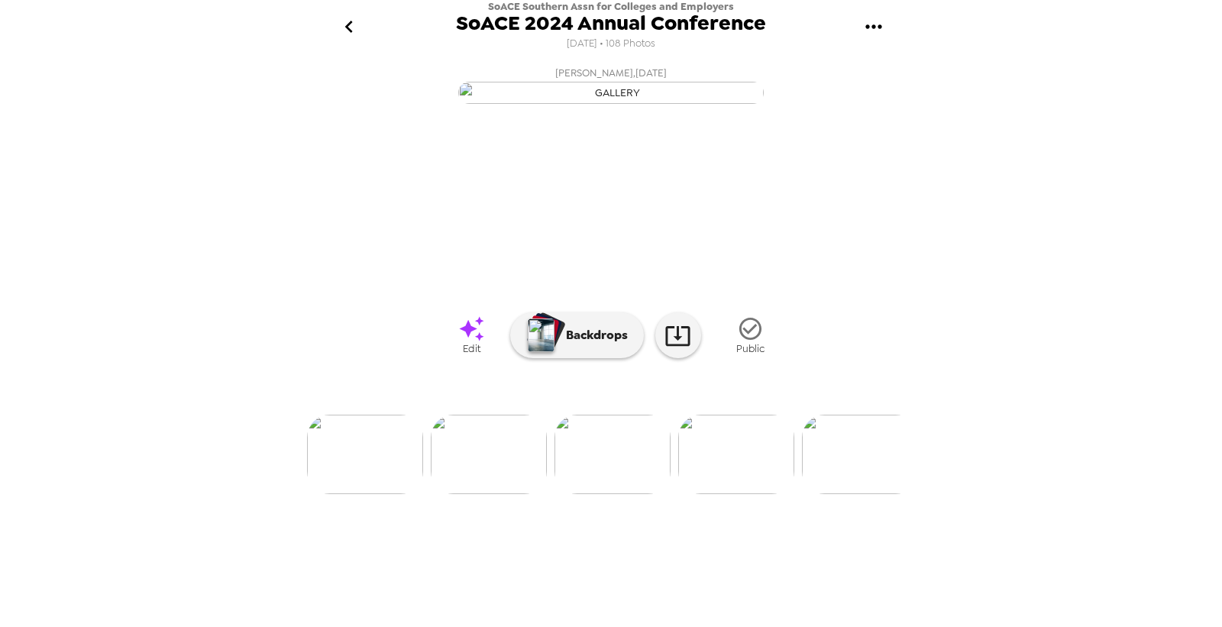
click at [758, 494] on img at bounding box center [736, 454] width 116 height 79
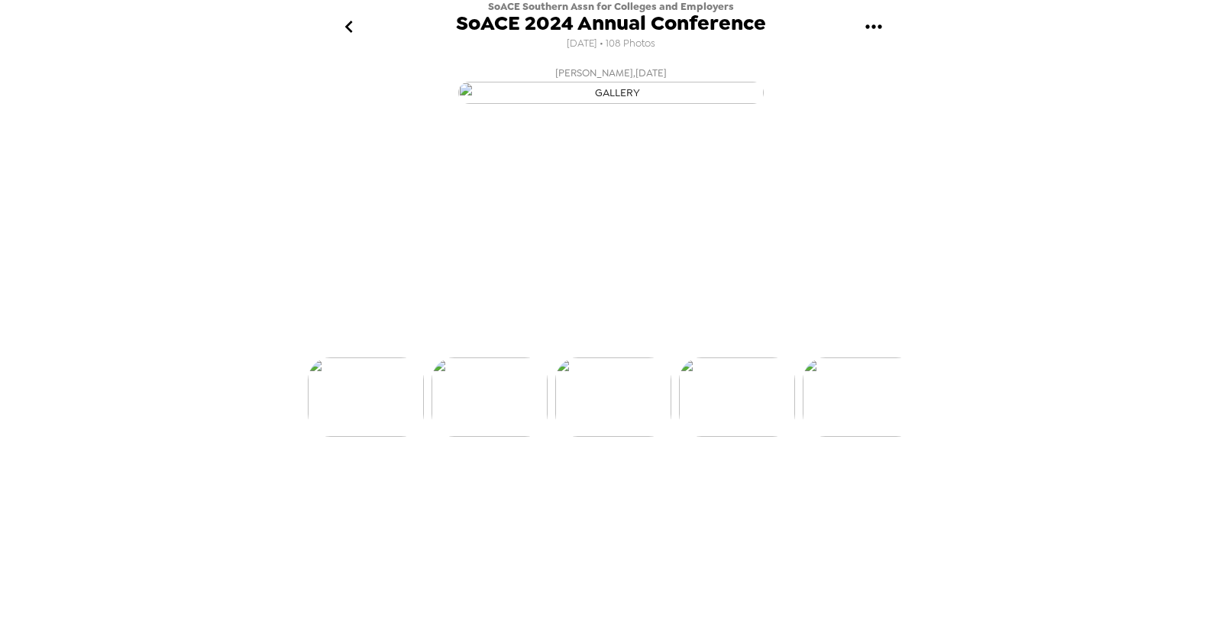
scroll to position [0, 1854]
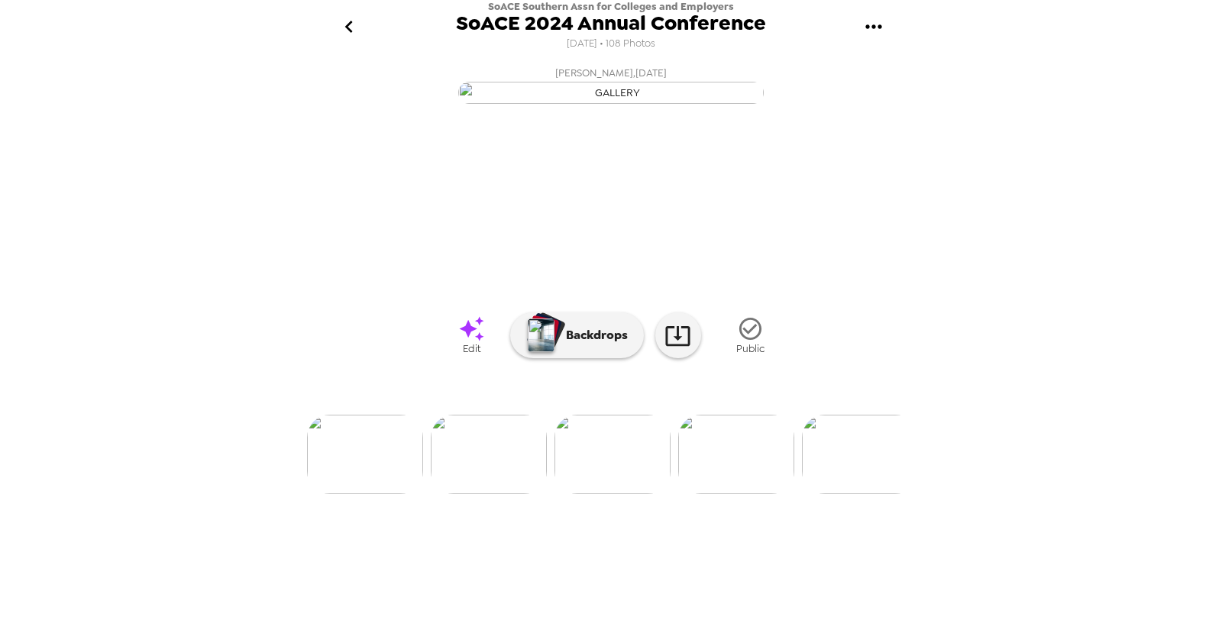
click at [488, 494] on img at bounding box center [489, 454] width 116 height 79
click at [716, 494] on img at bounding box center [736, 454] width 116 height 79
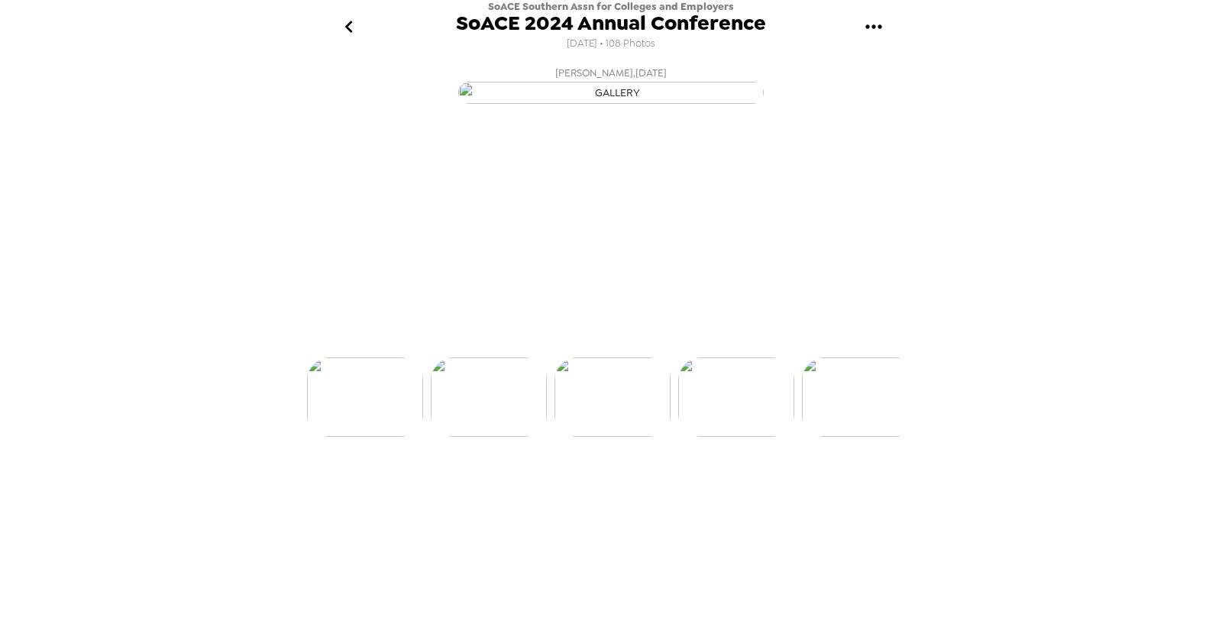
scroll to position [0, 0]
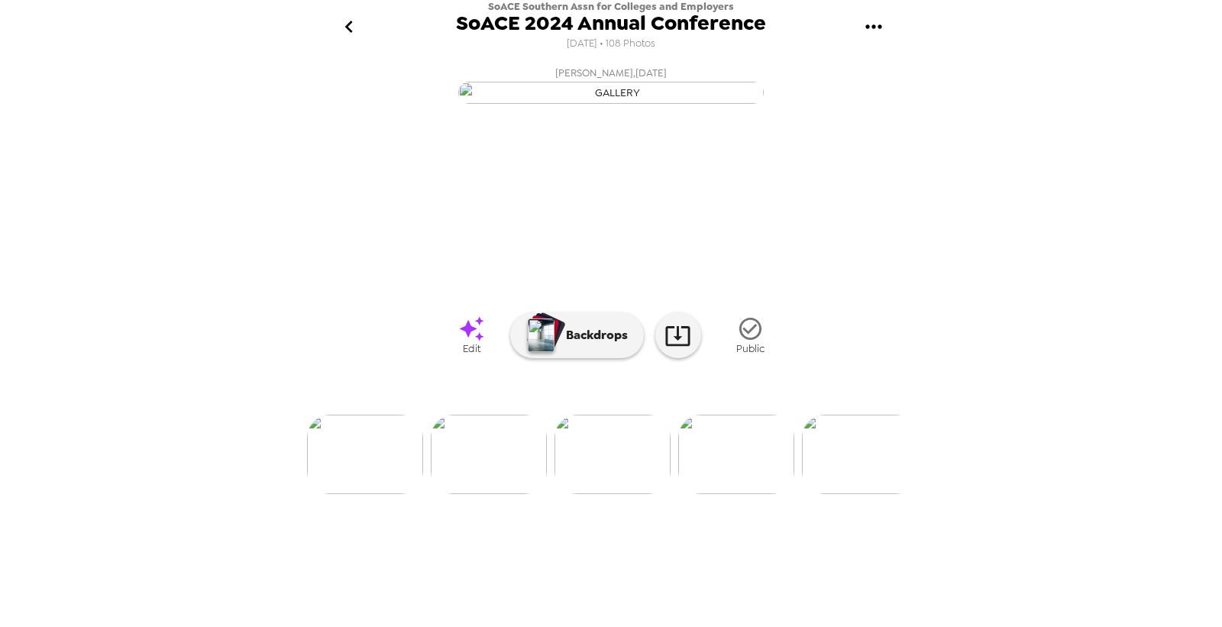
click at [845, 494] on div at bounding box center [610, 429] width 611 height 130
click at [845, 494] on img at bounding box center [860, 454] width 116 height 79
click at [741, 494] on div at bounding box center [610, 429] width 611 height 130
click at [736, 494] on img at bounding box center [736, 454] width 116 height 79
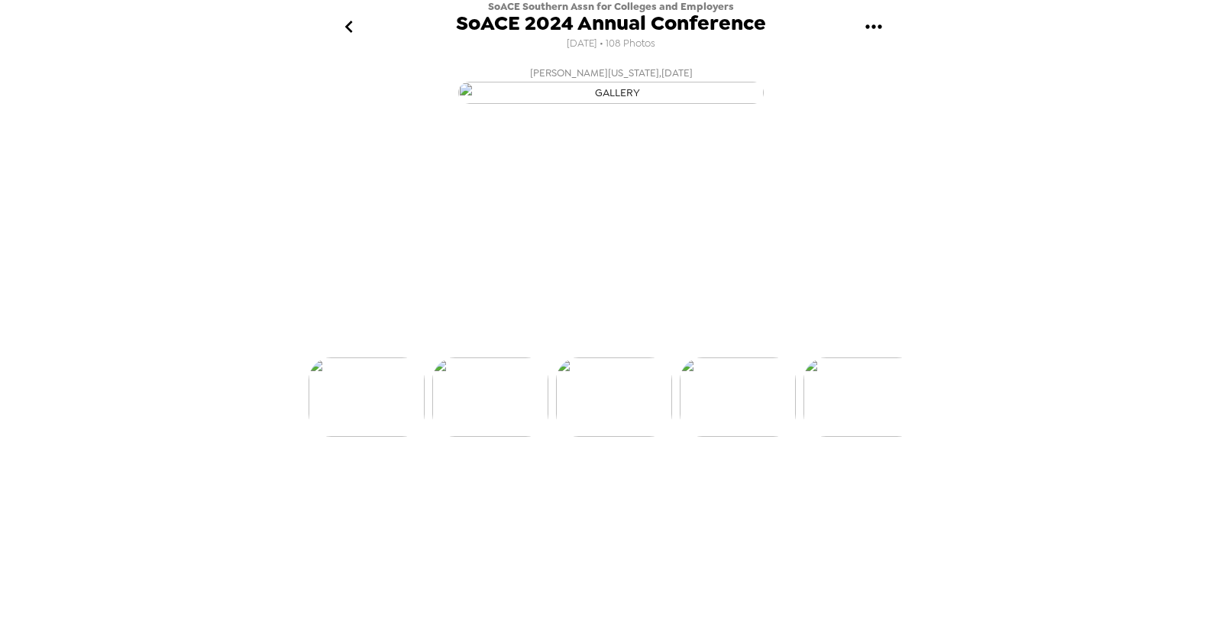
scroll to position [0, 2225]
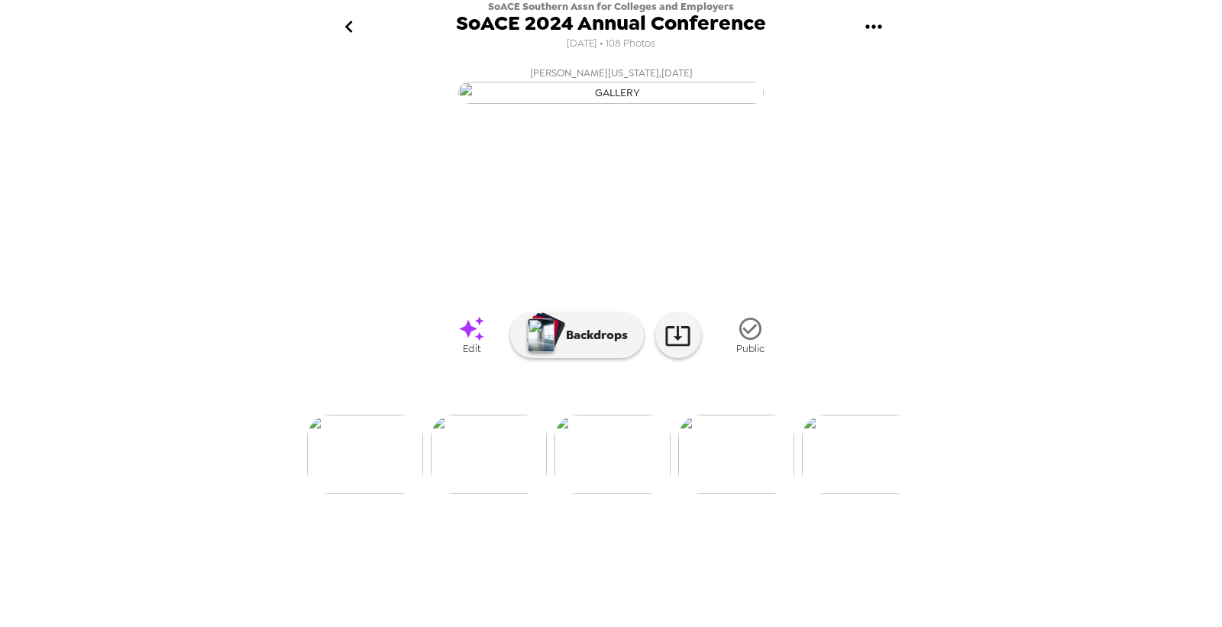
click at [515, 494] on img at bounding box center [489, 454] width 116 height 79
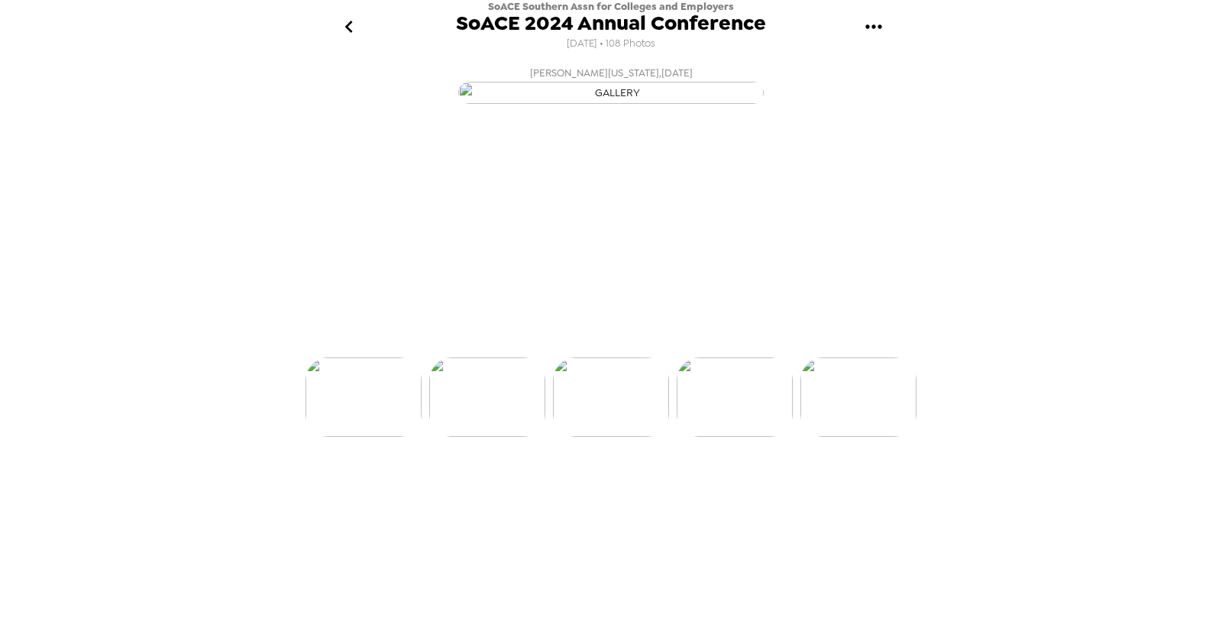
scroll to position [0, 2102]
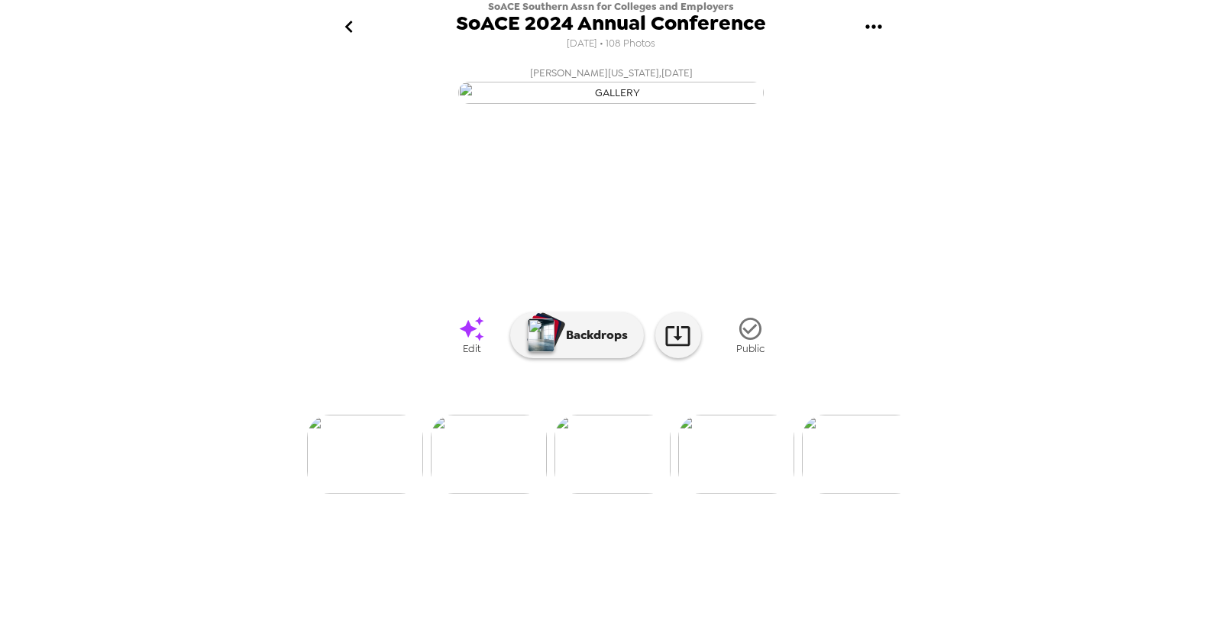
click at [397, 494] on img at bounding box center [365, 454] width 116 height 79
click at [510, 494] on img at bounding box center [489, 454] width 116 height 79
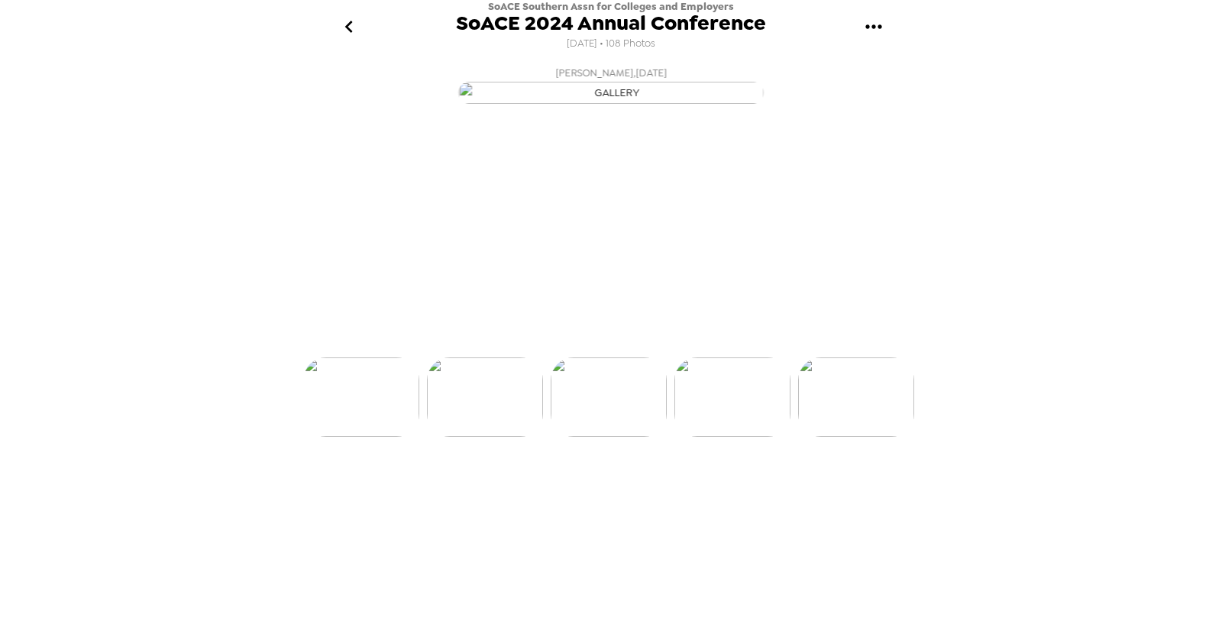
scroll to position [0, 1730]
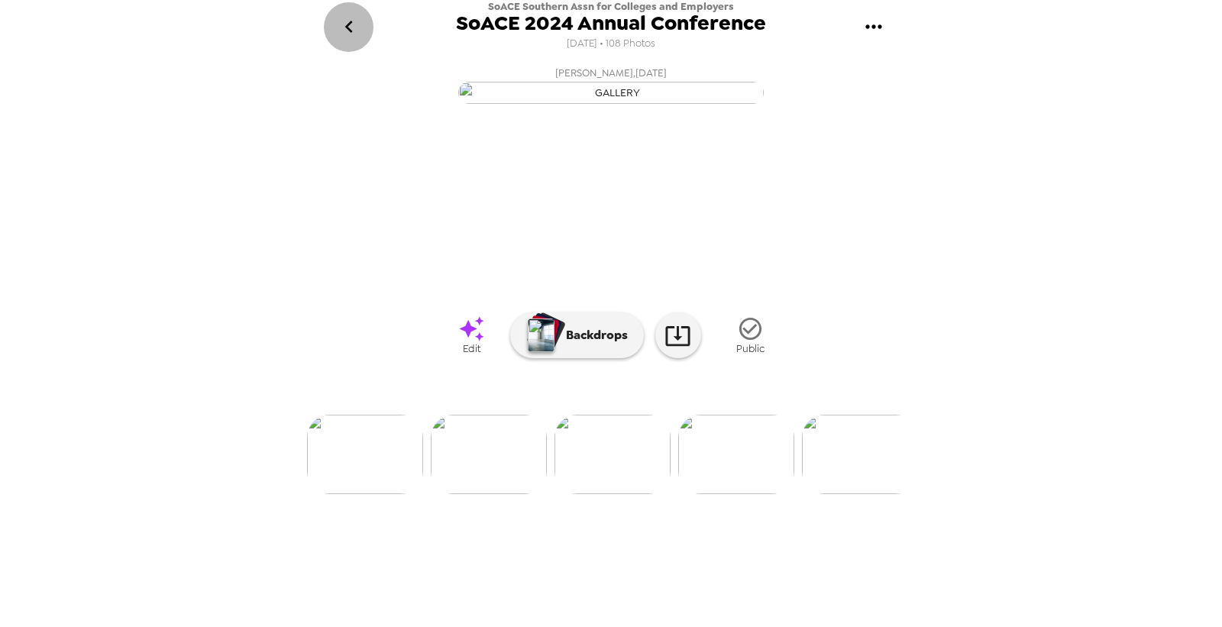
click at [354, 28] on icon "go back" at bounding box center [349, 27] width 24 height 24
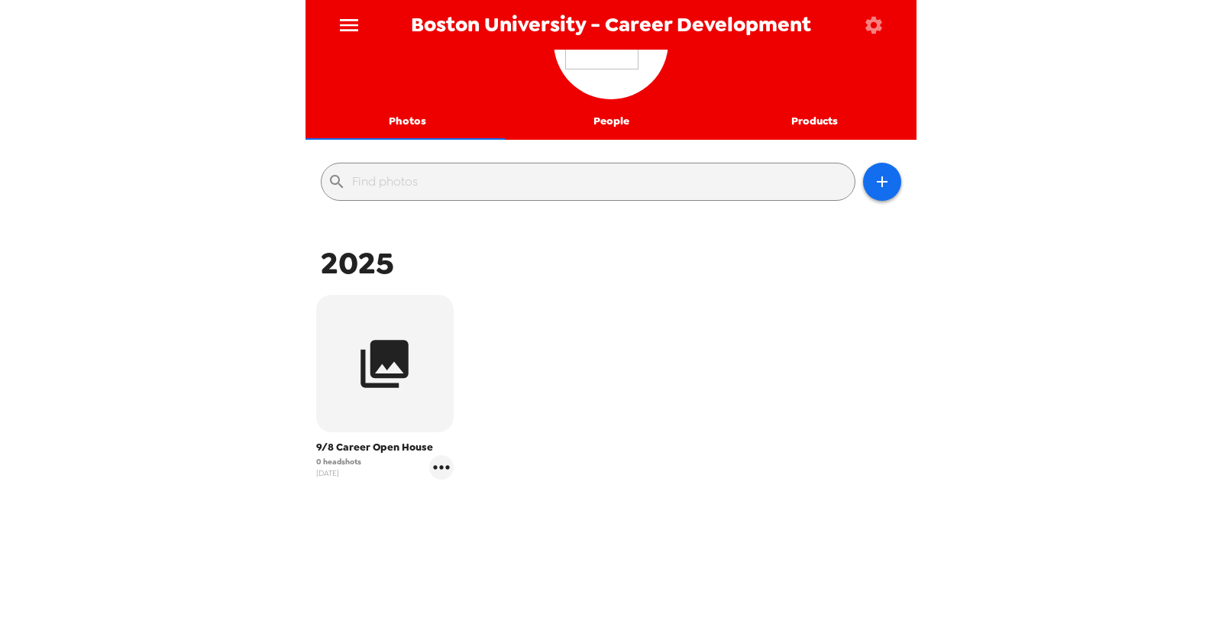
scroll to position [85, 0]
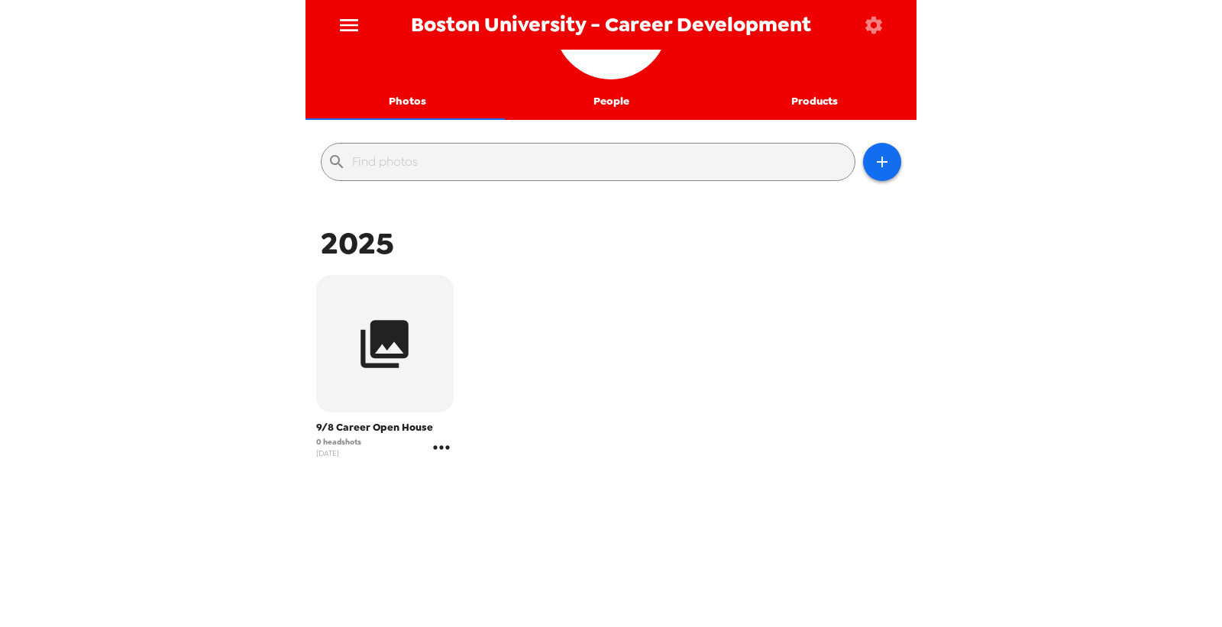
click at [440, 446] on icon "gallery menu" at bounding box center [441, 447] width 16 height 4
click at [483, 476] on span "Edit Shoot" at bounding box center [530, 479] width 127 height 18
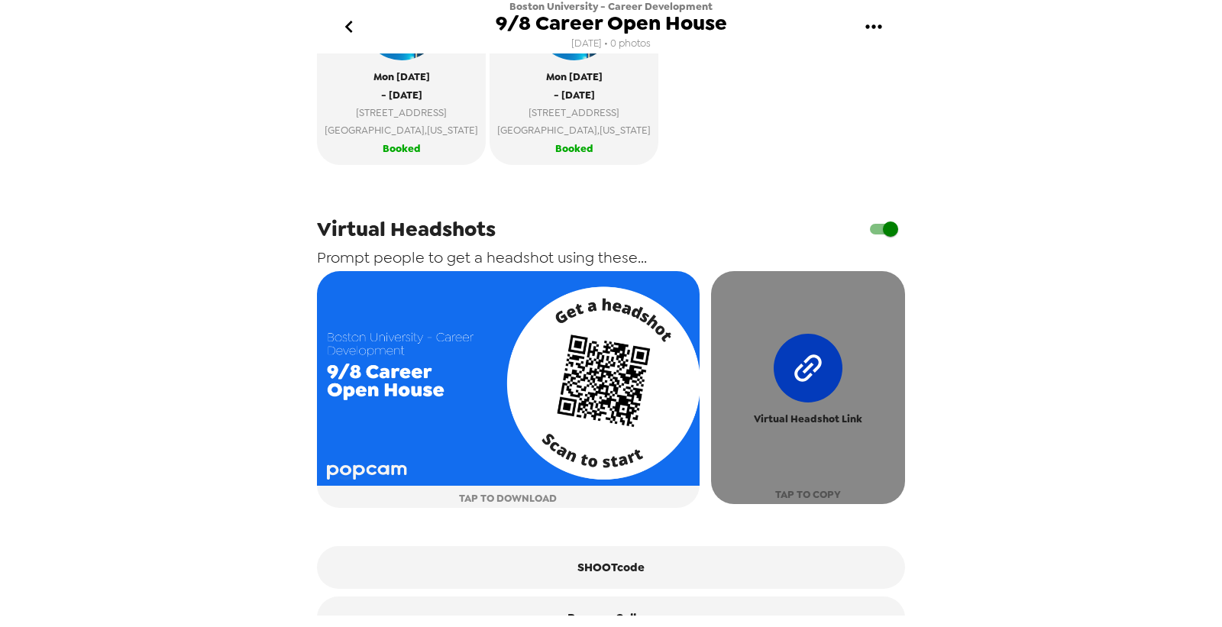
scroll to position [529, 0]
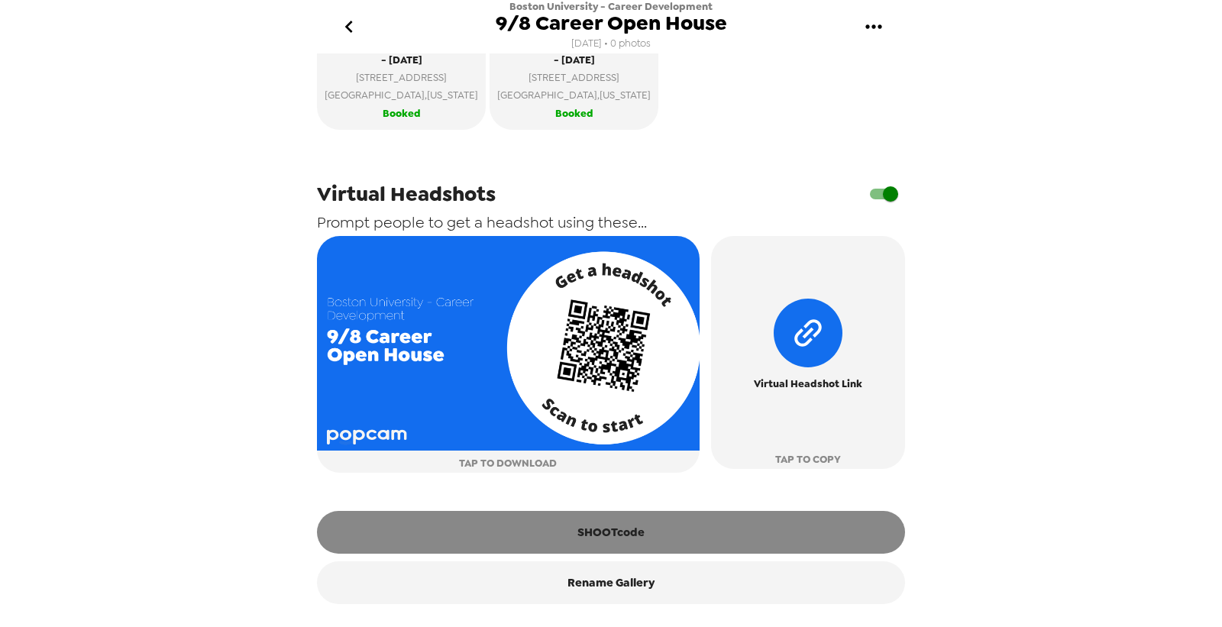
click at [628, 532] on button "SHOOTcode" at bounding box center [611, 532] width 588 height 43
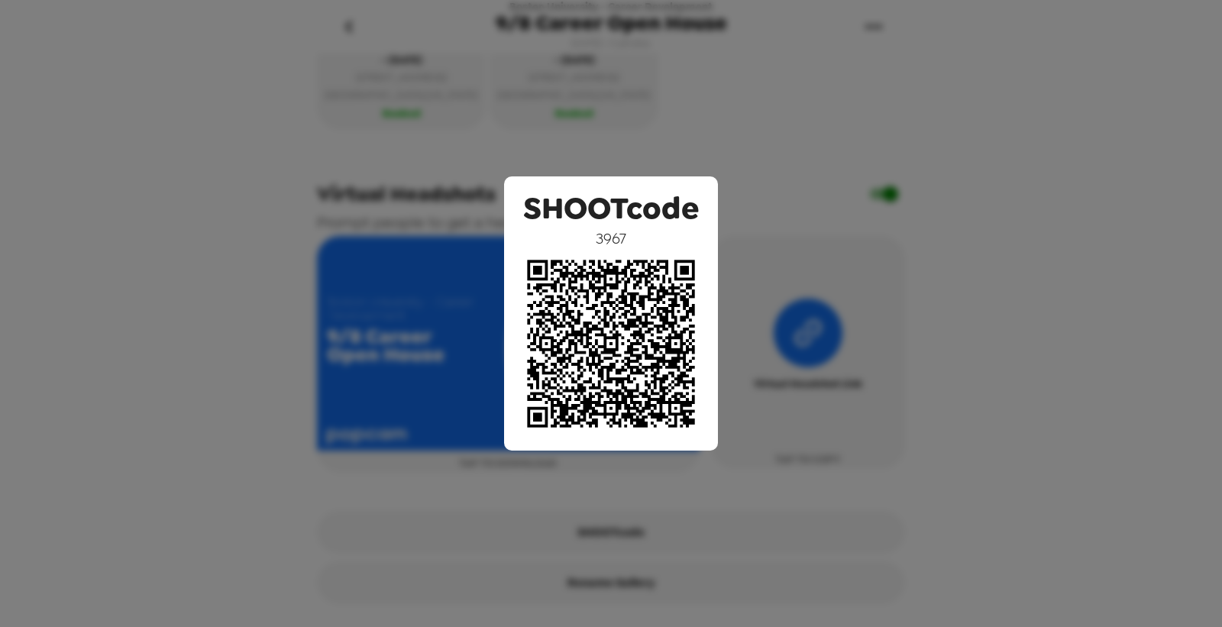
click at [616, 126] on div "SHOOTcode 3967" at bounding box center [611, 313] width 1222 height 627
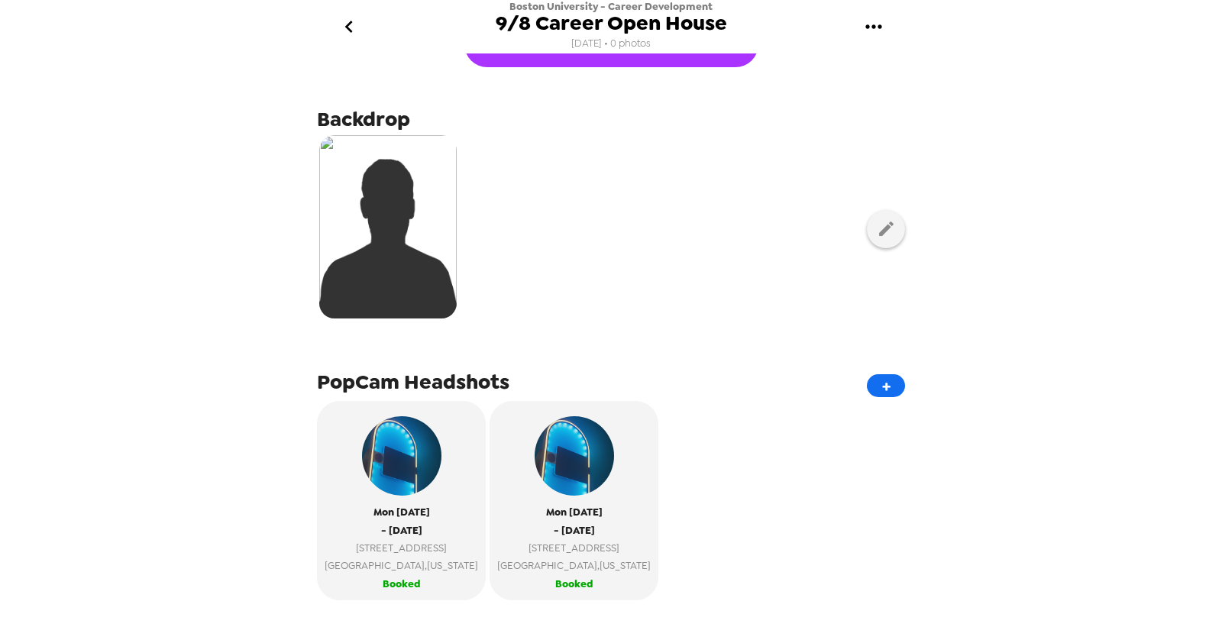
scroll to position [20, 0]
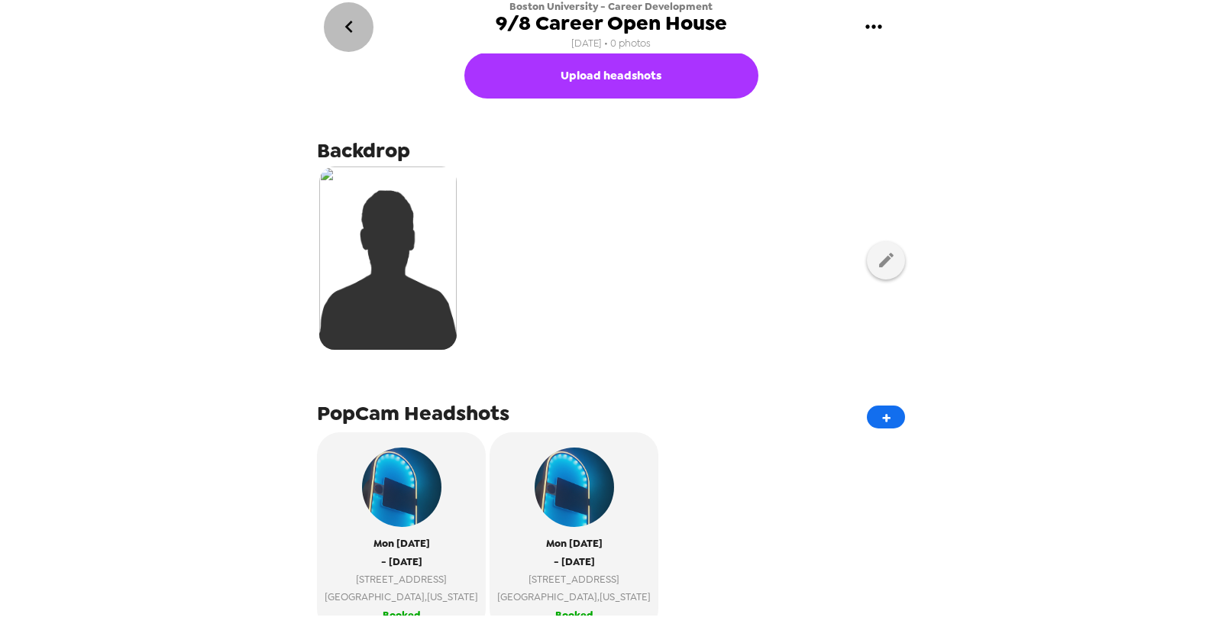
click at [345, 25] on icon "go back" at bounding box center [349, 27] width 24 height 24
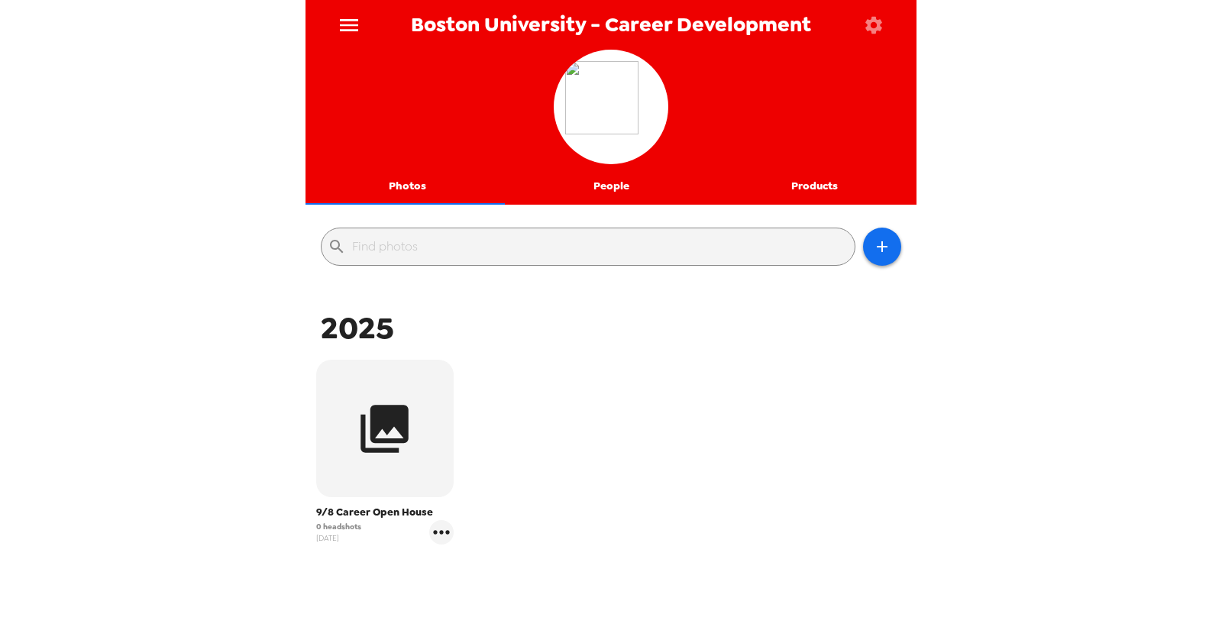
click at [346, 24] on icon "menu" at bounding box center [349, 25] width 18 height 12
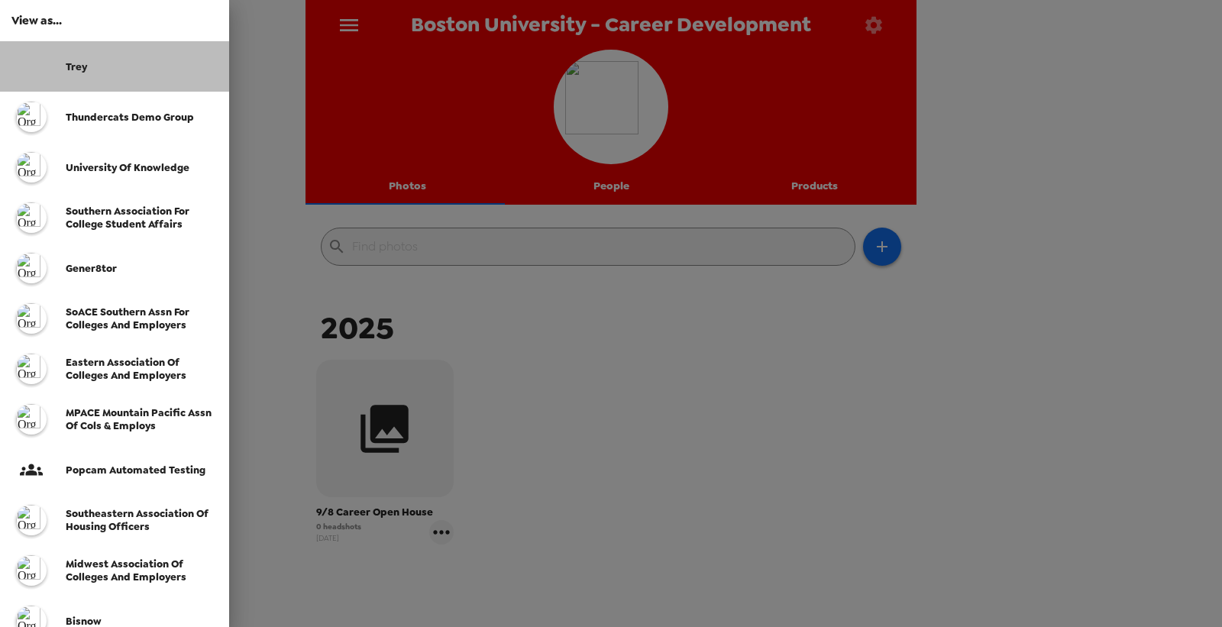
click at [104, 70] on div "Trey" at bounding box center [141, 66] width 151 height 13
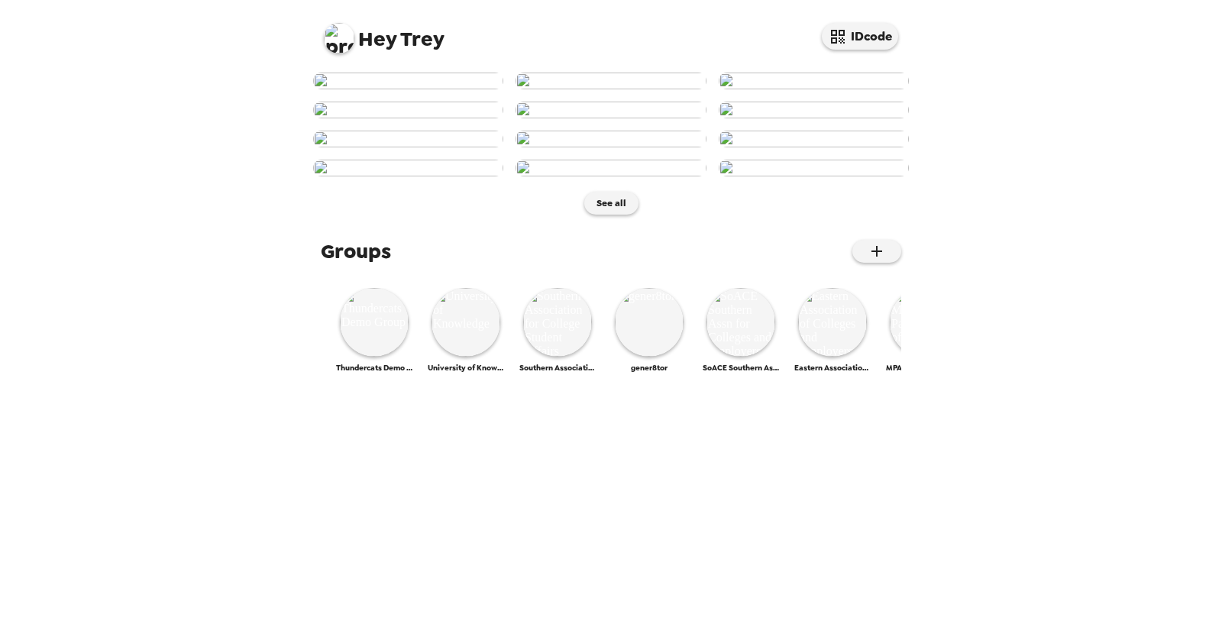
click at [417, 89] on img at bounding box center [408, 81] width 190 height 17
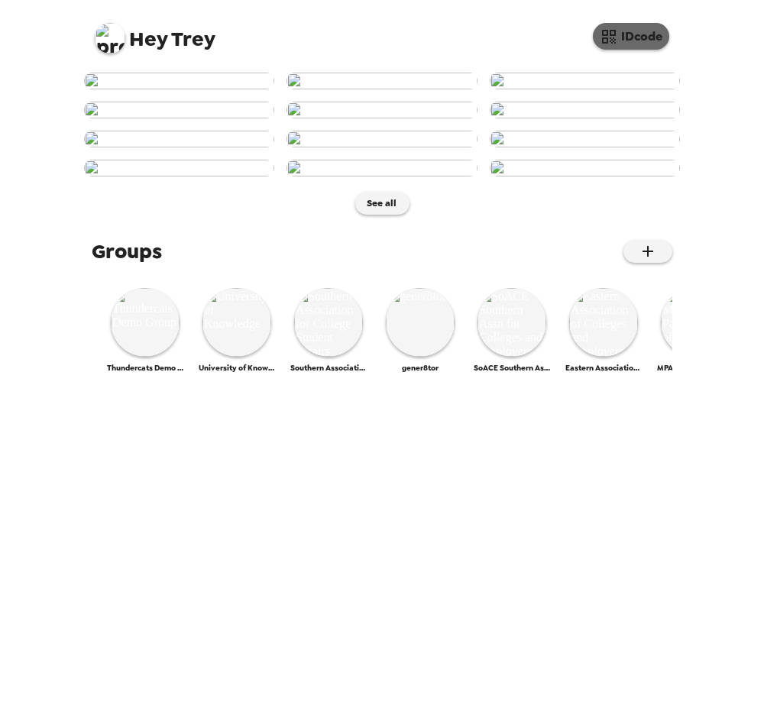
click at [657, 32] on button "IDcode" at bounding box center [631, 36] width 76 height 27
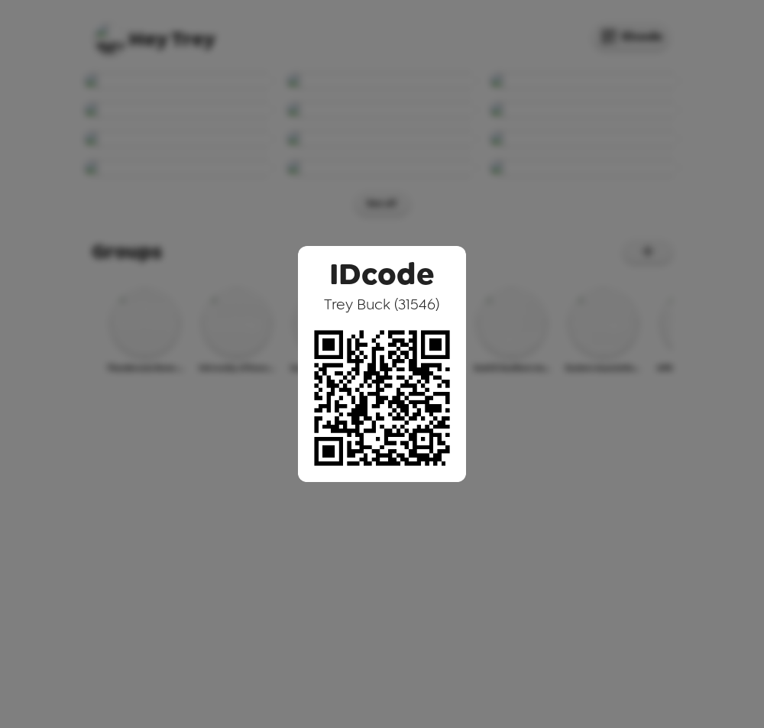
click at [354, 166] on div "IDcode [PERSON_NAME] ( 31546 )" at bounding box center [382, 364] width 764 height 728
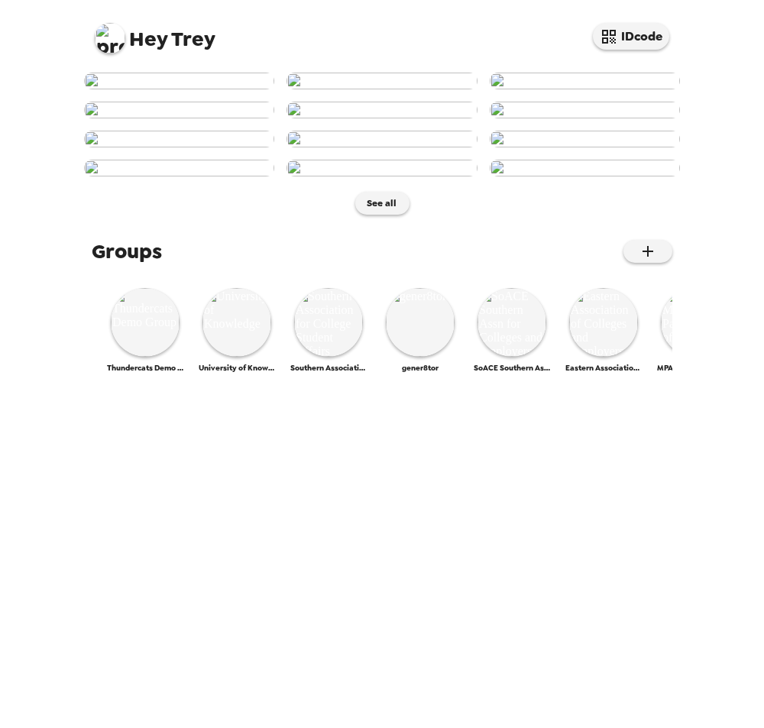
scroll to position [424, 0]
click at [396, 147] on img at bounding box center [381, 139] width 190 height 17
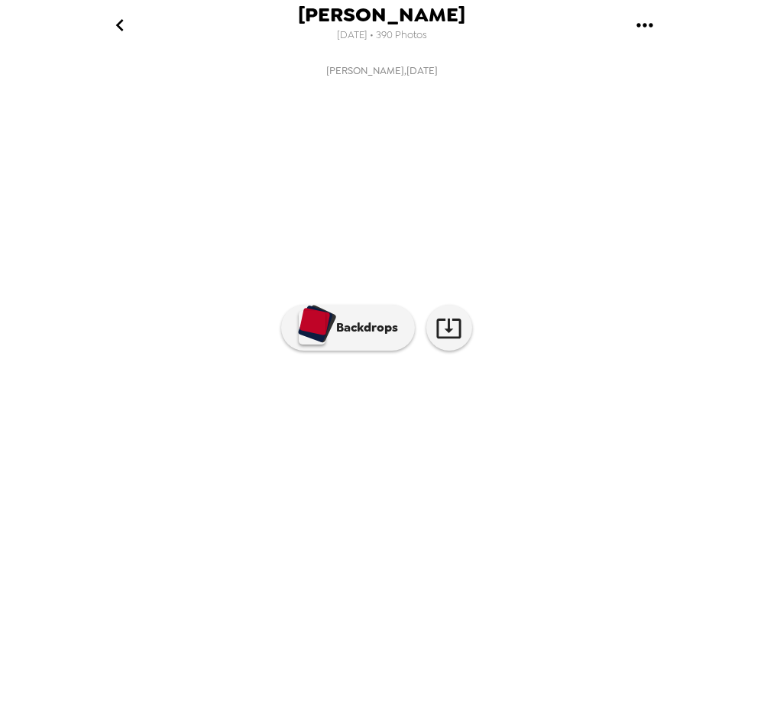
scroll to position [0, 865]
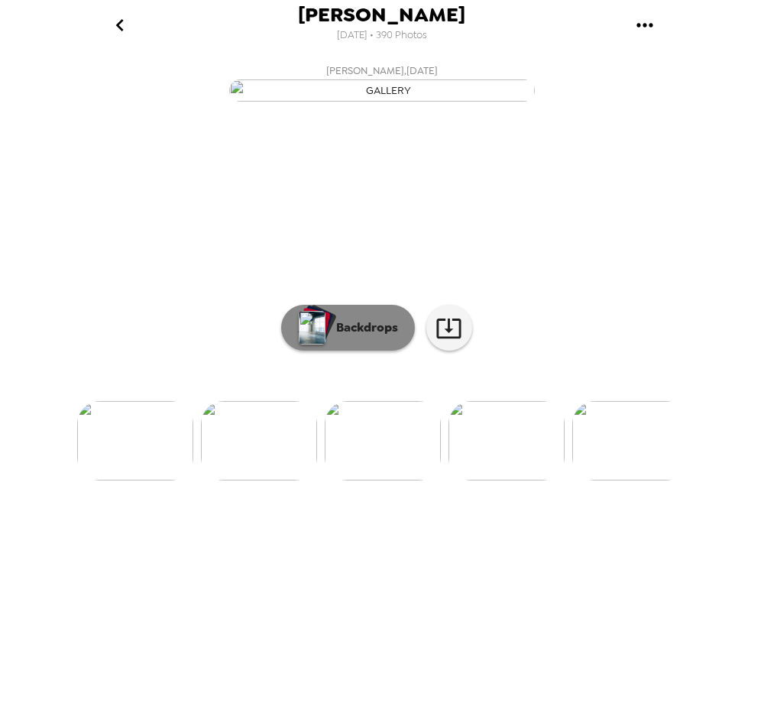
click at [330, 351] on button "Backdrops" at bounding box center [348, 328] width 134 height 46
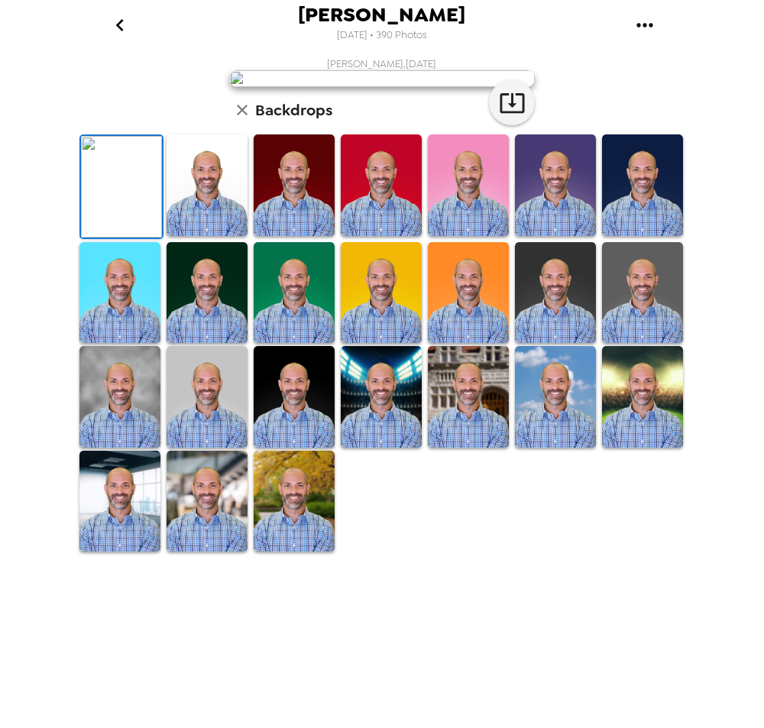
scroll to position [188, 0]
drag, startPoint x: 348, startPoint y: 464, endPoint x: 290, endPoint y: 482, distance: 60.9
click at [348, 344] on img at bounding box center [381, 293] width 81 height 102
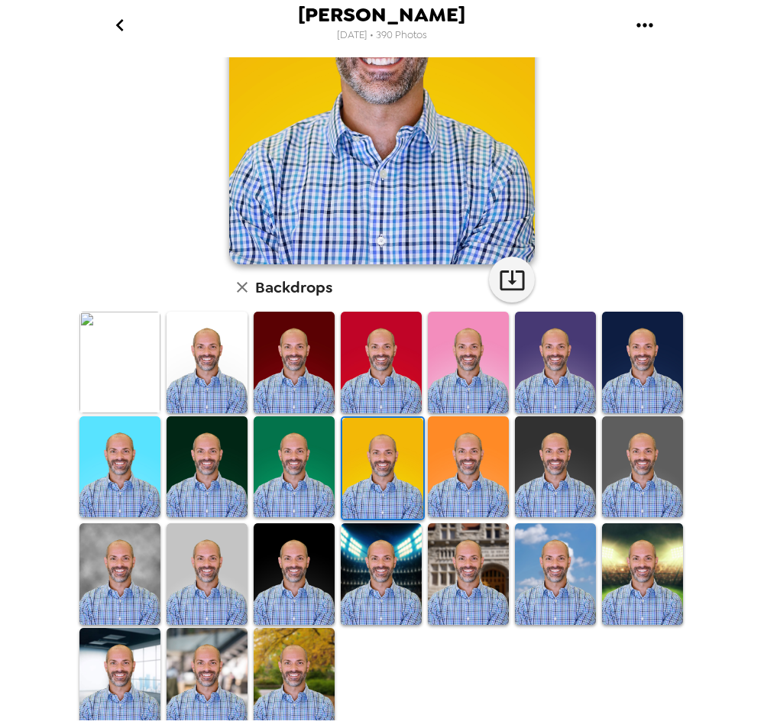
click at [283, 464] on img at bounding box center [294, 467] width 81 height 102
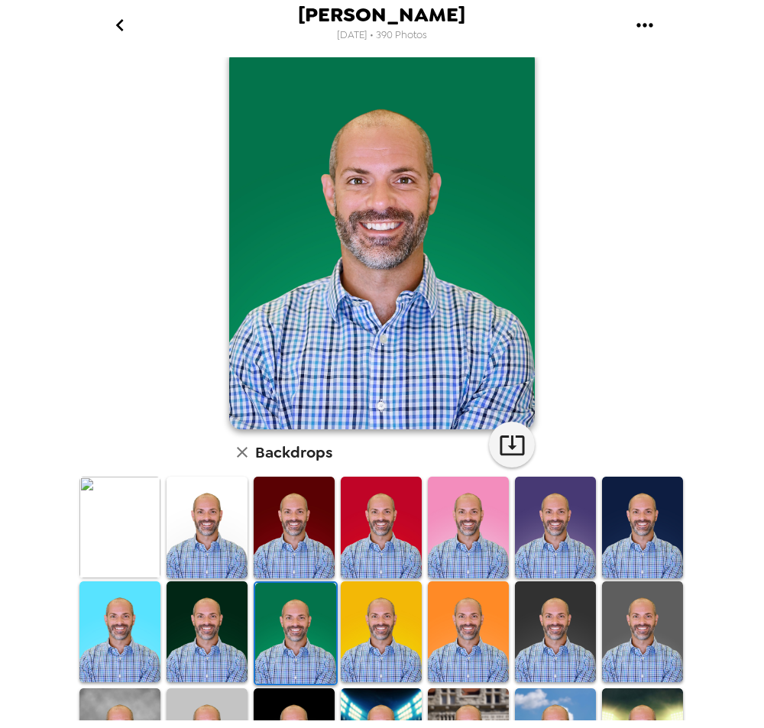
scroll to position [0, 0]
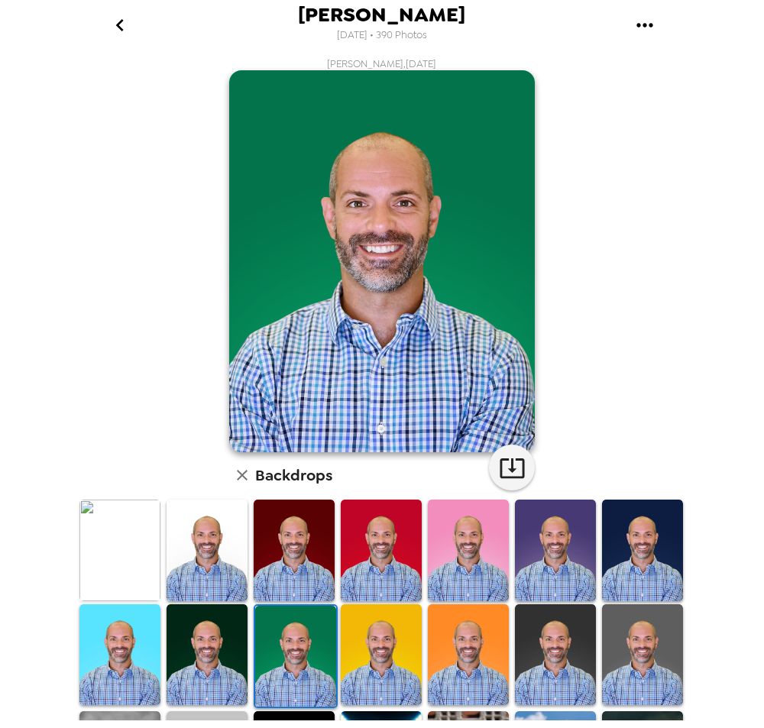
click at [554, 551] on img at bounding box center [555, 550] width 81 height 102
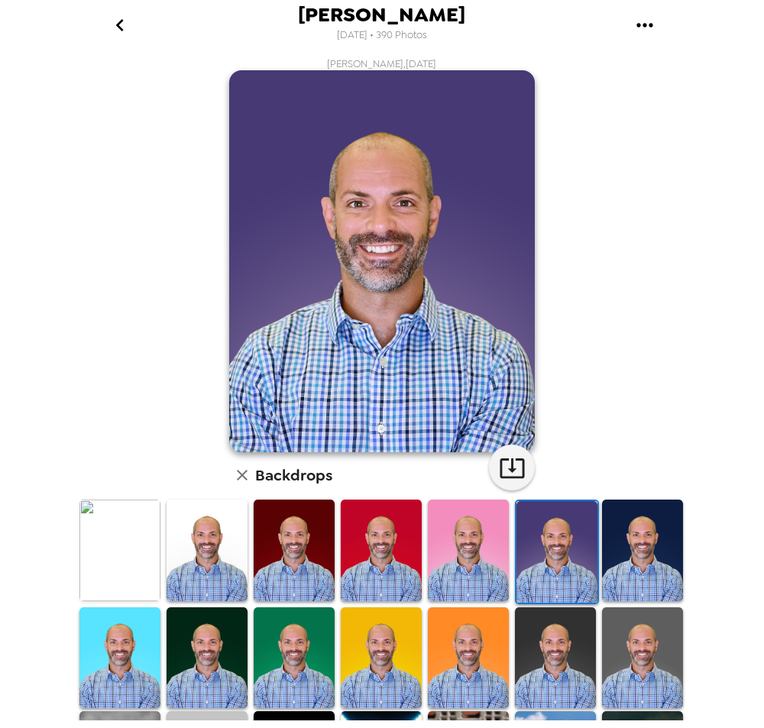
click at [127, 37] on button "go back" at bounding box center [120, 25] width 50 height 50
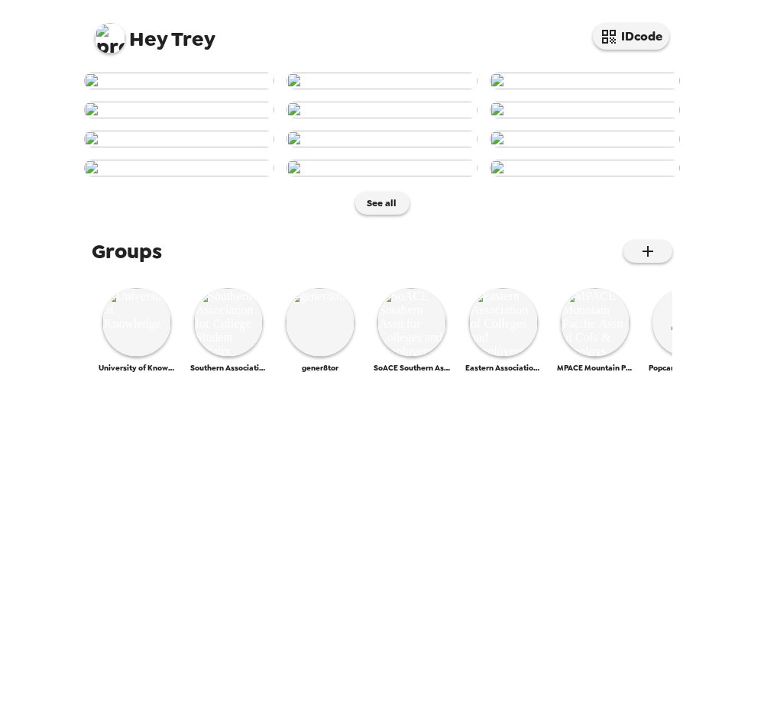
scroll to position [0, 119]
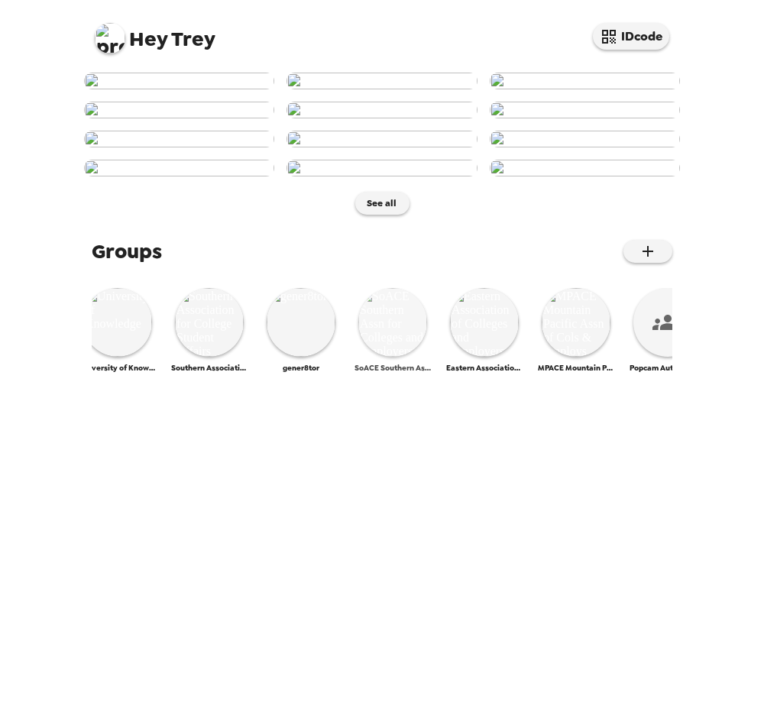
click at [397, 357] on img at bounding box center [392, 322] width 69 height 69
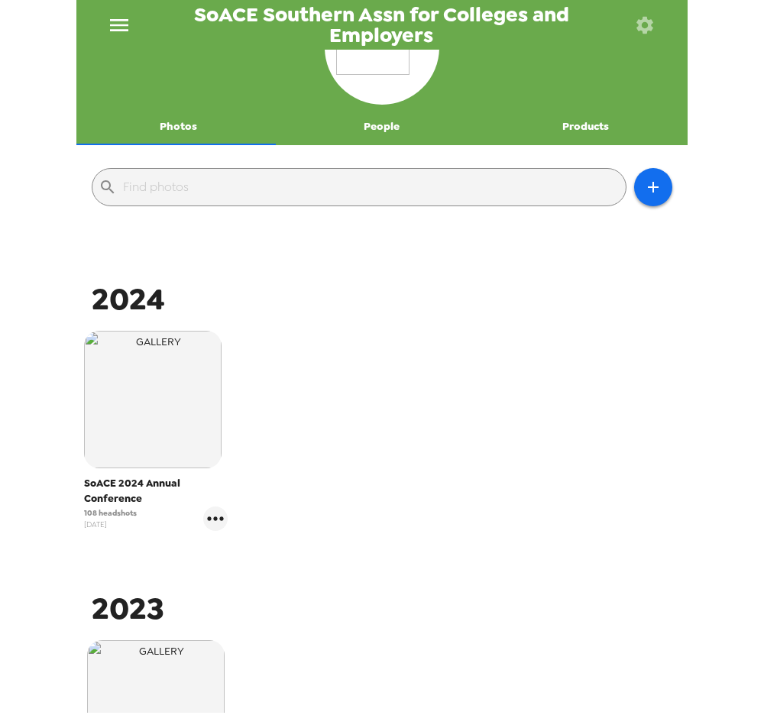
scroll to position [85, 0]
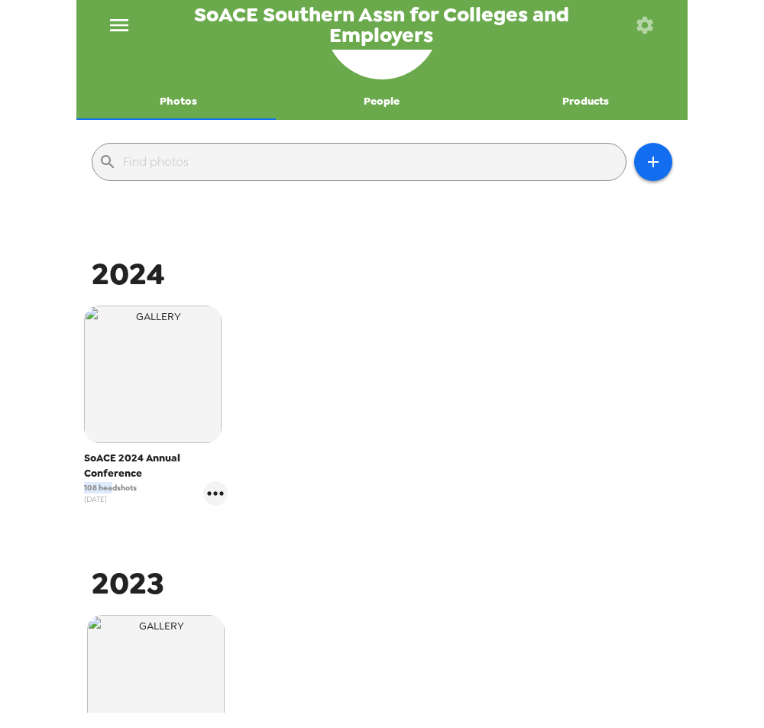
drag, startPoint x: 84, startPoint y: 487, endPoint x: 113, endPoint y: 487, distance: 29.0
click at [113, 487] on span "108 headshots" at bounding box center [110, 487] width 53 height 11
click at [124, 489] on span "108 headshots" at bounding box center [110, 487] width 53 height 11
click at [209, 497] on icon "gallery menu" at bounding box center [215, 493] width 24 height 24
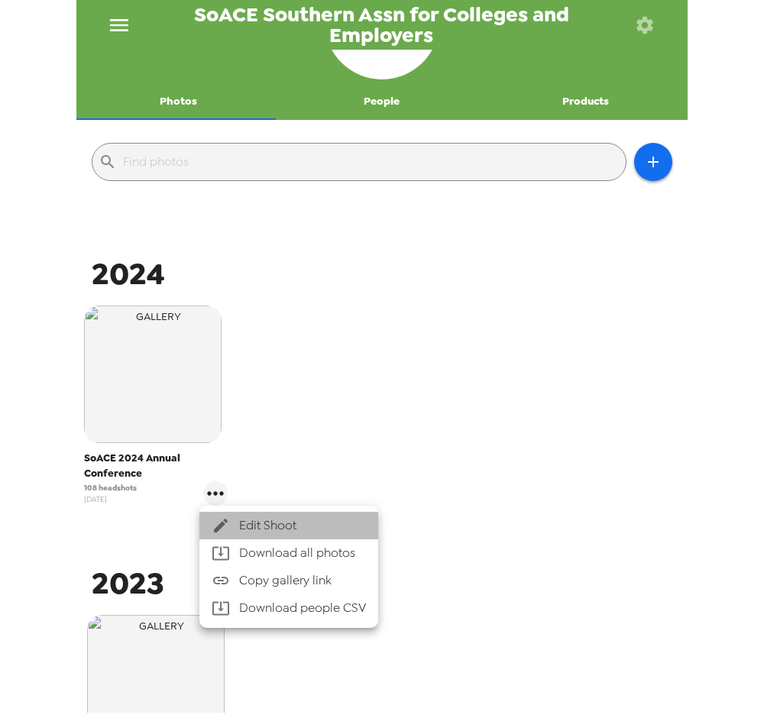
click at [257, 524] on span "Edit Shoot" at bounding box center [302, 525] width 127 height 18
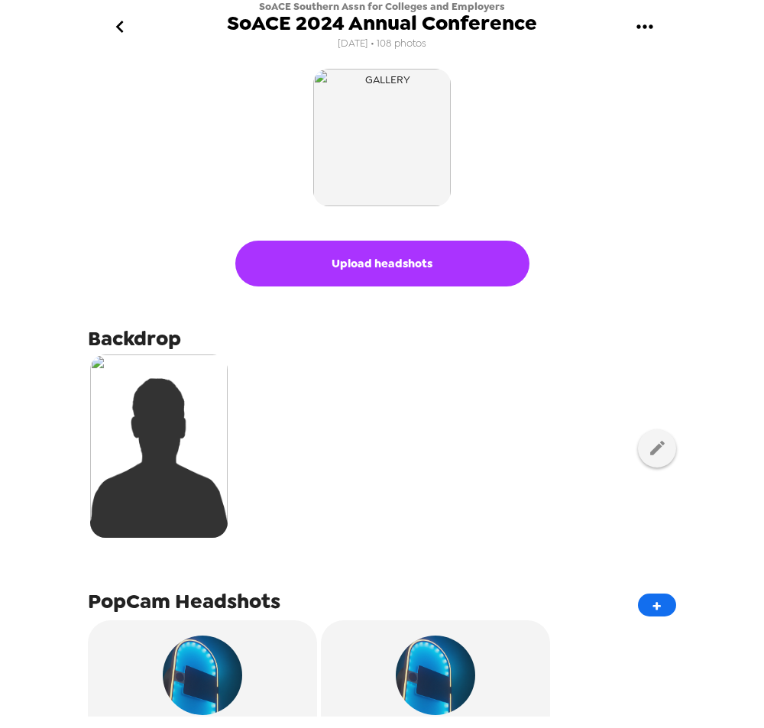
scroll to position [170, 0]
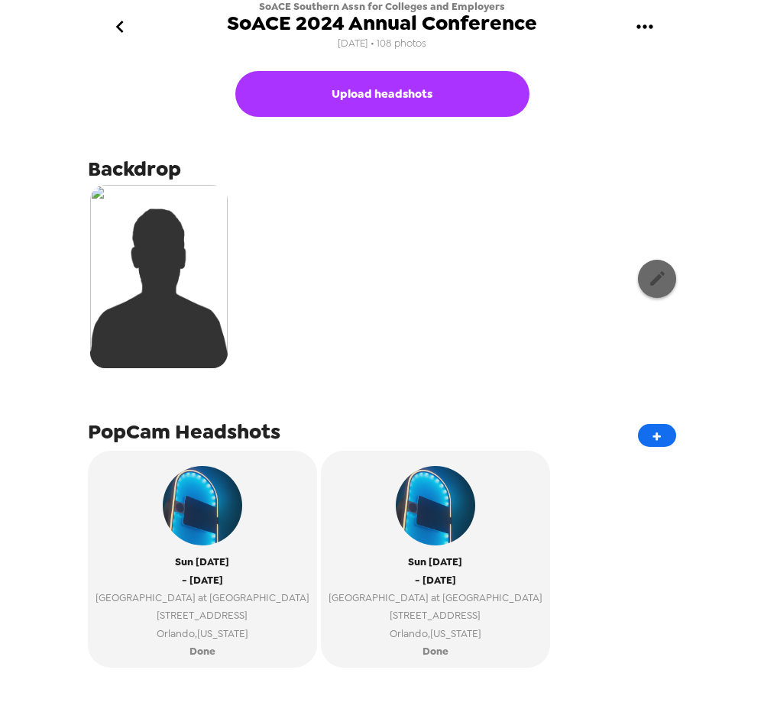
click at [648, 283] on icon "button" at bounding box center [657, 278] width 19 height 19
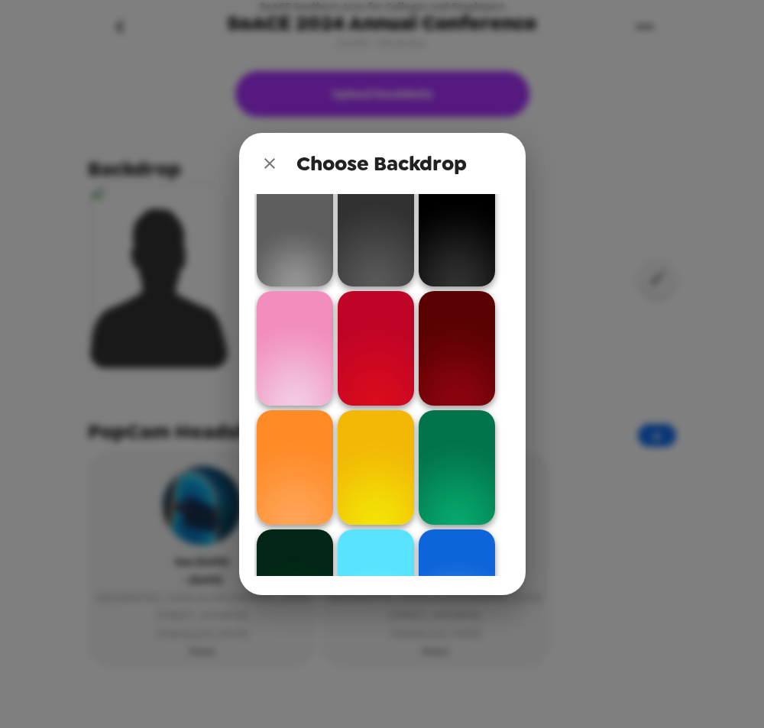
scroll to position [0, 0]
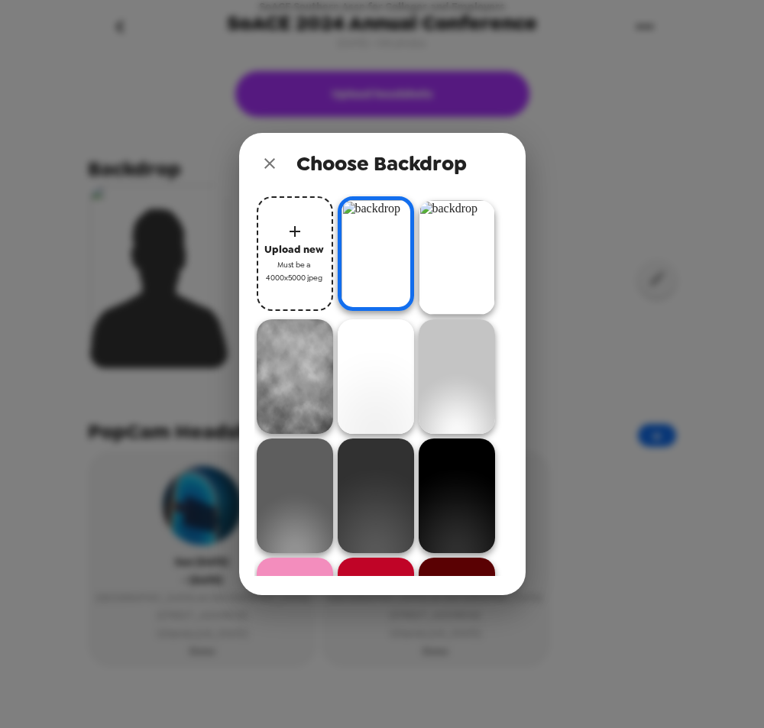
click at [273, 163] on icon "close" at bounding box center [269, 163] width 18 height 18
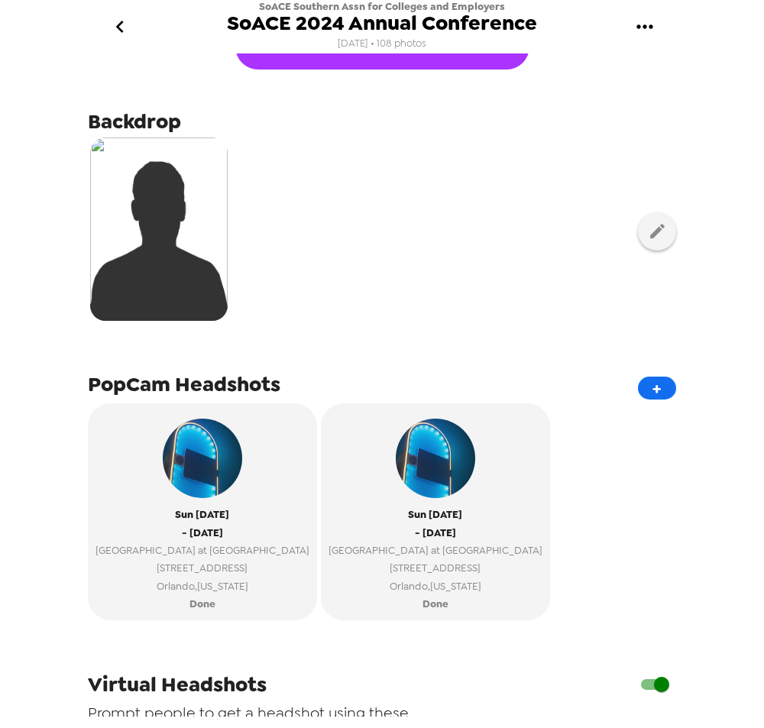
scroll to position [254, 0]
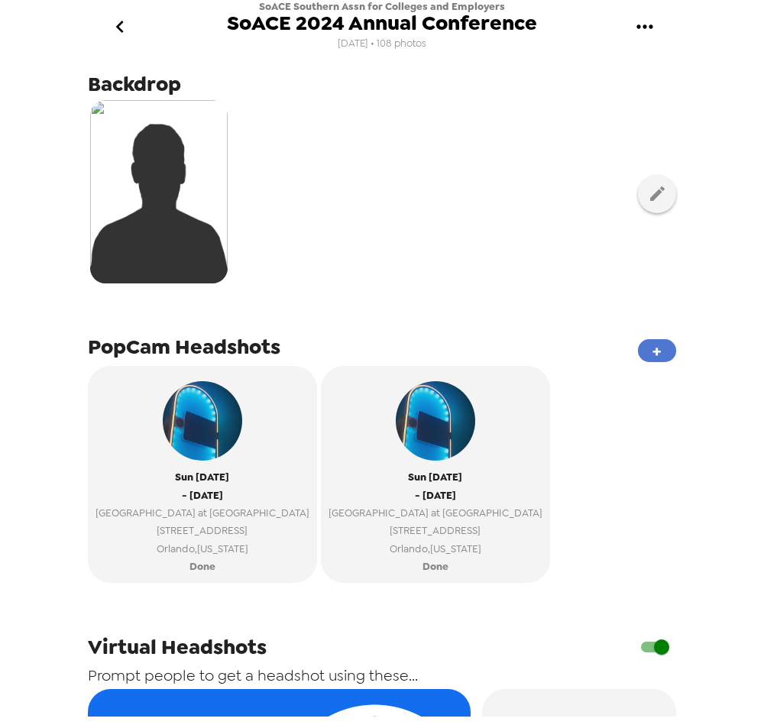
click at [645, 353] on button "+" at bounding box center [657, 350] width 38 height 23
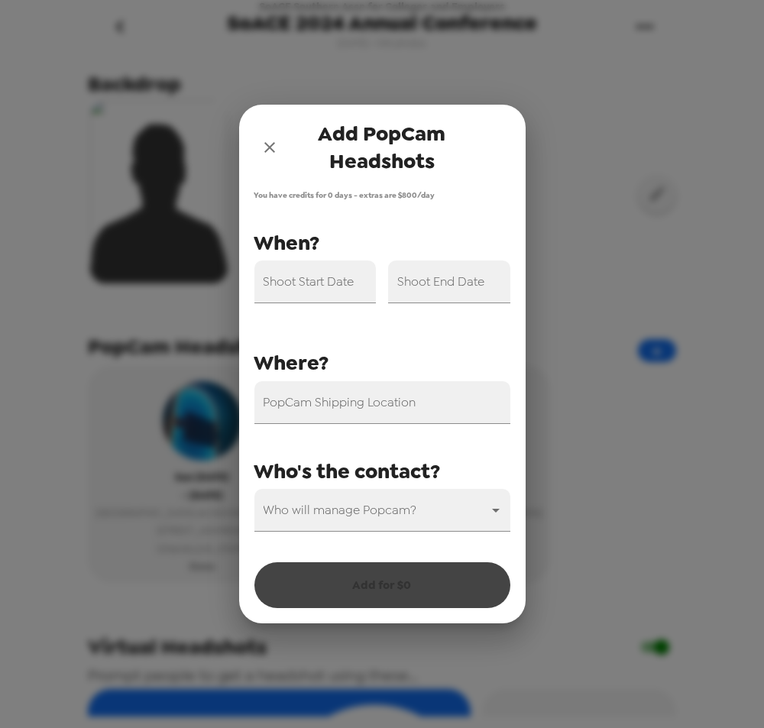
click at [270, 147] on icon "close" at bounding box center [269, 147] width 11 height 11
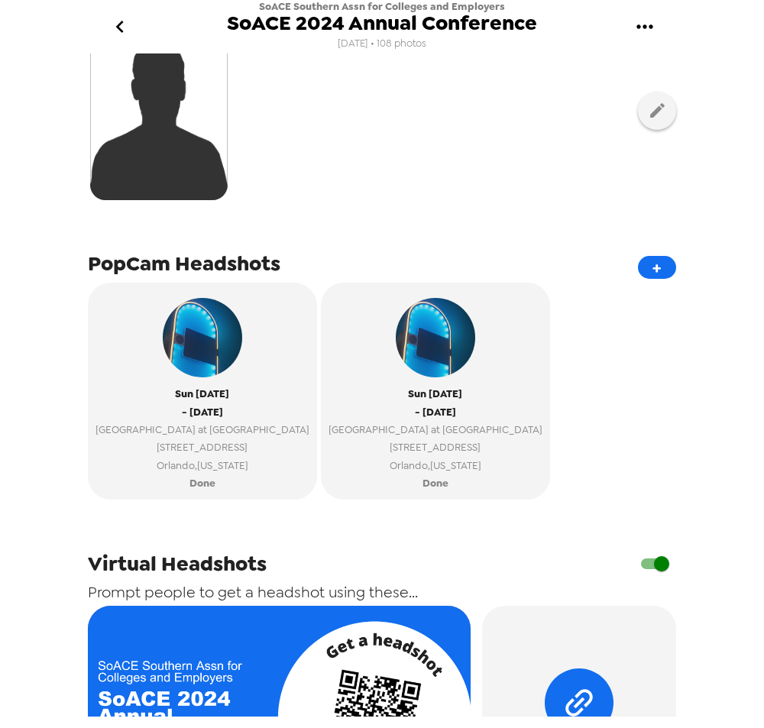
scroll to position [424, 0]
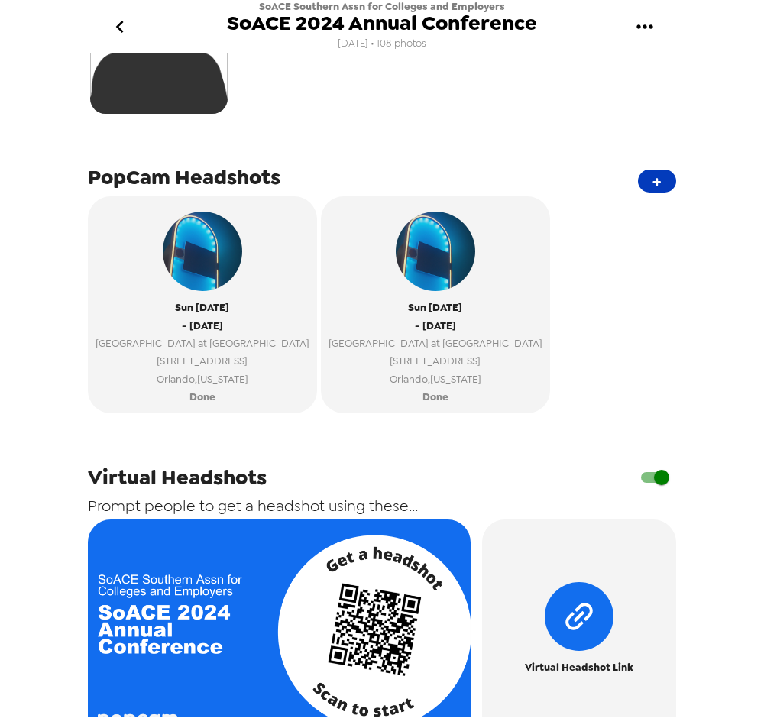
click at [639, 177] on button "+" at bounding box center [657, 181] width 38 height 23
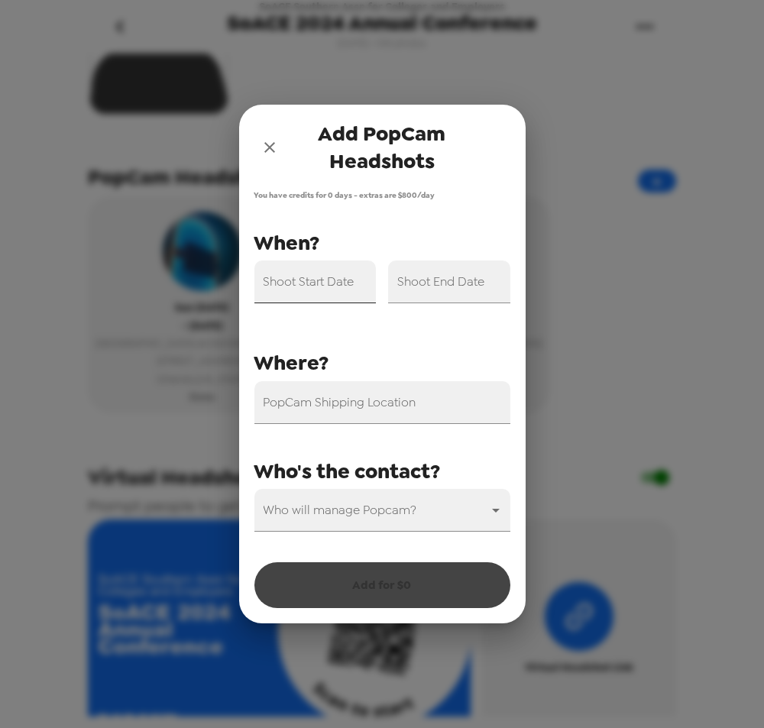
click at [328, 286] on input "Shoot Start Date" at bounding box center [315, 281] width 122 height 43
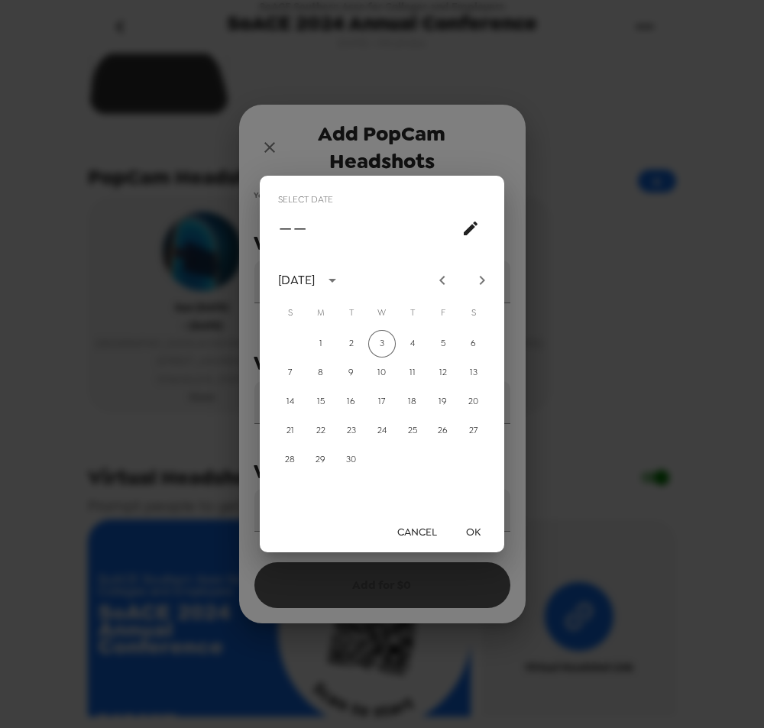
click at [479, 279] on icon "Next month" at bounding box center [482, 280] width 18 height 18
click at [439, 372] on button "7" at bounding box center [442, 372] width 27 height 27
type input "11/07/2025"
drag, startPoint x: 475, startPoint y: 533, endPoint x: 484, endPoint y: 428, distance: 105.0
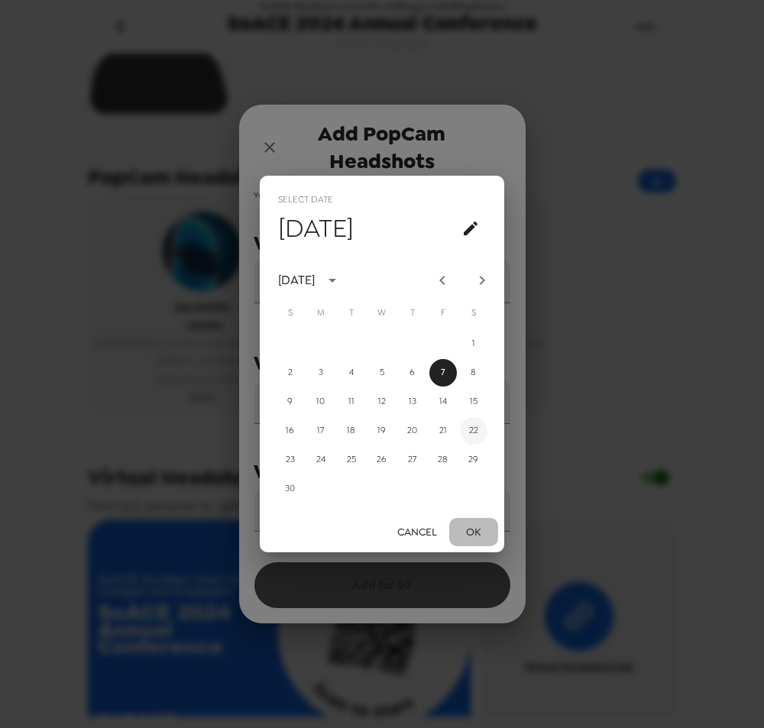
click at [474, 533] on button "OK" at bounding box center [473, 532] width 49 height 28
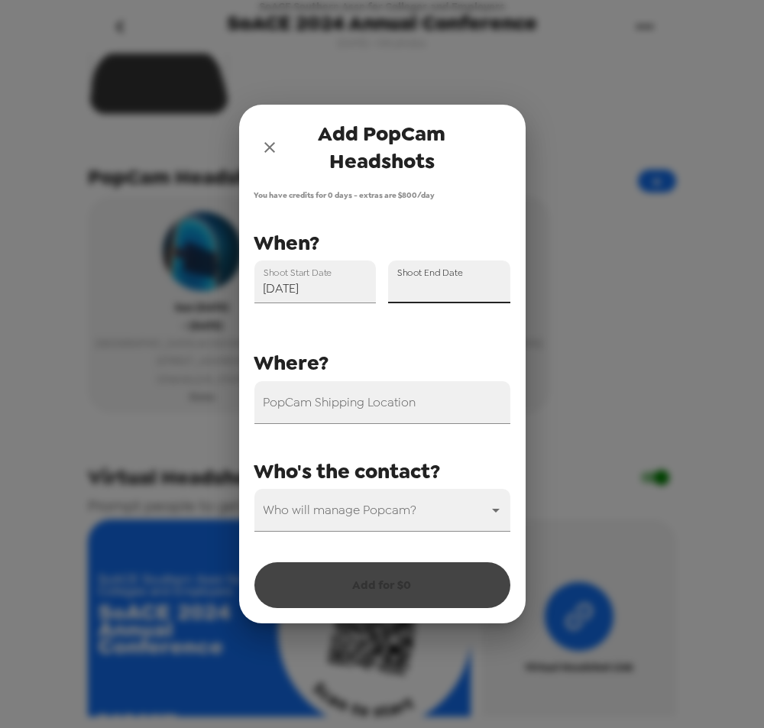
click at [467, 283] on div "Shoot End Date" at bounding box center [449, 281] width 122 height 43
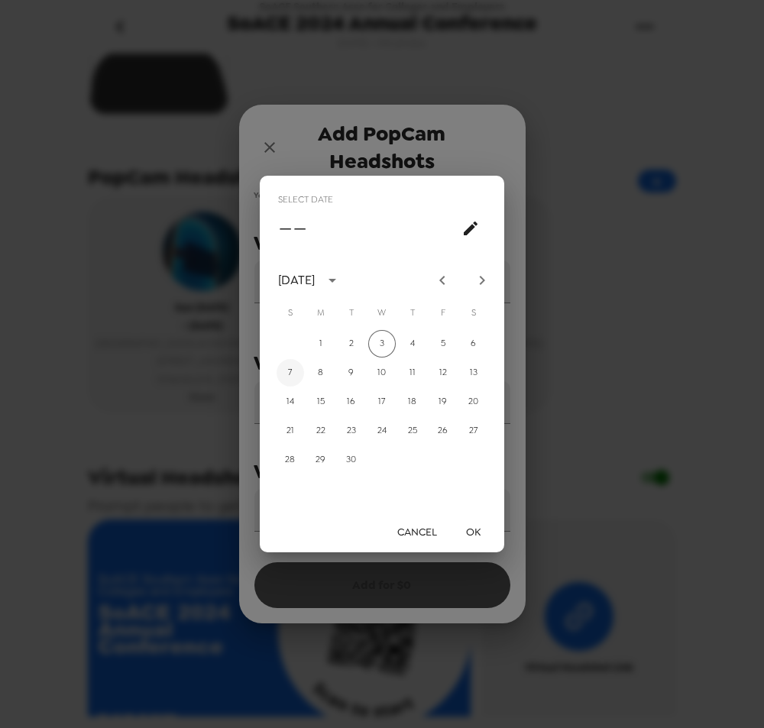
drag, startPoint x: 284, startPoint y: 377, endPoint x: 438, endPoint y: 489, distance: 189.7
click at [285, 377] on button "7" at bounding box center [289, 372] width 27 height 27
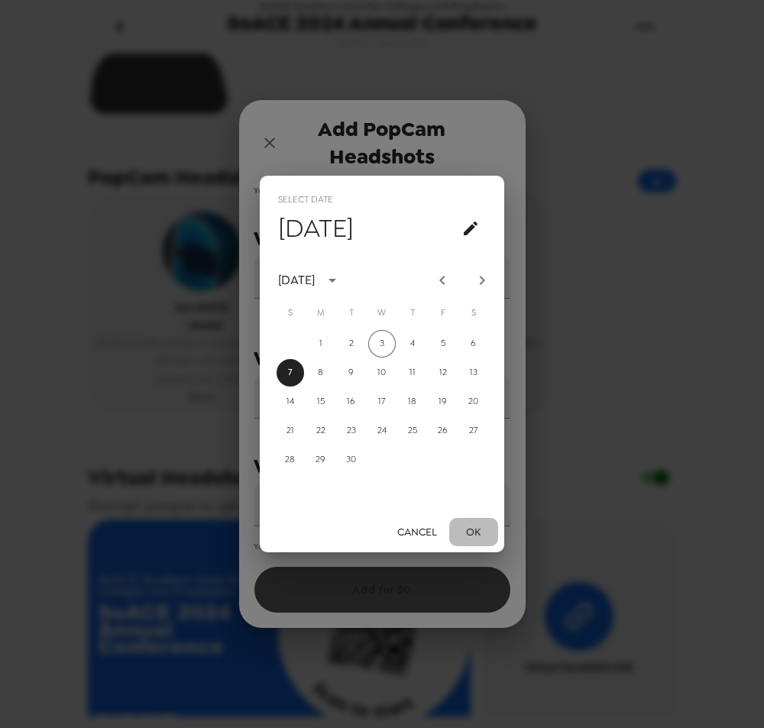
click at [485, 529] on button "OK" at bounding box center [473, 532] width 49 height 28
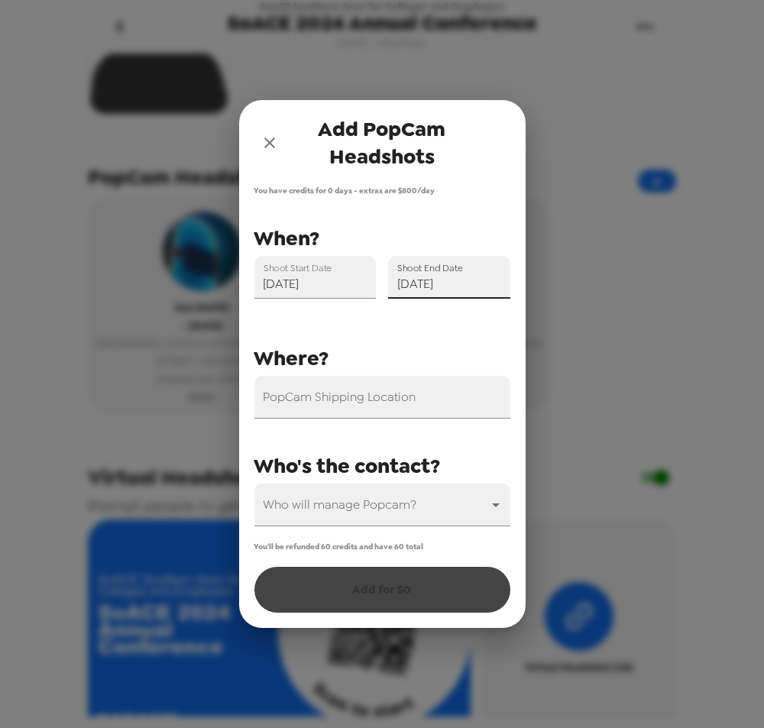
click at [452, 287] on input "09/07/2025" at bounding box center [449, 277] width 122 height 43
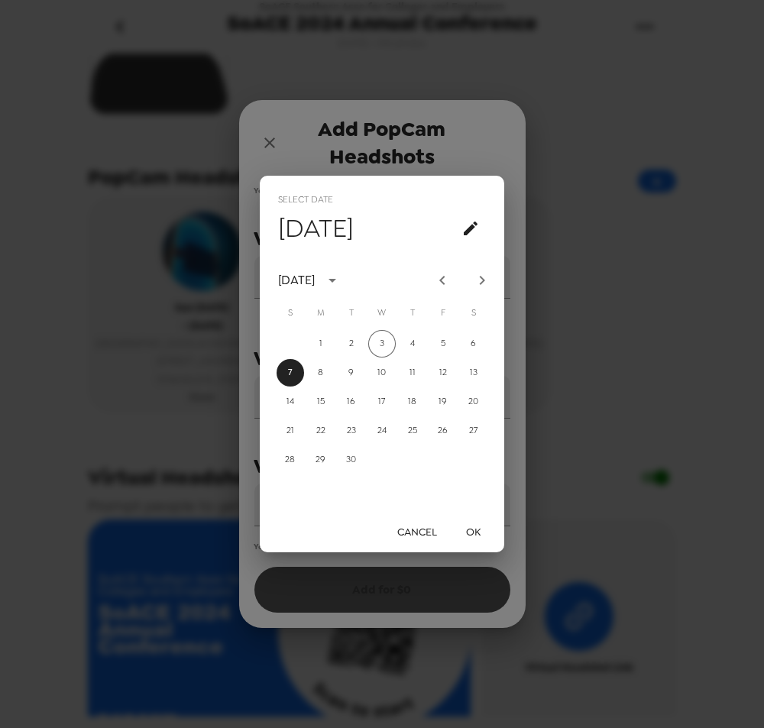
click at [483, 273] on button "Next month" at bounding box center [482, 280] width 26 height 26
click at [481, 281] on icon "Next month" at bounding box center [482, 280] width 18 height 18
click at [290, 406] on button "9" at bounding box center [289, 401] width 27 height 27
type input "11/09/2025"
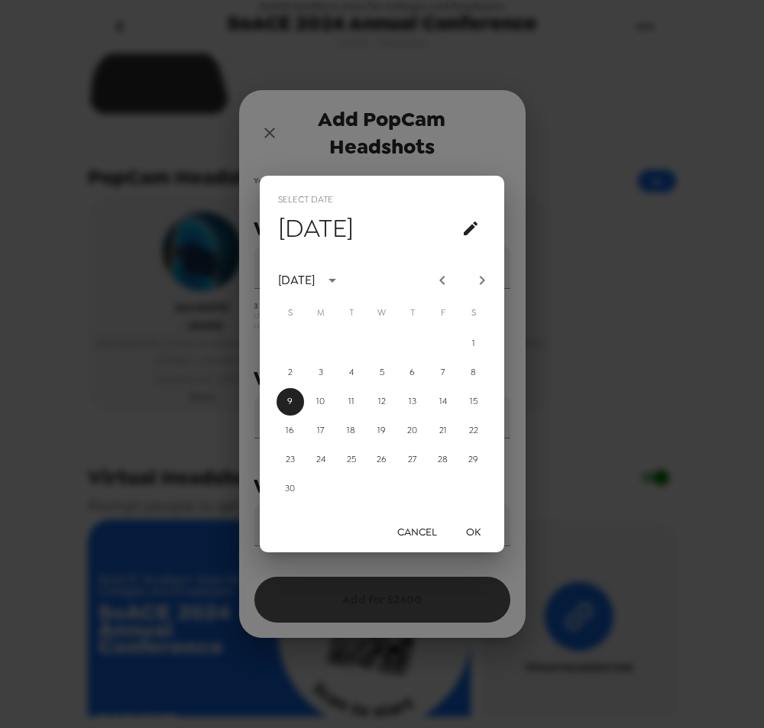
click at [479, 528] on button "OK" at bounding box center [473, 532] width 49 height 28
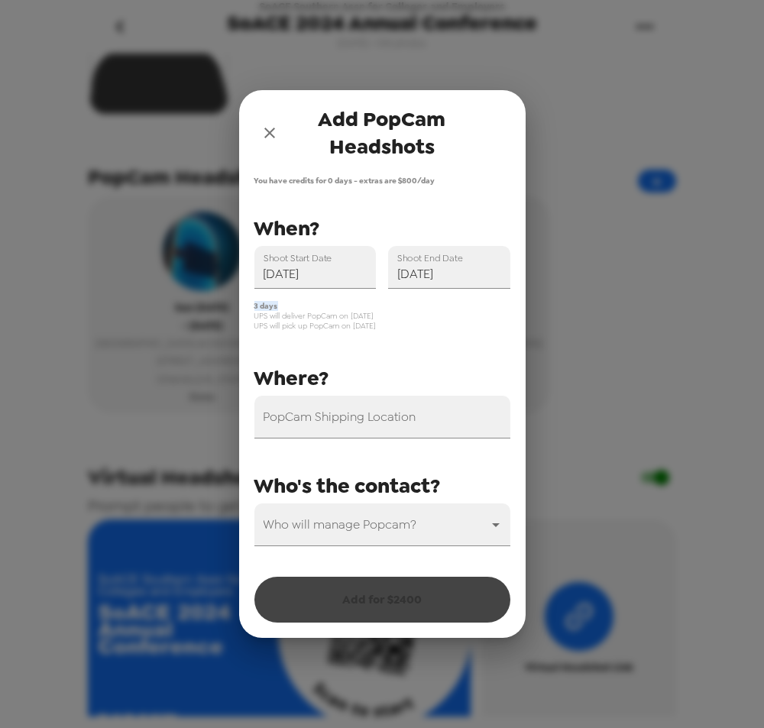
drag, startPoint x: 271, startPoint y: 305, endPoint x: 247, endPoint y: 308, distance: 23.8
click at [247, 308] on div "3 days UPS will deliver PopCam on 11/6/25 UPS will pick up PopCam on 11/10/25" at bounding box center [376, 310] width 268 height 42
click at [312, 312] on span "UPS will deliver PopCam on 11/6/25" at bounding box center [382, 316] width 256 height 10
drag, startPoint x: 272, startPoint y: 318, endPoint x: 376, endPoint y: 314, distance: 104.7
click at [376, 314] on span "UPS will deliver PopCam on 11/6/25" at bounding box center [382, 316] width 256 height 10
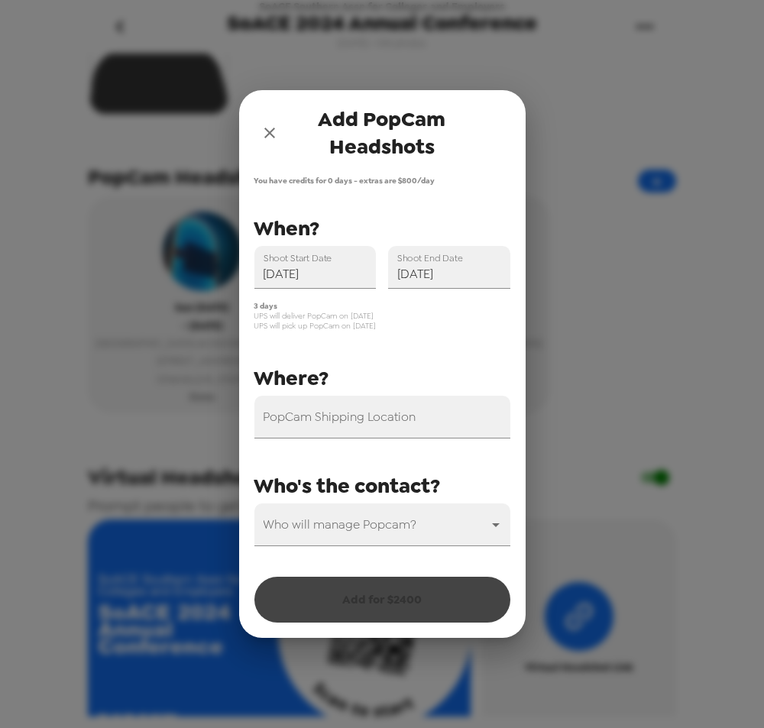
click at [364, 315] on span "UPS will deliver PopCam on 11/6/25" at bounding box center [382, 316] width 256 height 10
drag, startPoint x: 350, startPoint y: 317, endPoint x: 365, endPoint y: 318, distance: 15.3
click at [365, 317] on span "UPS will deliver PopCam on 11/6/25" at bounding box center [382, 316] width 256 height 10
click at [344, 432] on input "PopCam Shipping Location" at bounding box center [382, 417] width 256 height 43
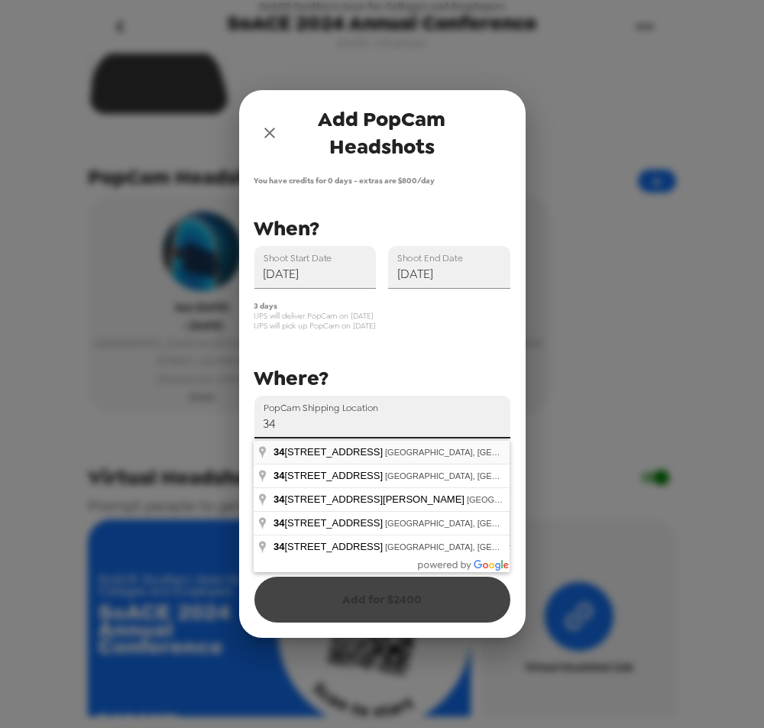
type input "3440 Shadeland Avenue, Indianapolis, IN, USA"
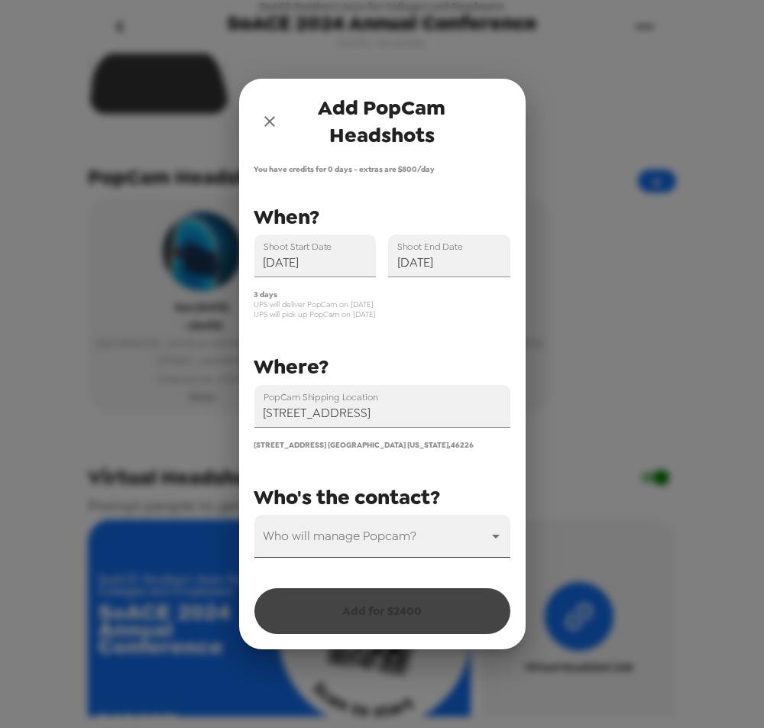
click at [360, 532] on body "SoACE Southern Assn for Colleges and Employers SoACE 2024 Annual Conference 11/…" at bounding box center [382, 364] width 764 height 728
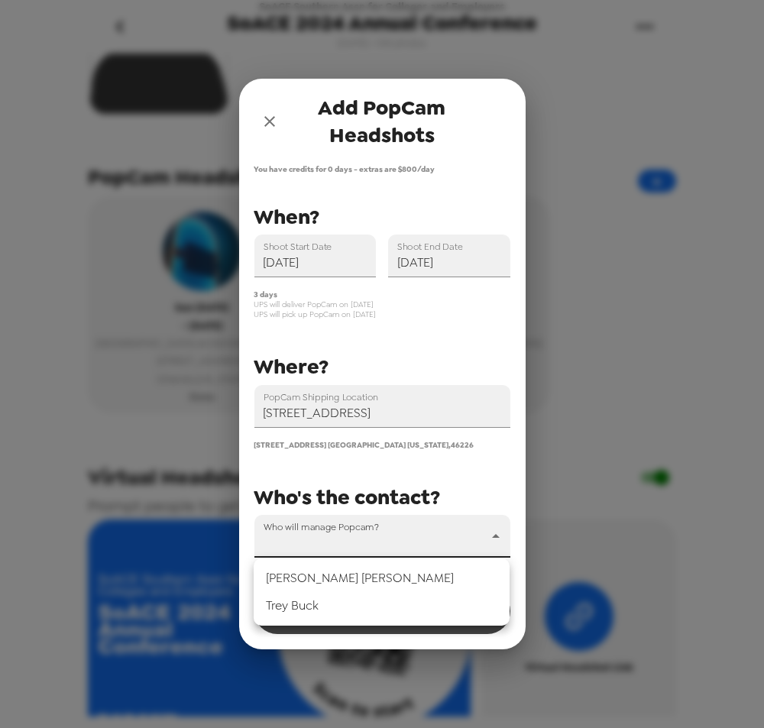
click at [357, 575] on li "Tyler Hromadka" at bounding box center [382, 577] width 256 height 27
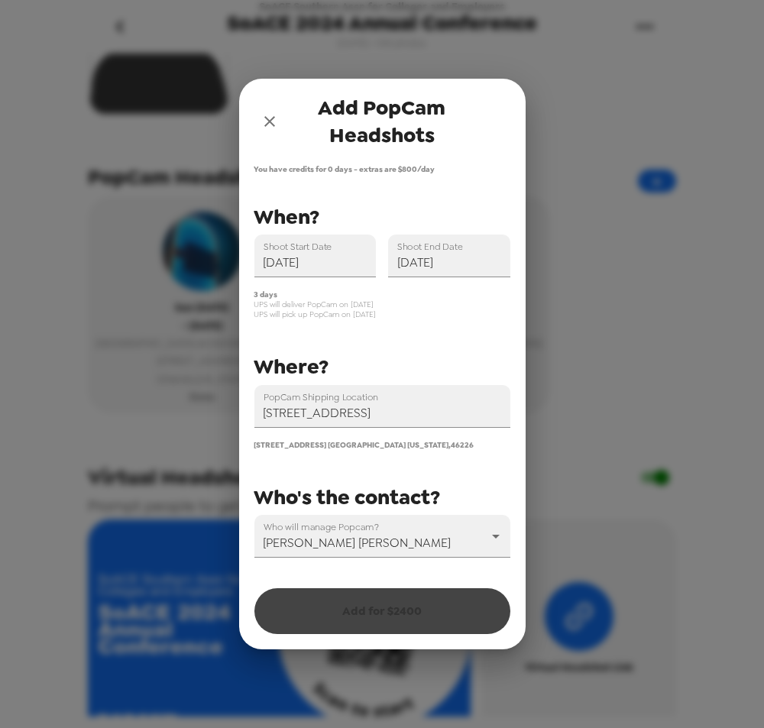
click at [357, 575] on li "Tyler Hromadka" at bounding box center [382, 569] width 192 height 15
click at [367, 543] on body "SoACE Southern Assn for Colleges and Employers SoACE 2024 Annual Conference 11/…" at bounding box center [382, 364] width 764 height 728
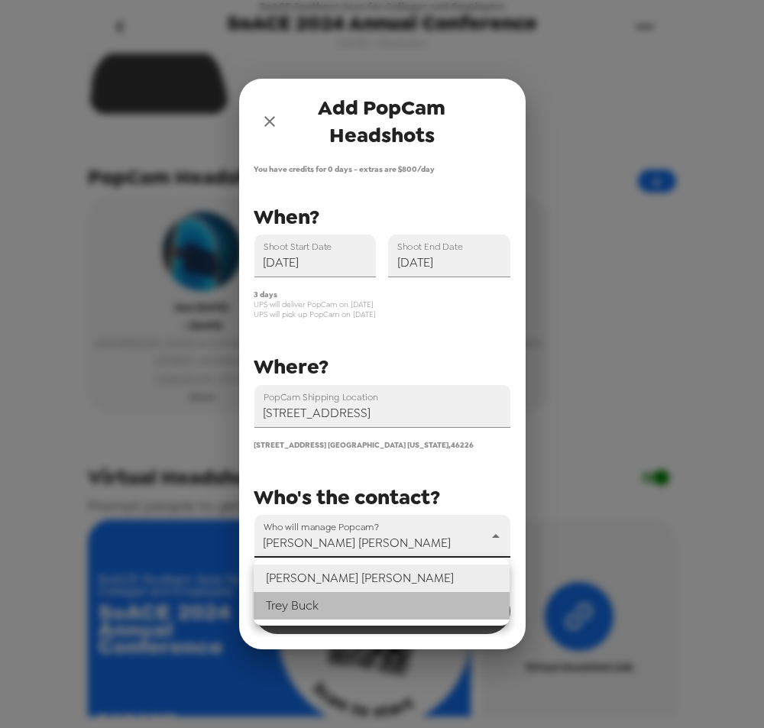
click at [367, 603] on li "Trey Buck" at bounding box center [382, 605] width 256 height 27
type input "31546"
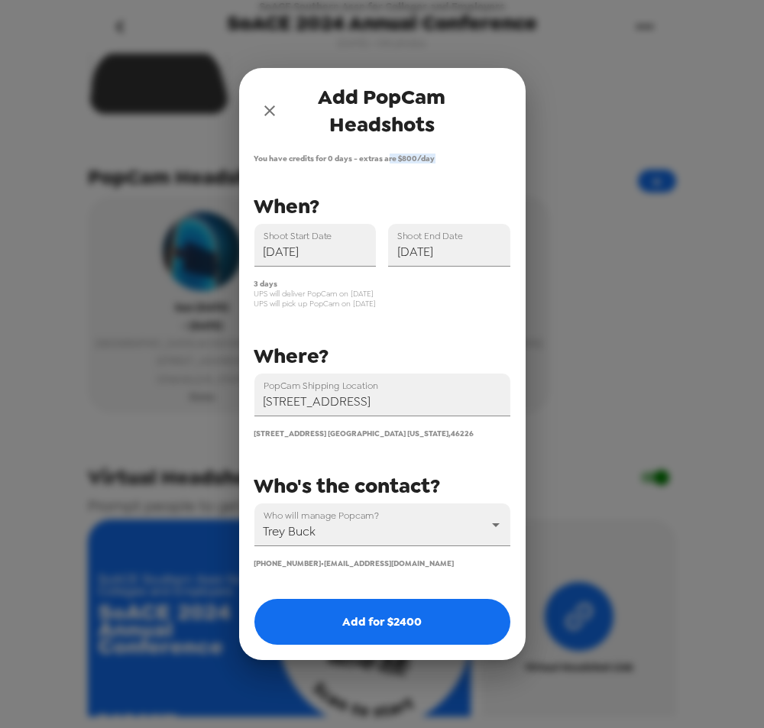
drag, startPoint x: 387, startPoint y: 161, endPoint x: 428, endPoint y: 160, distance: 40.5
click at [437, 163] on div "You have credits for 0 days - extras are $ 800 /day PopCam Shipping Location 34…" at bounding box center [382, 406] width 286 height 507
click at [423, 155] on span "You have credits for 0 days - extras are $ 800 /day" at bounding box center [382, 158] width 256 height 10
click at [275, 105] on icon "close" at bounding box center [269, 111] width 18 height 18
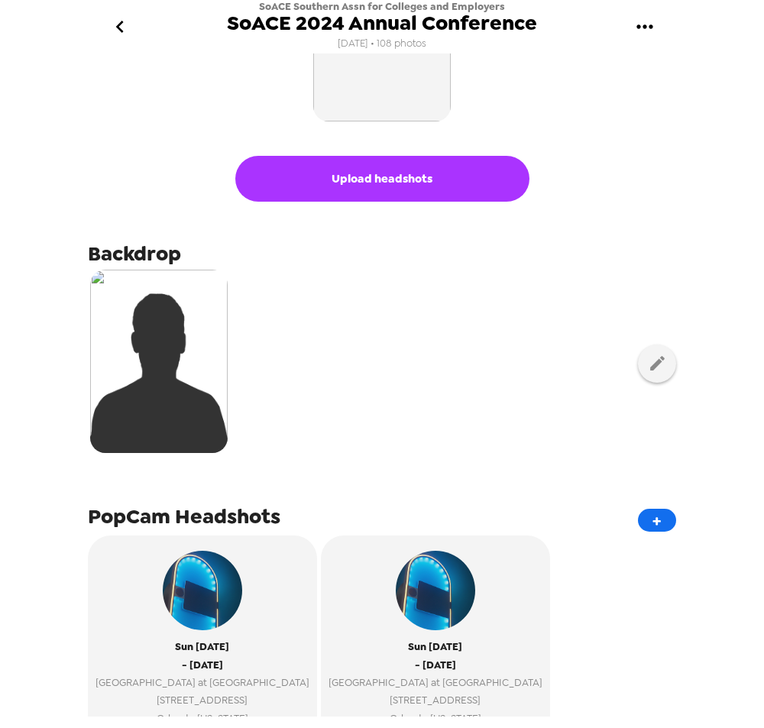
scroll to position [0, 0]
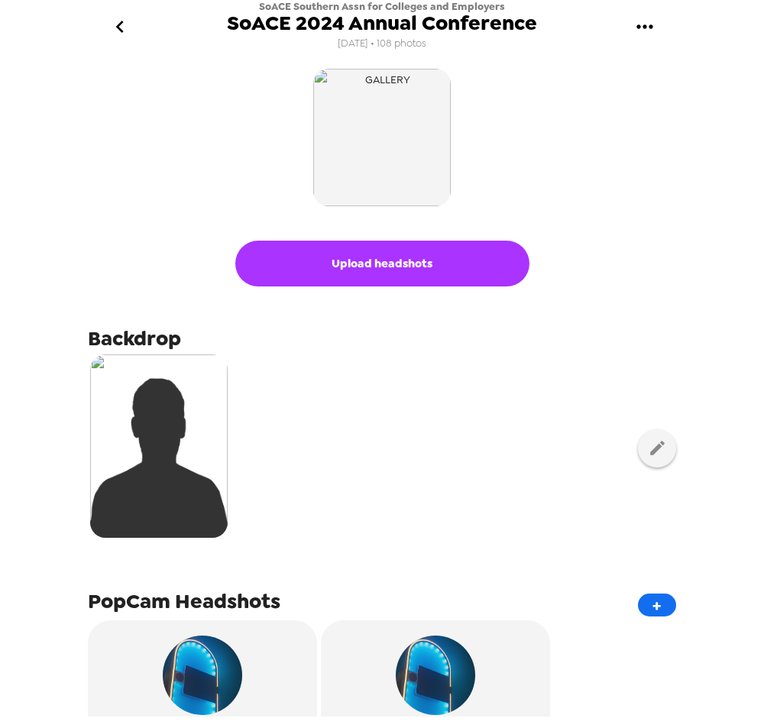
click at [127, 31] on icon "go back" at bounding box center [120, 27] width 24 height 24
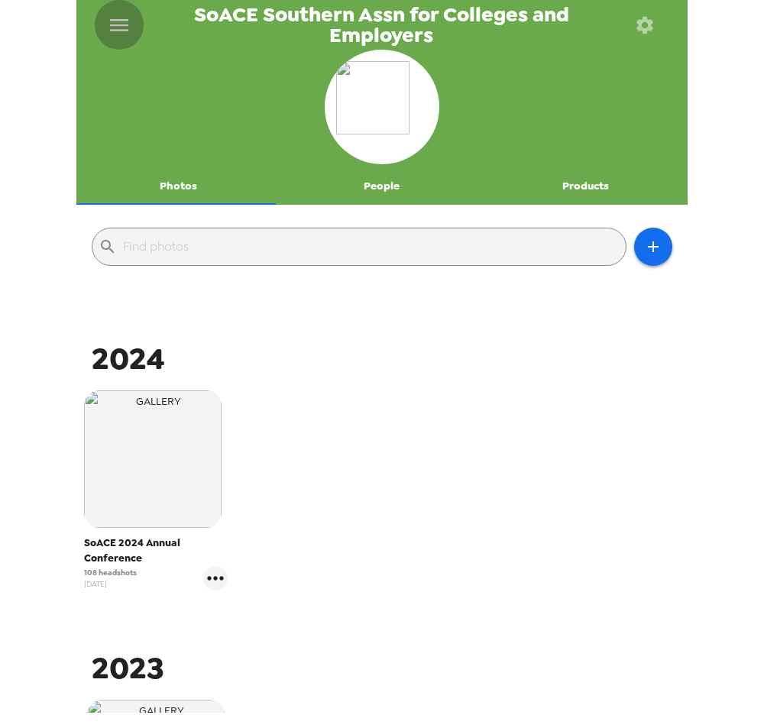
click at [118, 9] on button "menu" at bounding box center [119, 25] width 49 height 50
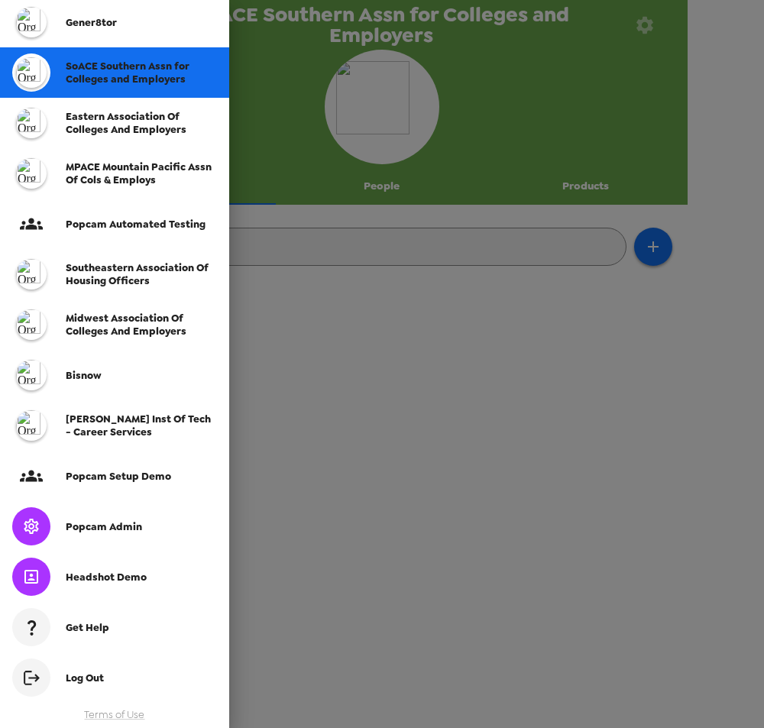
scroll to position [246, 0]
click at [131, 525] on span "Popcam Admin" at bounding box center [104, 526] width 76 height 13
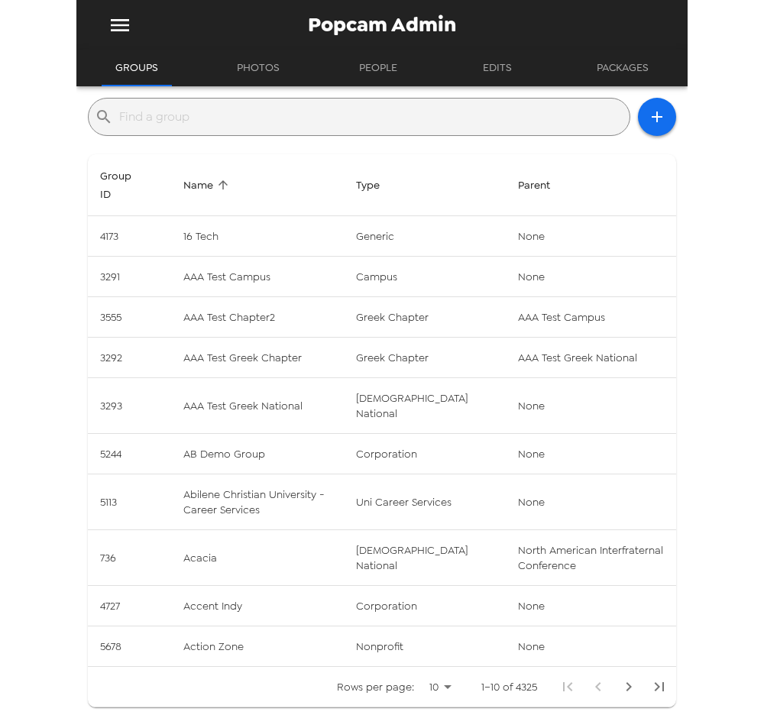
click at [285, 122] on input "text" at bounding box center [371, 117] width 504 height 24
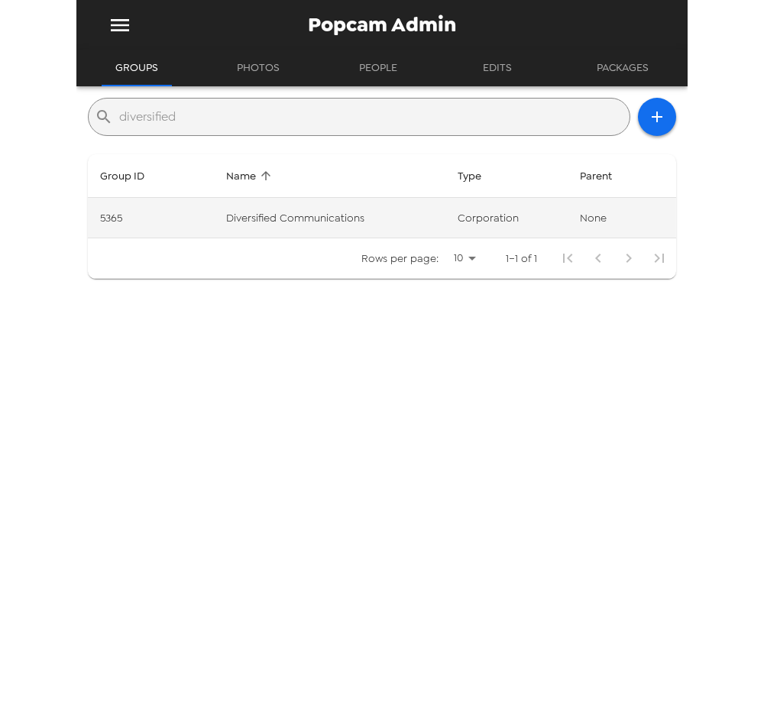
type input "diversified"
click at [377, 220] on td "Diversified Communications" at bounding box center [329, 218] width 231 height 40
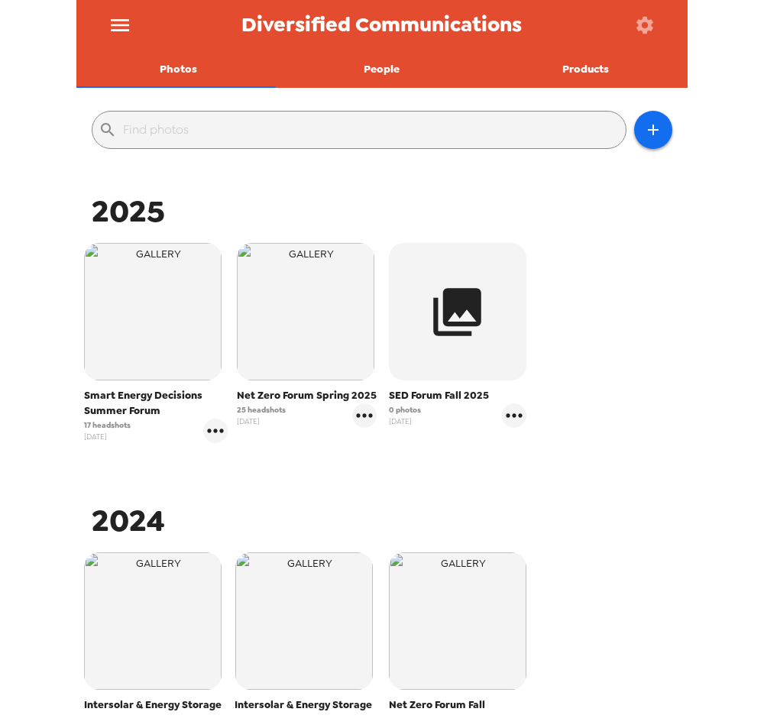
scroll to position [279, 0]
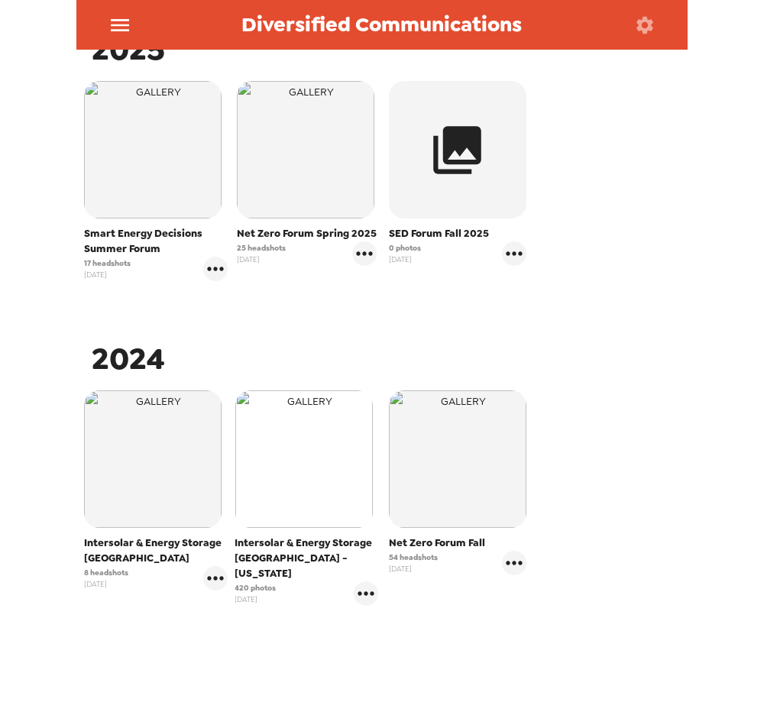
click at [292, 452] on img "button" at bounding box center [303, 458] width 137 height 137
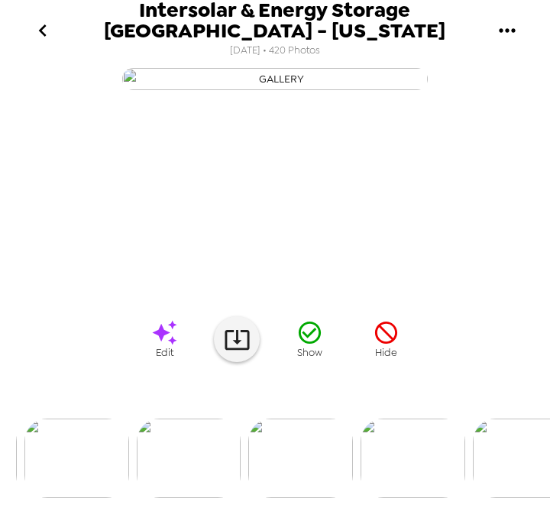
scroll to position [61, 0]
click at [67, 492] on img at bounding box center [76, 457] width 105 height 79
click at [57, 33] on button "go back" at bounding box center [42, 31] width 49 height 50
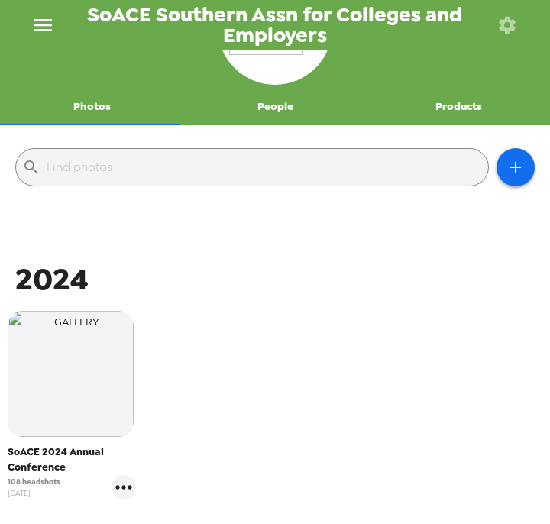
scroll to position [122, 0]
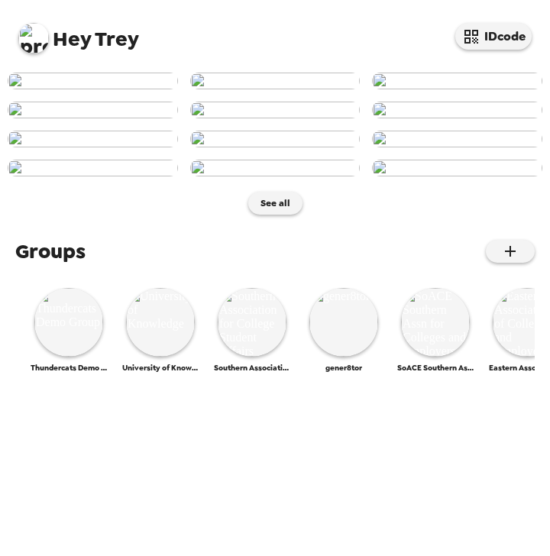
click at [31, 37] on img at bounding box center [33, 38] width 31 height 31
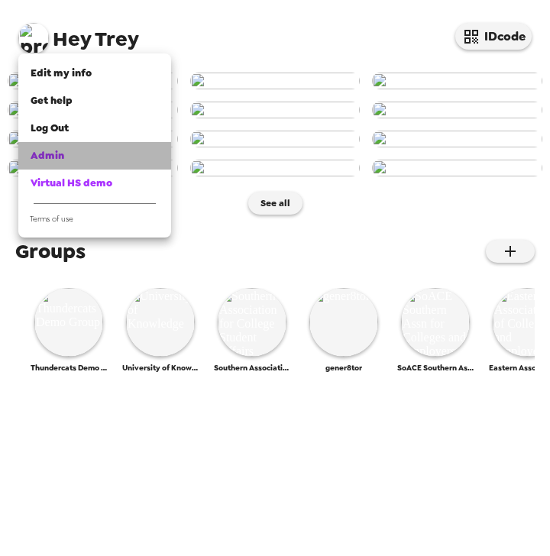
click at [78, 157] on div "Admin" at bounding box center [95, 155] width 128 height 15
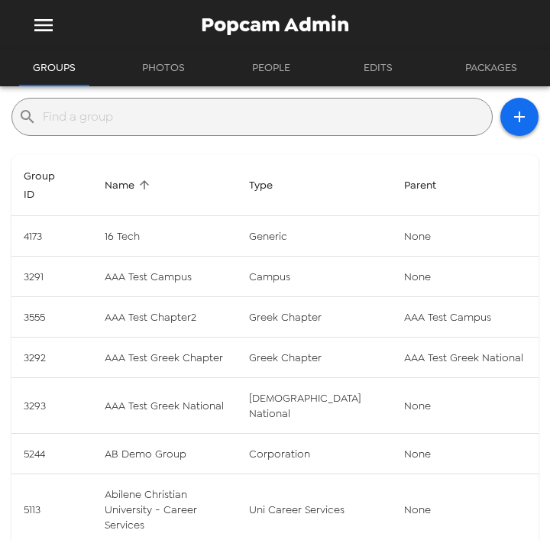
click at [248, 121] on input "text" at bounding box center [264, 117] width 443 height 24
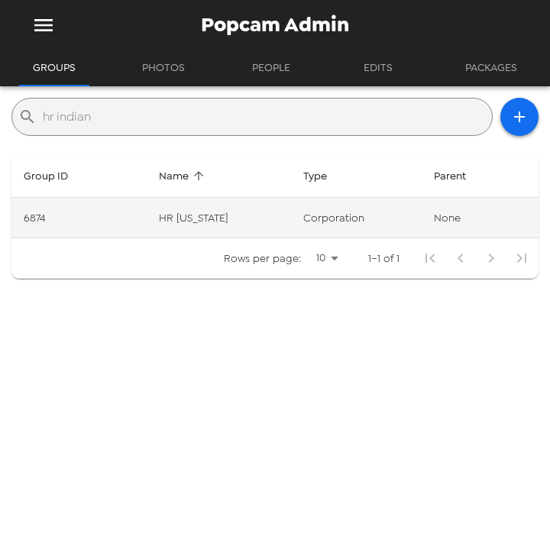
type input "hr indian"
click at [219, 214] on td "HR [US_STATE]" at bounding box center [219, 218] width 144 height 40
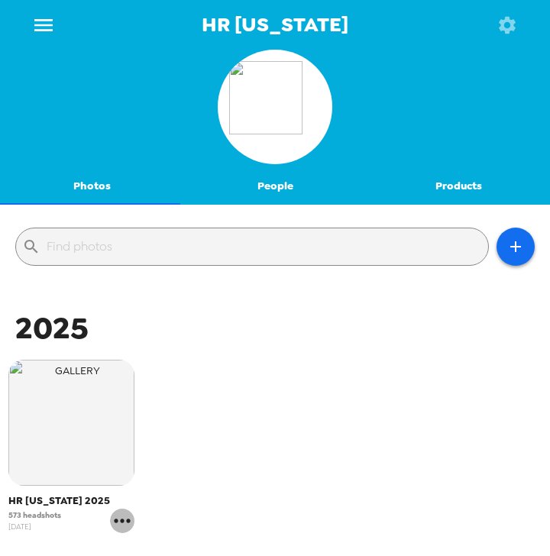
click at [120, 524] on icon "gallery menu" at bounding box center [122, 521] width 24 height 24
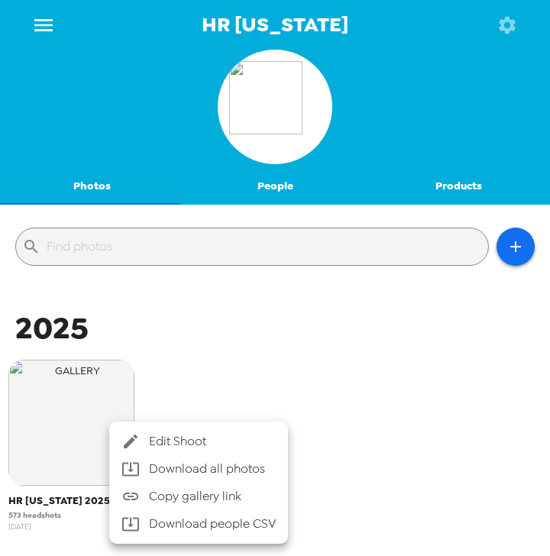
click at [183, 329] on div at bounding box center [275, 278] width 550 height 556
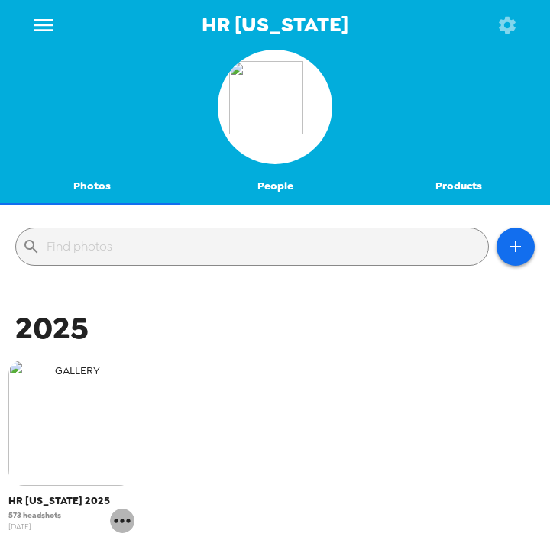
click at [94, 411] on img "button" at bounding box center [71, 423] width 126 height 126
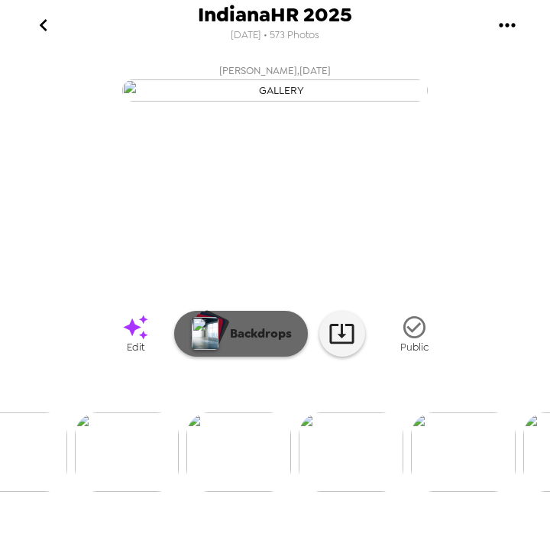
click at [235, 343] on p "Backdrops" at bounding box center [256, 334] width 69 height 18
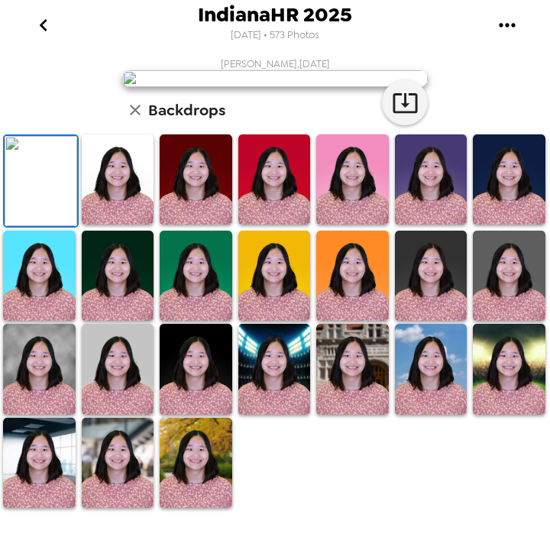
scroll to position [15, 0]
click at [43, 21] on icon "go back" at bounding box center [43, 25] width 24 height 24
